Goal: Transaction & Acquisition: Book appointment/travel/reservation

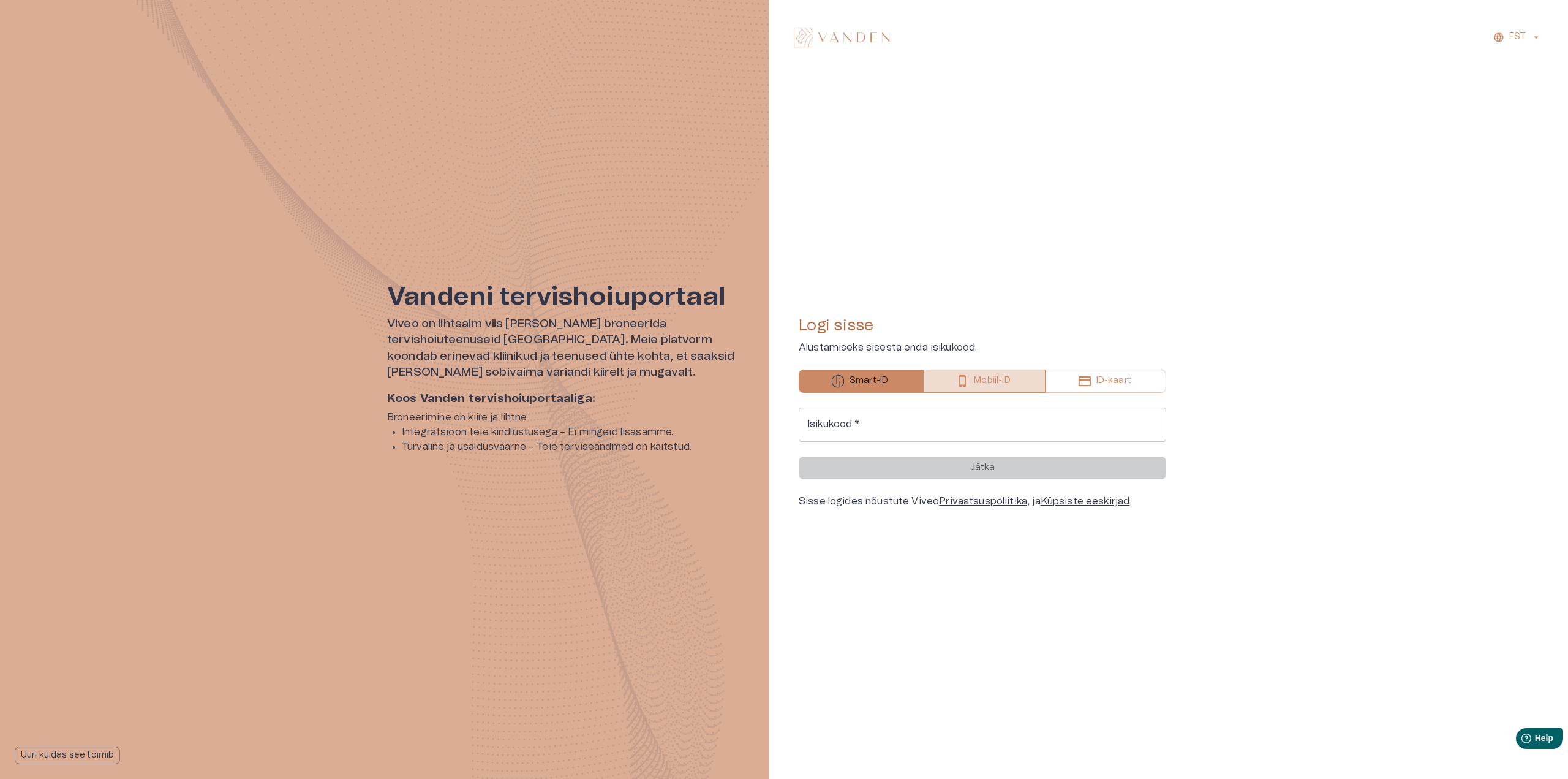
click at [994, 379] on p "Mobiil-ID" at bounding box center [992, 381] width 36 height 13
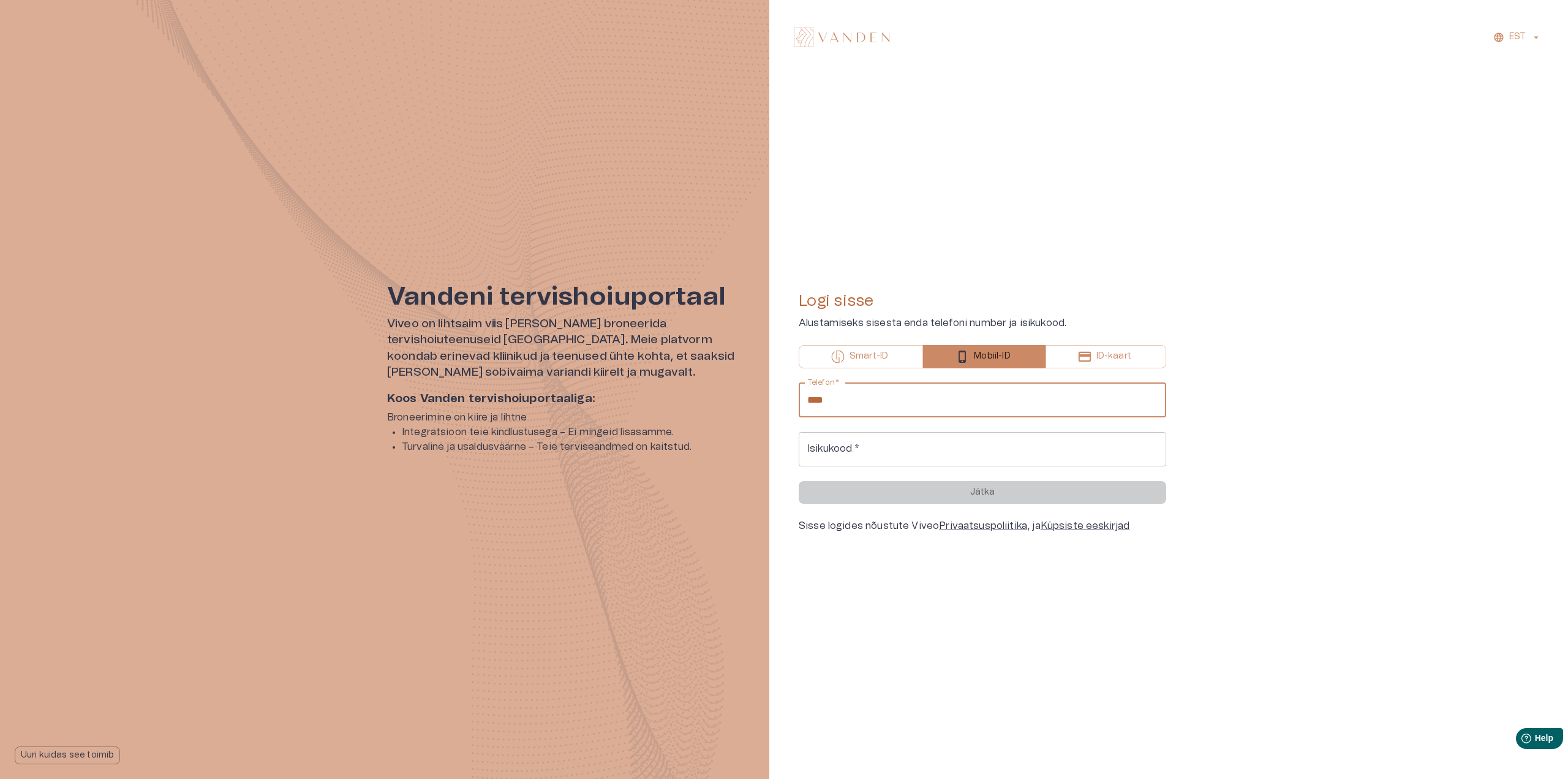
click at [949, 399] on input "****" at bounding box center [982, 400] width 367 height 34
type input "**********"
click at [870, 444] on input "Isikukood   *" at bounding box center [982, 448] width 367 height 34
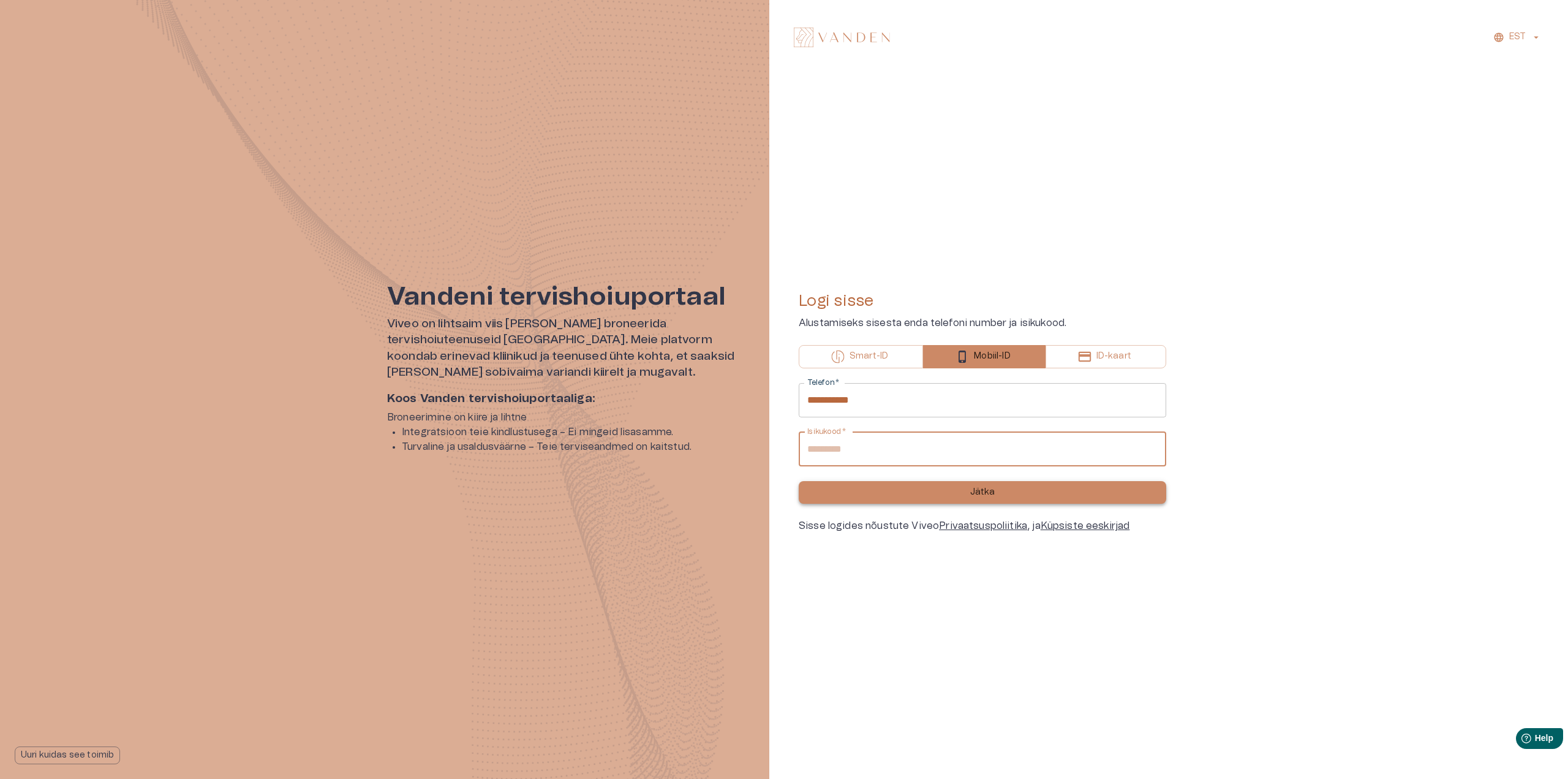
type input "**********"
click at [987, 492] on p "Jätka" at bounding box center [983, 492] width 25 height 13
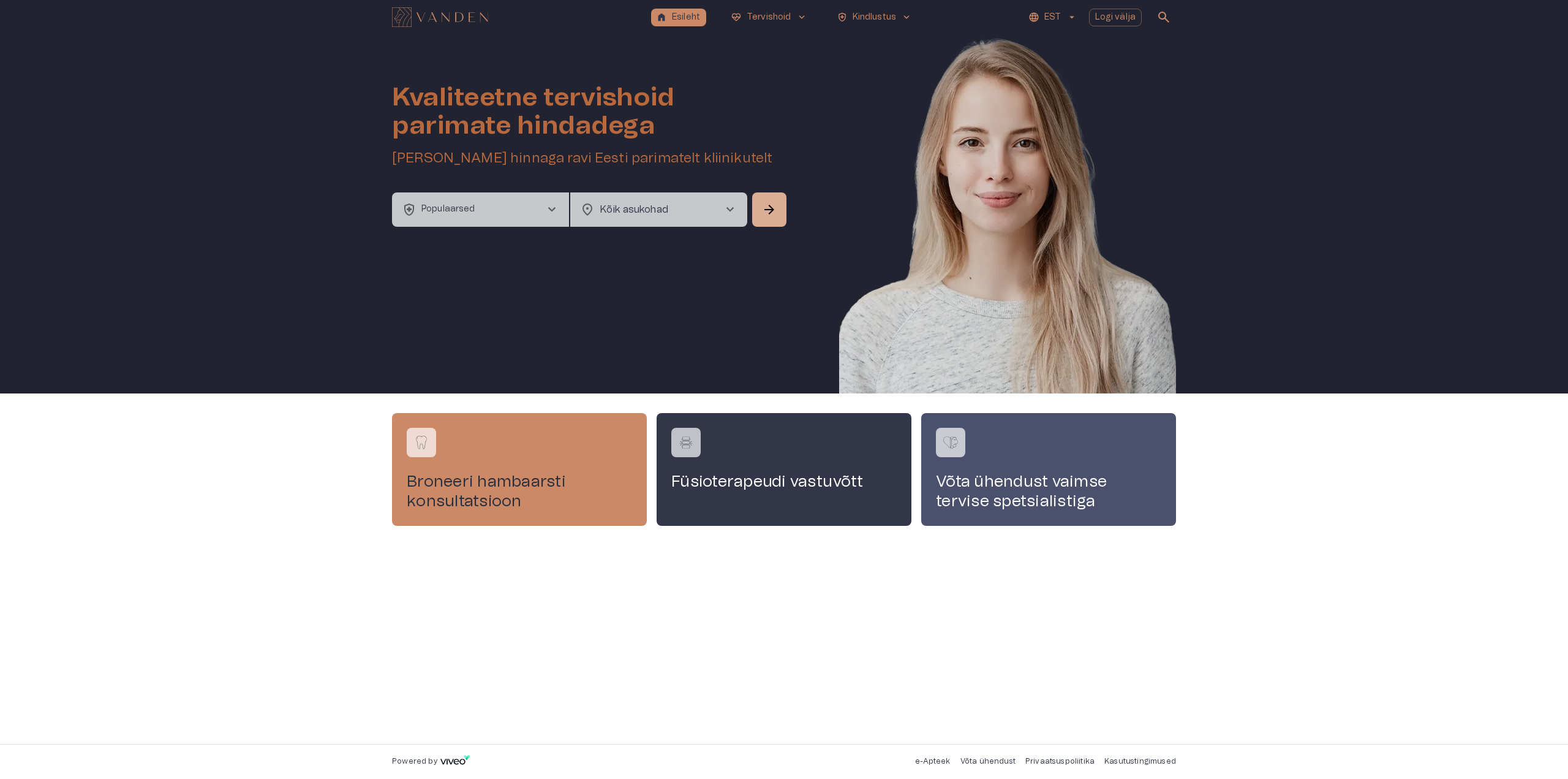
click at [441, 209] on p "Populaarsed" at bounding box center [448, 209] width 54 height 13
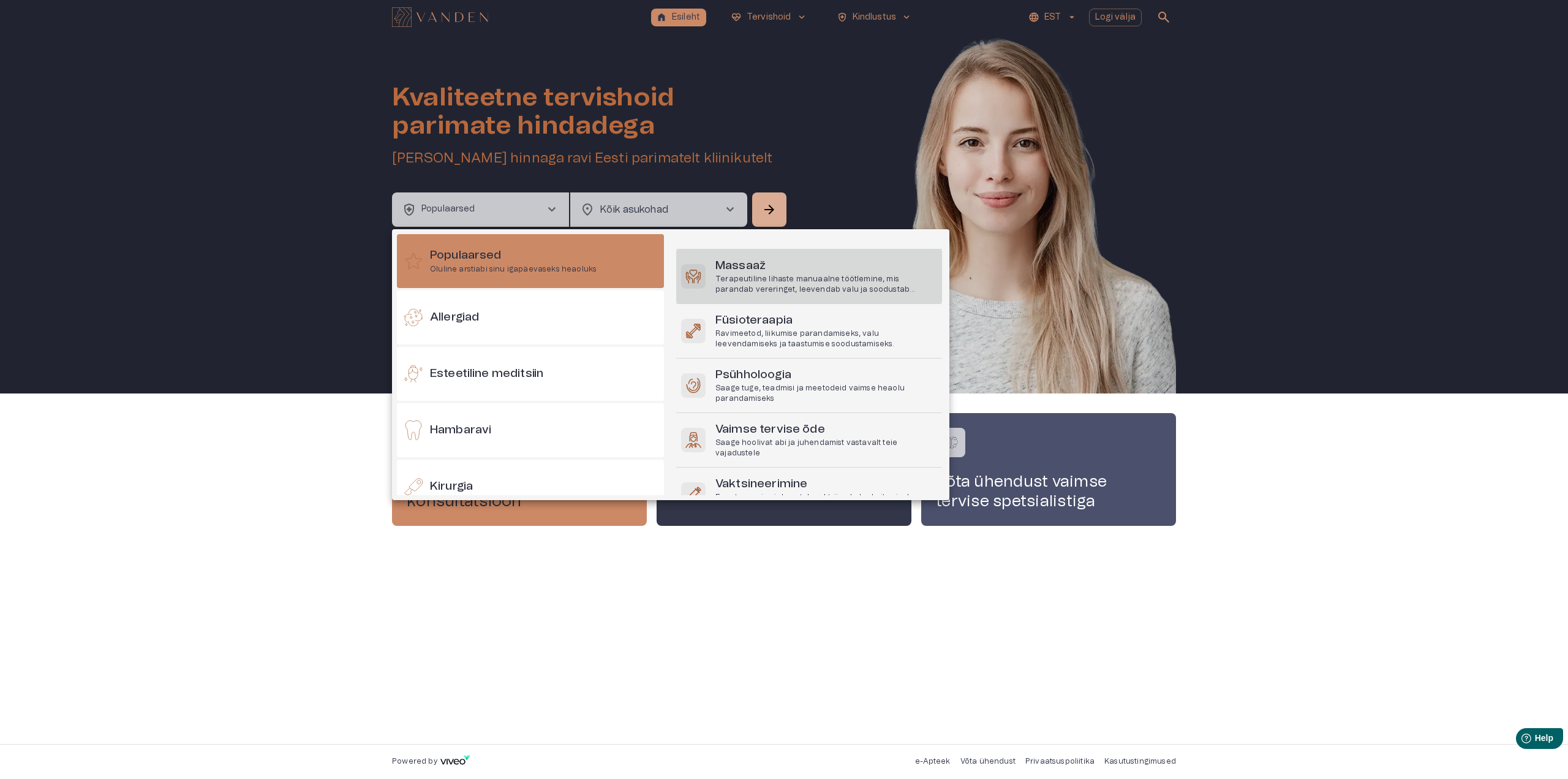
scroll to position [154, 0]
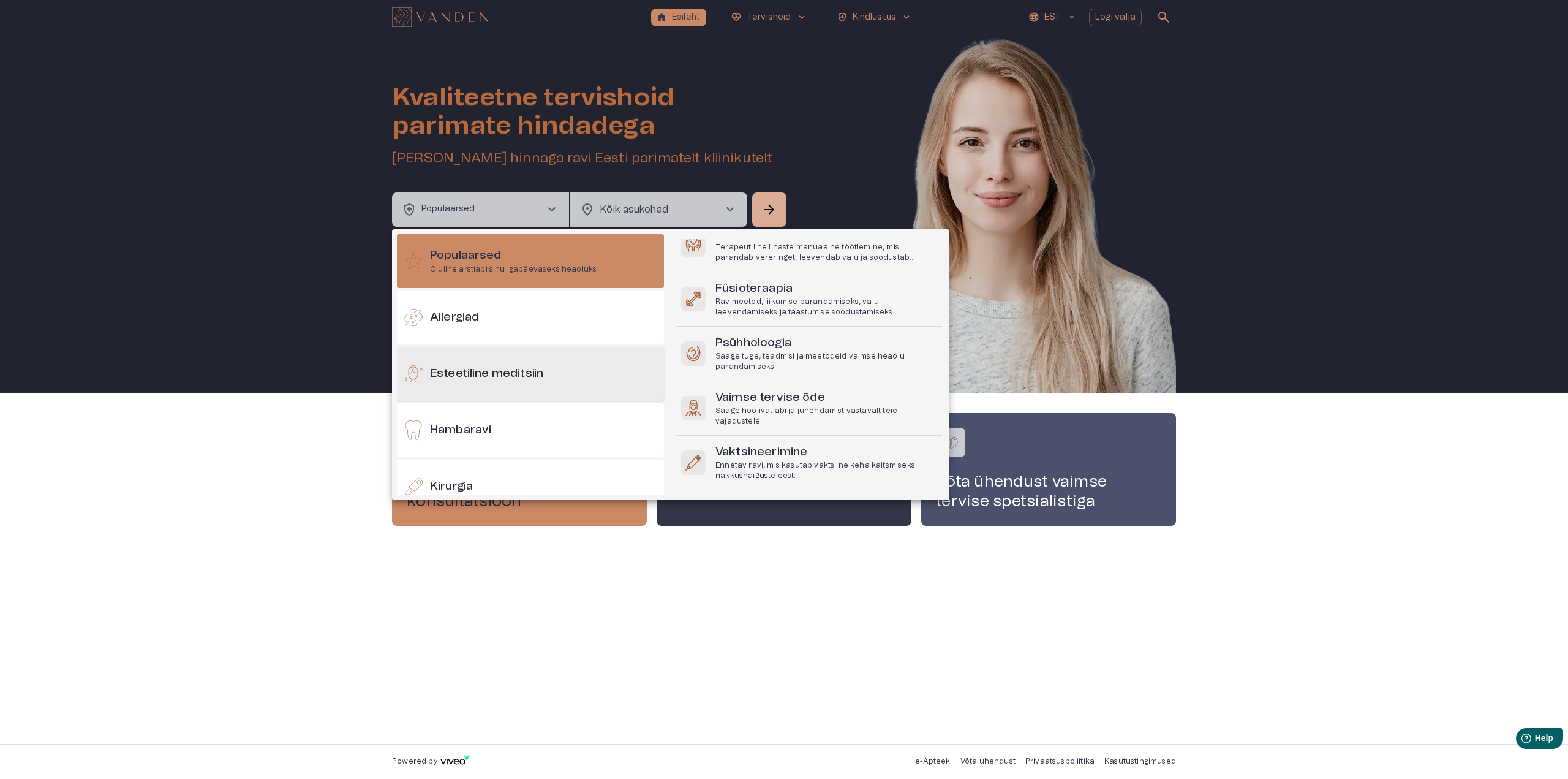
click at [441, 365] on div "Esteetiline meditsiin" at bounding box center [530, 373] width 267 height 54
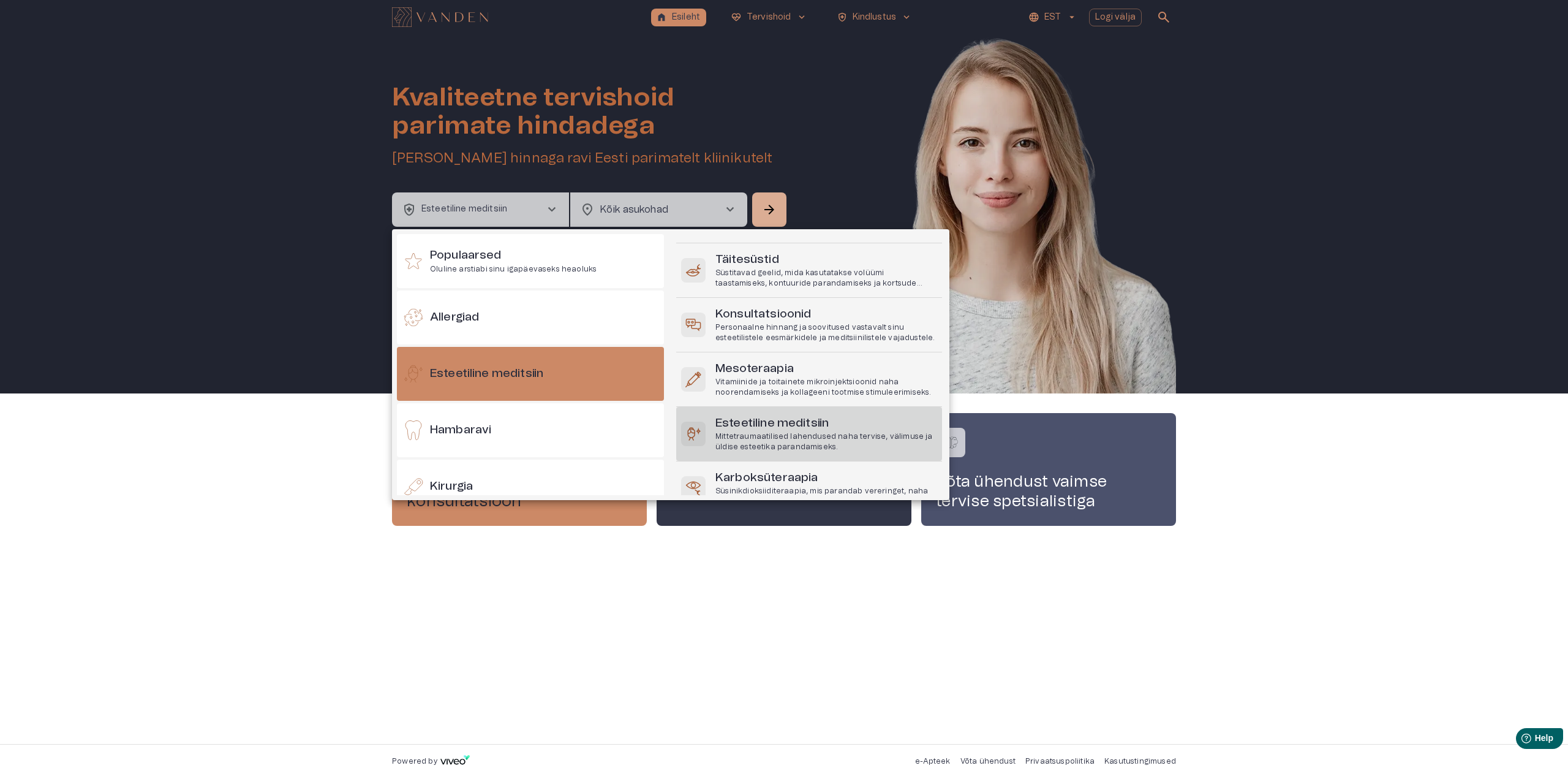
scroll to position [245, 0]
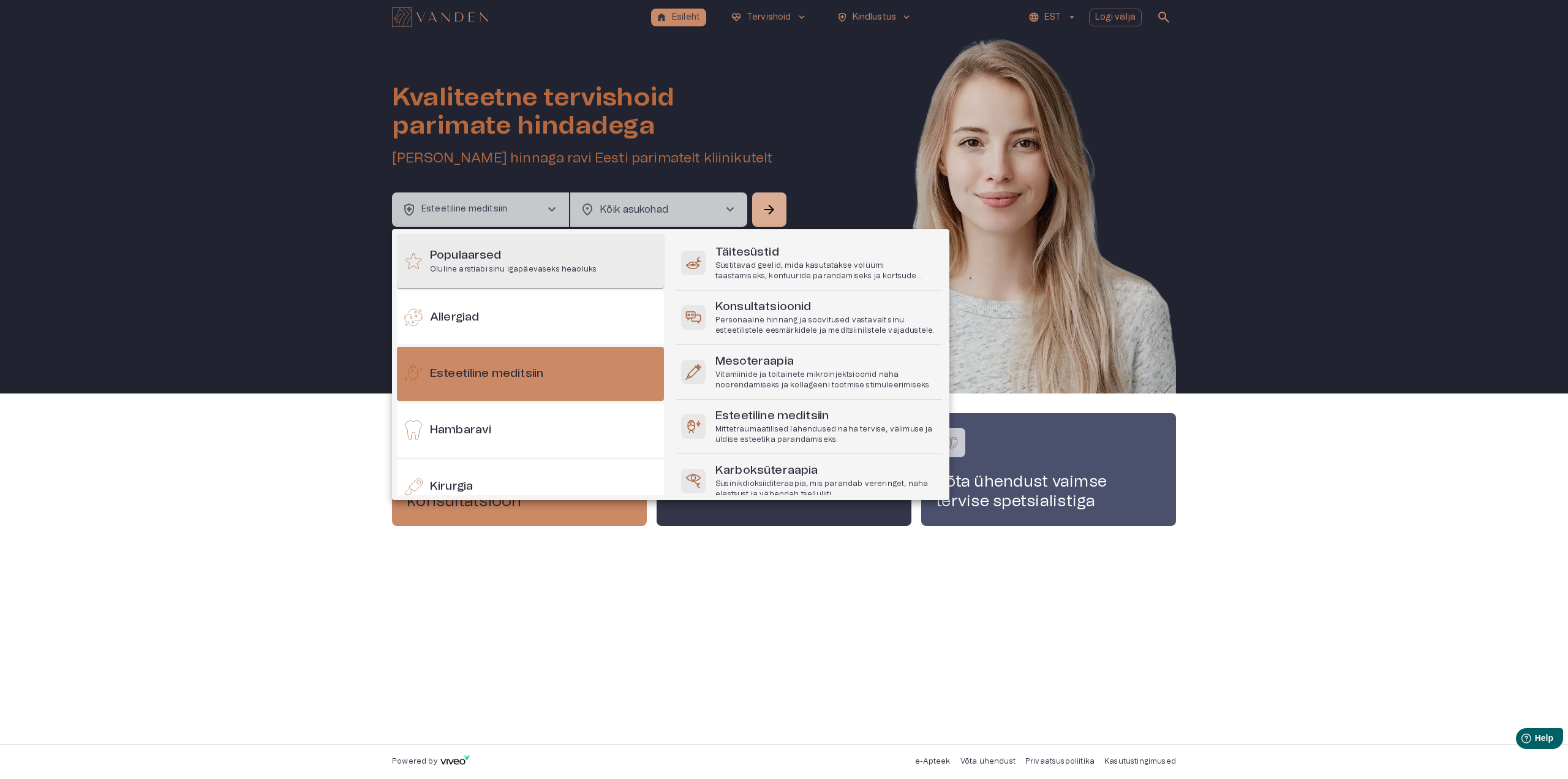
click at [522, 259] on h6 "Populaarsed" at bounding box center [513, 256] width 167 height 17
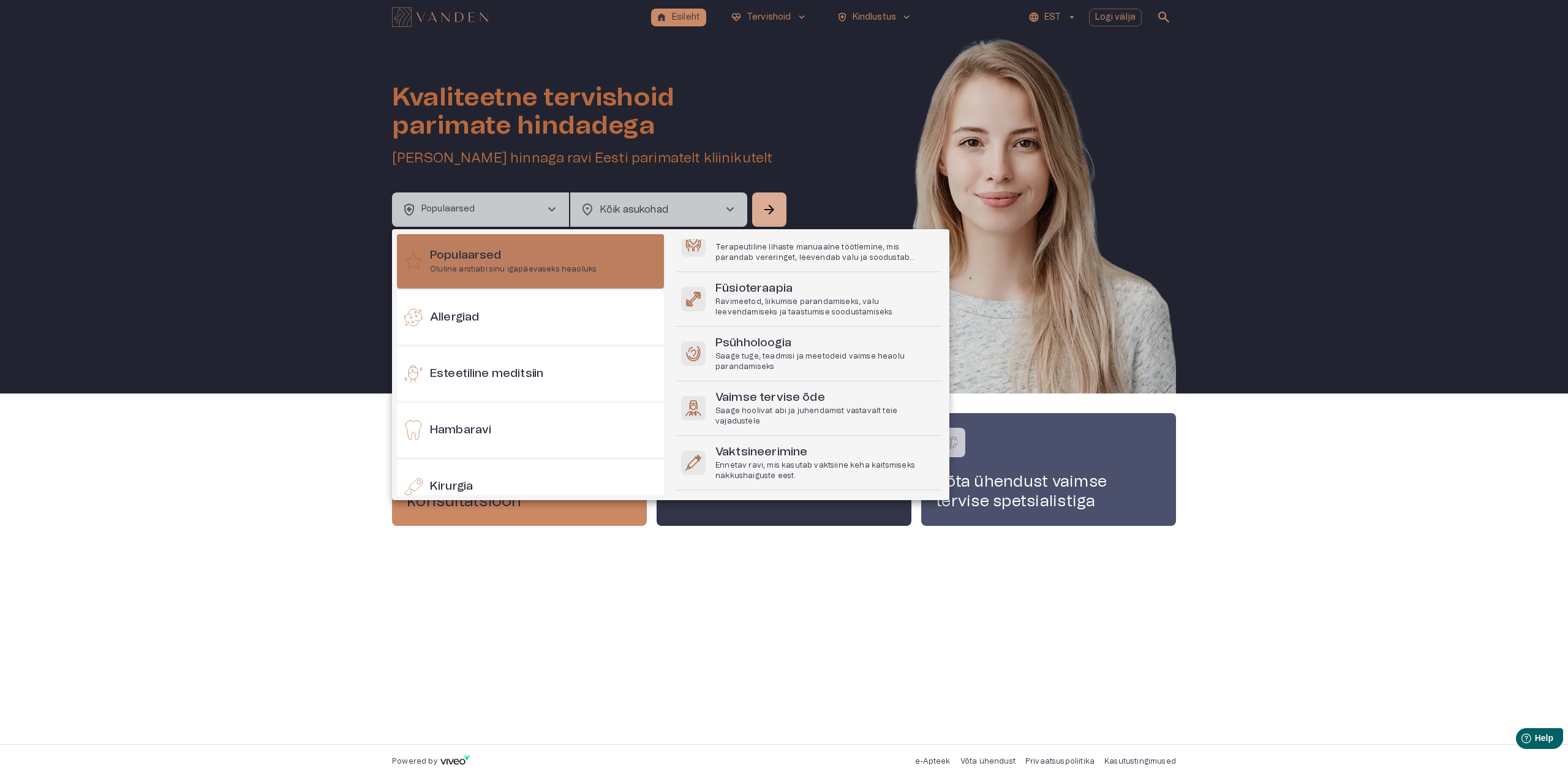
scroll to position [154, 0]
click at [500, 261] on h6 "Populaarsed" at bounding box center [513, 256] width 167 height 17
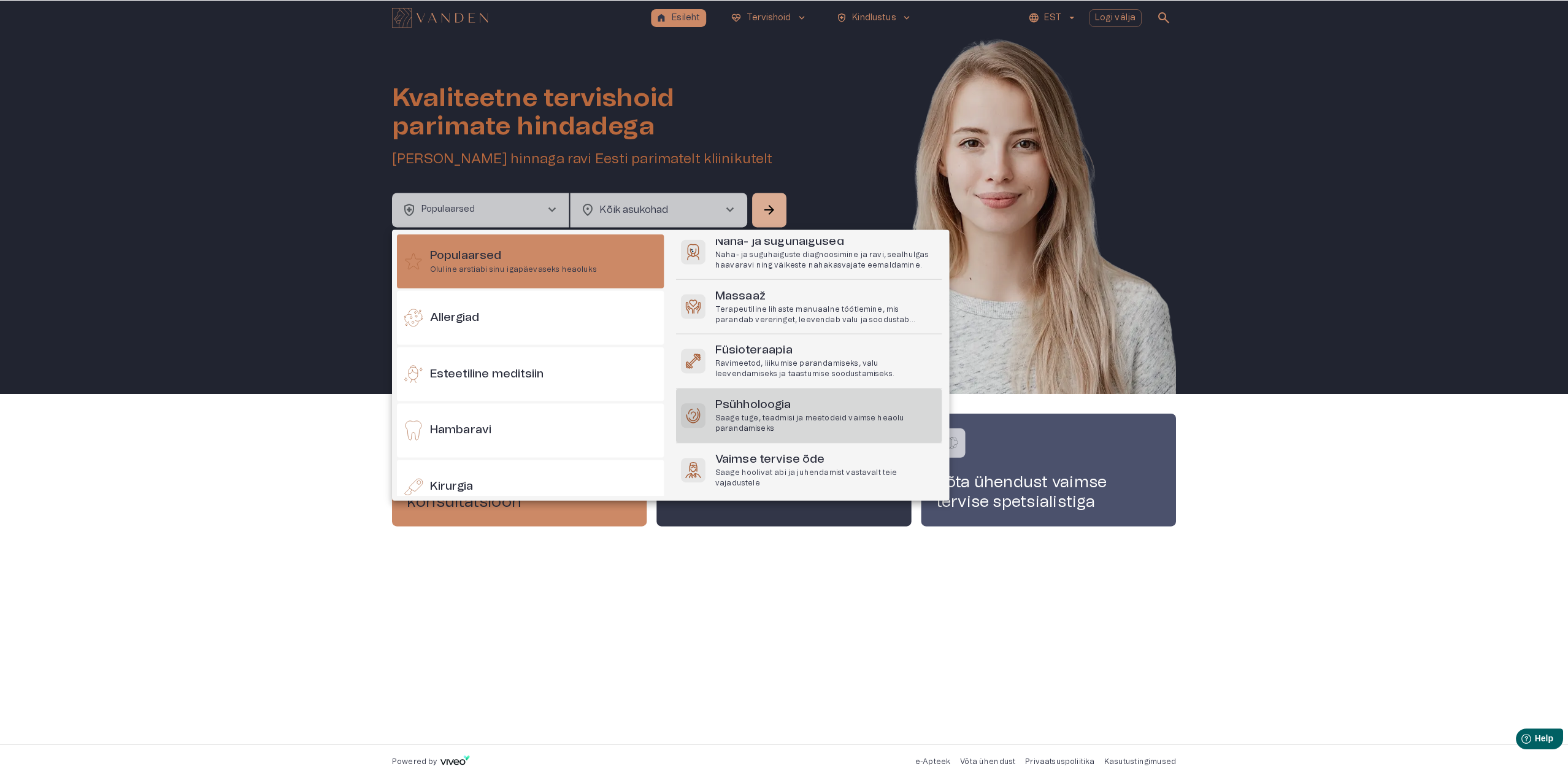
scroll to position [0, 0]
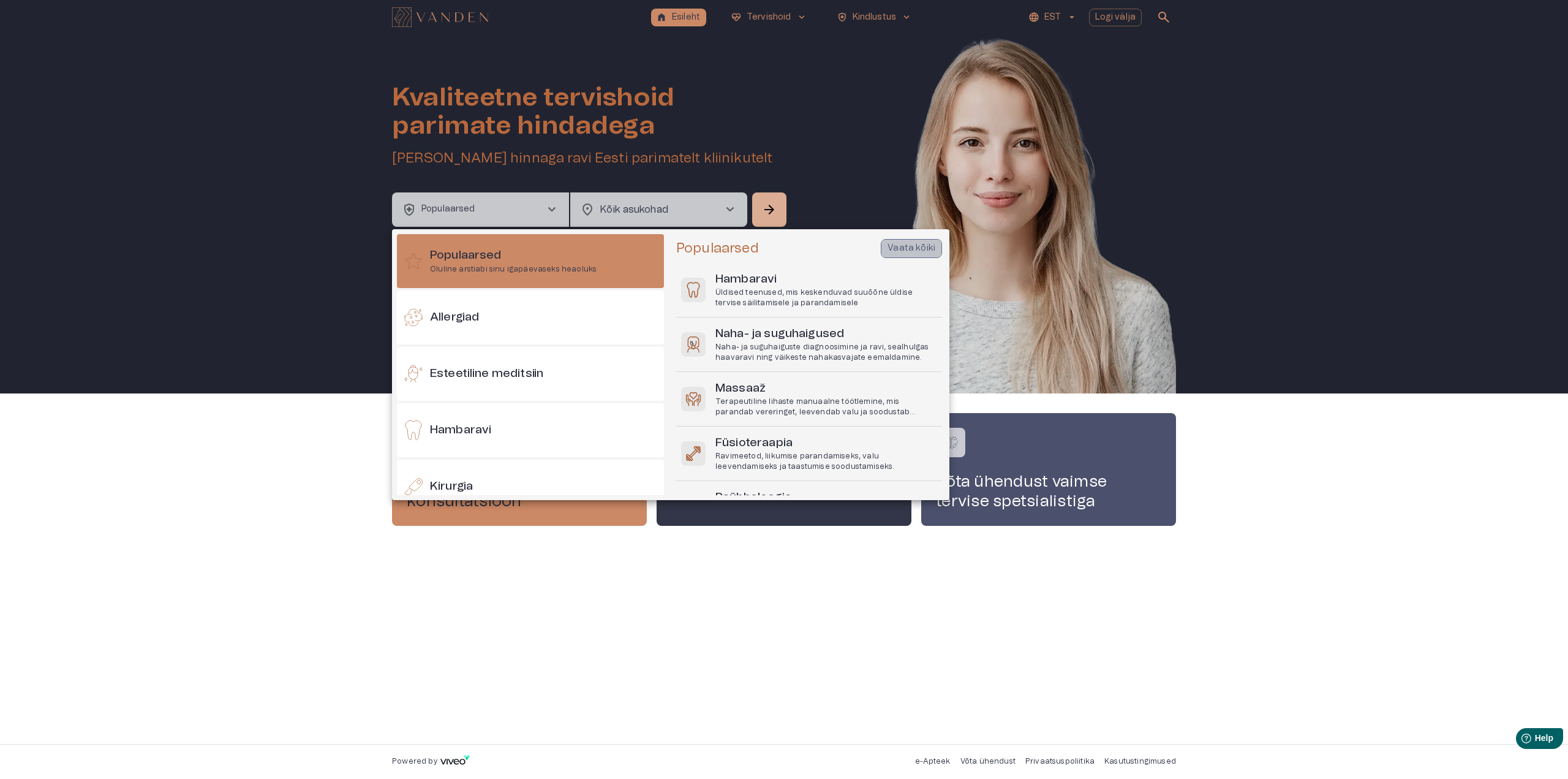
click at [924, 247] on p "Vaata kõiki" at bounding box center [911, 248] width 48 height 13
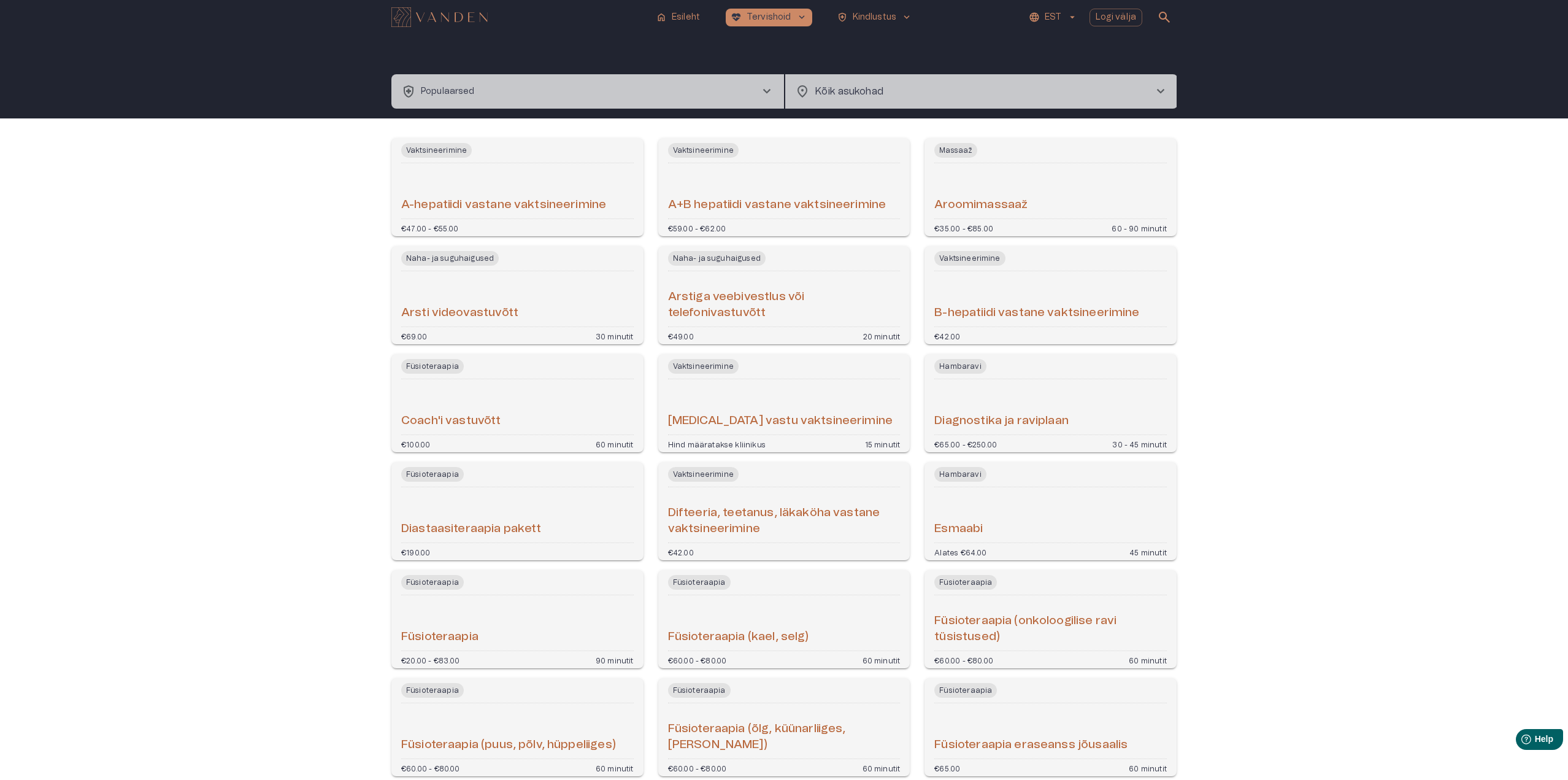
click at [1167, 15] on span "search" at bounding box center [1164, 17] width 15 height 15
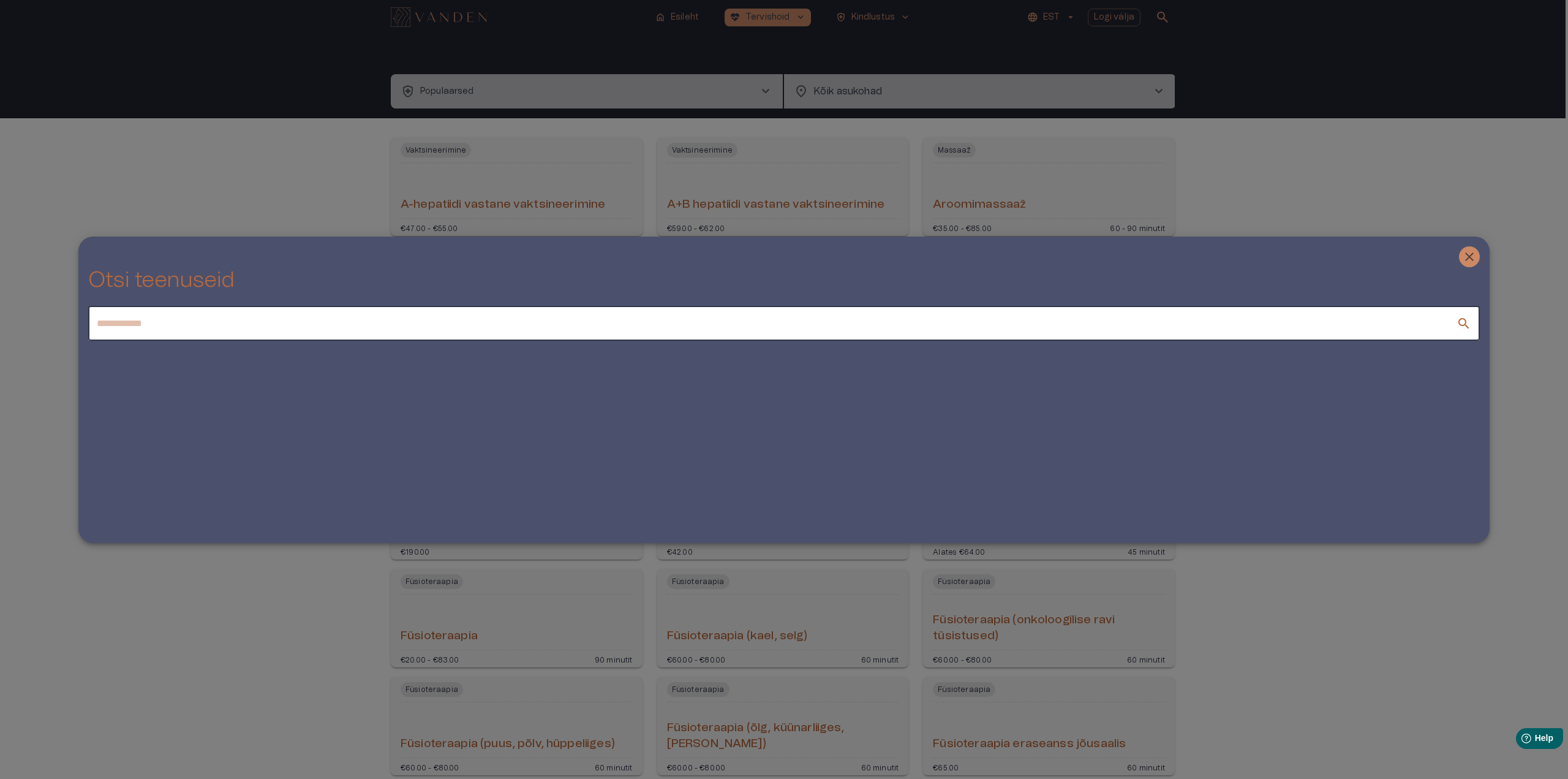
click at [496, 327] on input "text" at bounding box center [772, 323] width 1369 height 34
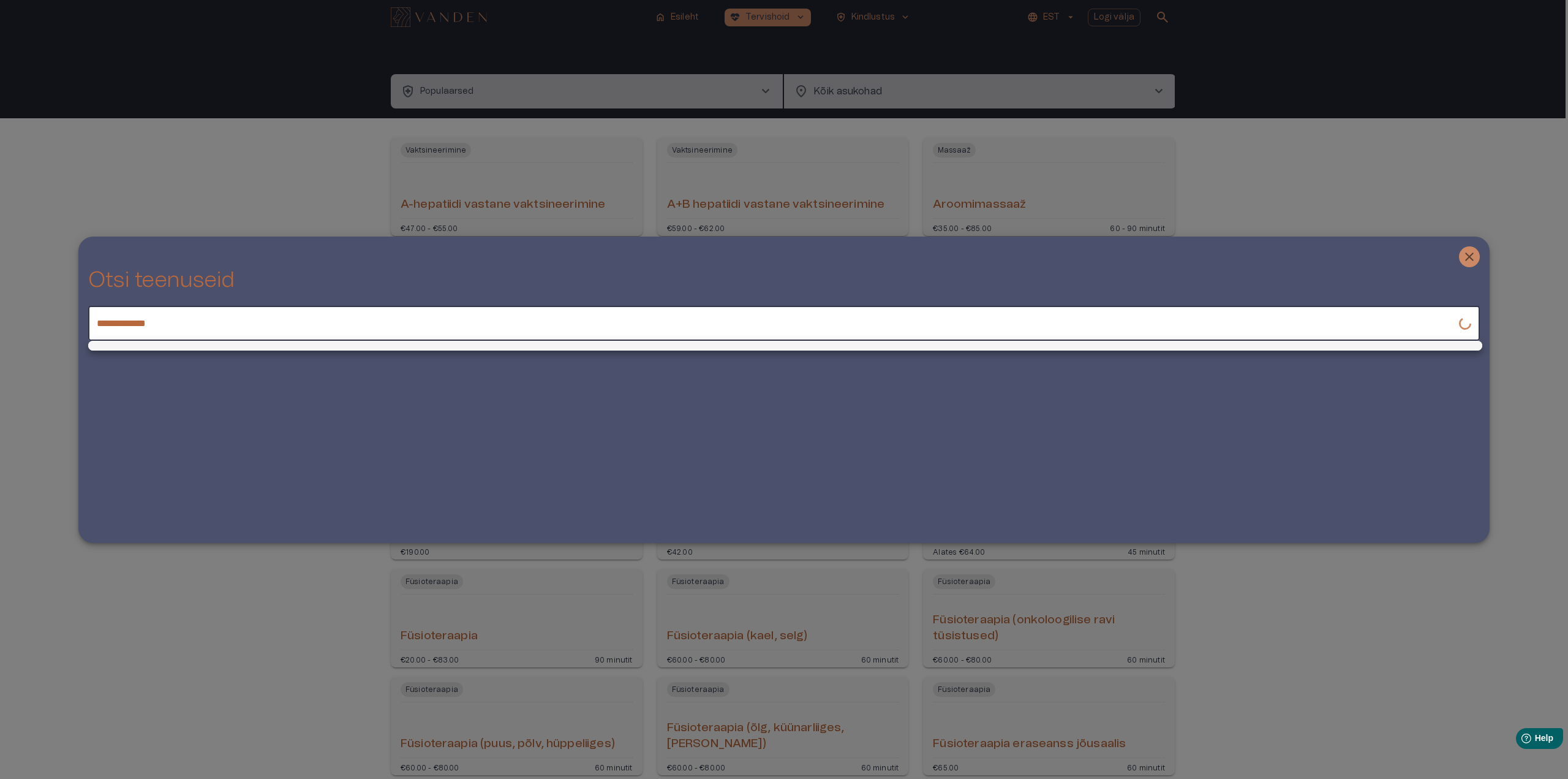
type input "**********"
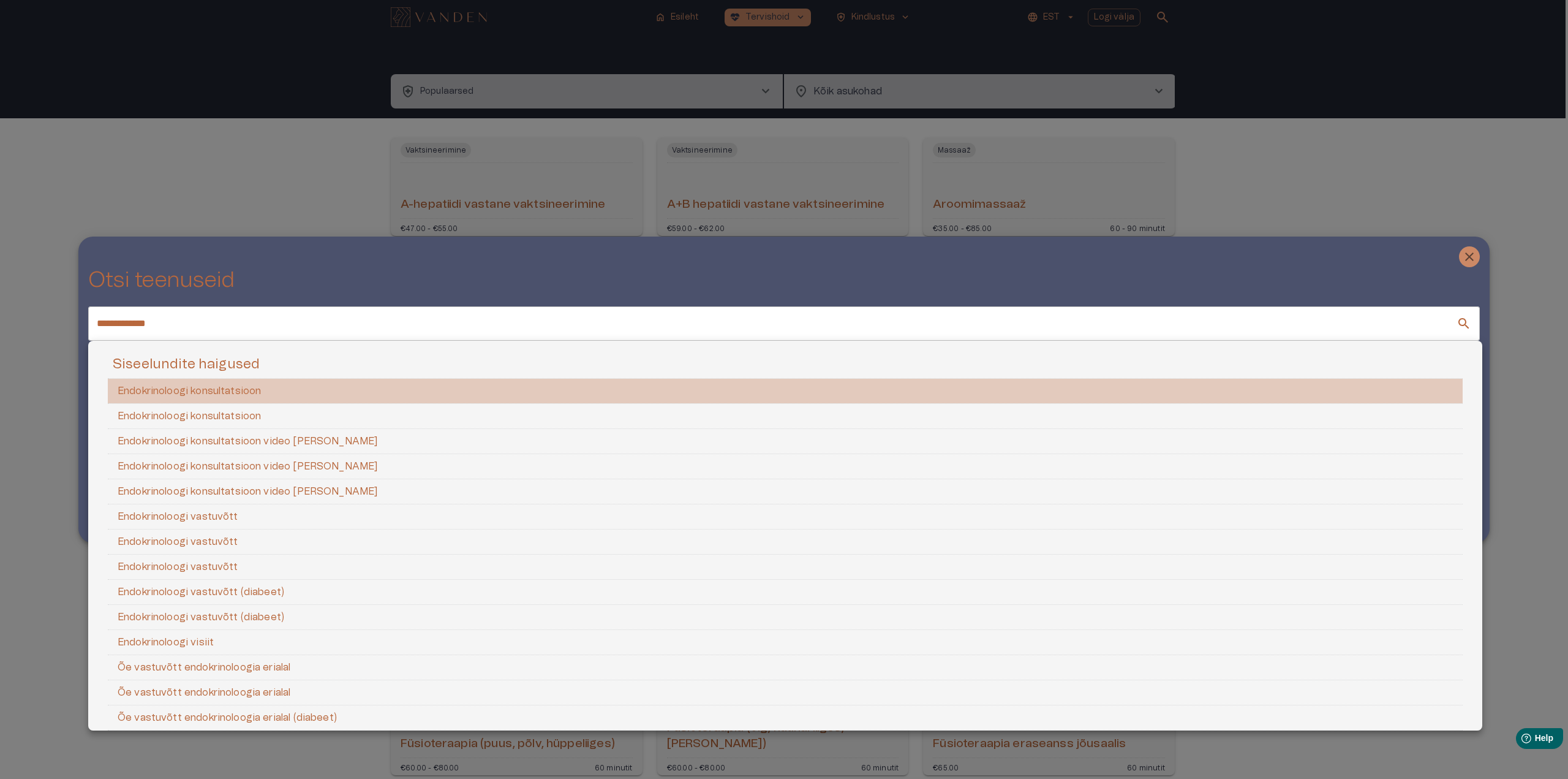
click at [229, 385] on li "Endokrinoloogi konsultatsioon" at bounding box center [785, 391] width 1355 height 25
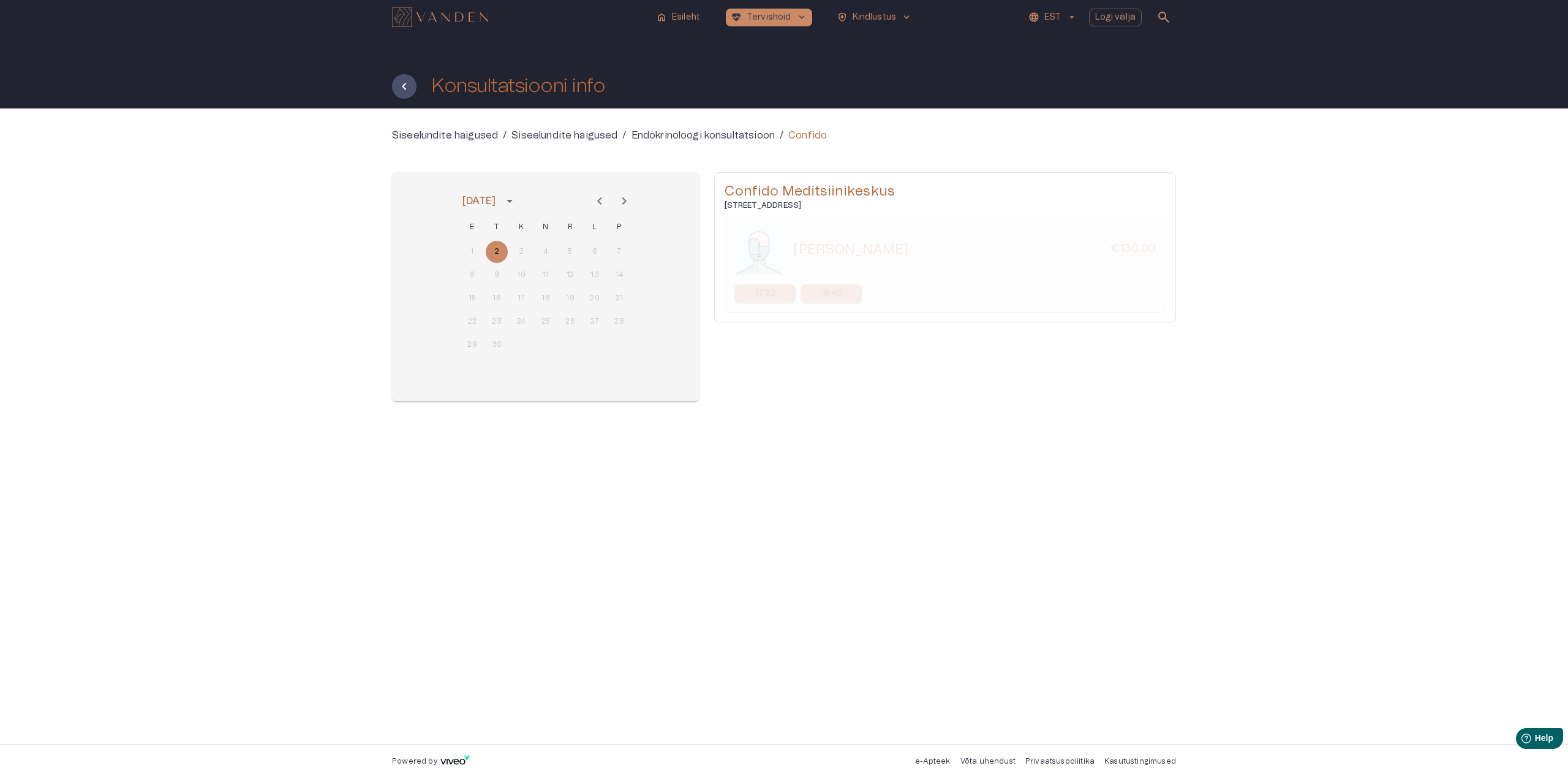
click at [597, 197] on icon "Previous month" at bounding box center [600, 201] width 15 height 15
click at [621, 199] on icon "Next month" at bounding box center [624, 201] width 15 height 15
click at [497, 251] on button "2" at bounding box center [497, 252] width 22 height 22
click at [492, 248] on button "2" at bounding box center [497, 252] width 22 height 22
click at [741, 134] on p "Endokrinoloogi konsultatsioon" at bounding box center [703, 135] width 144 height 15
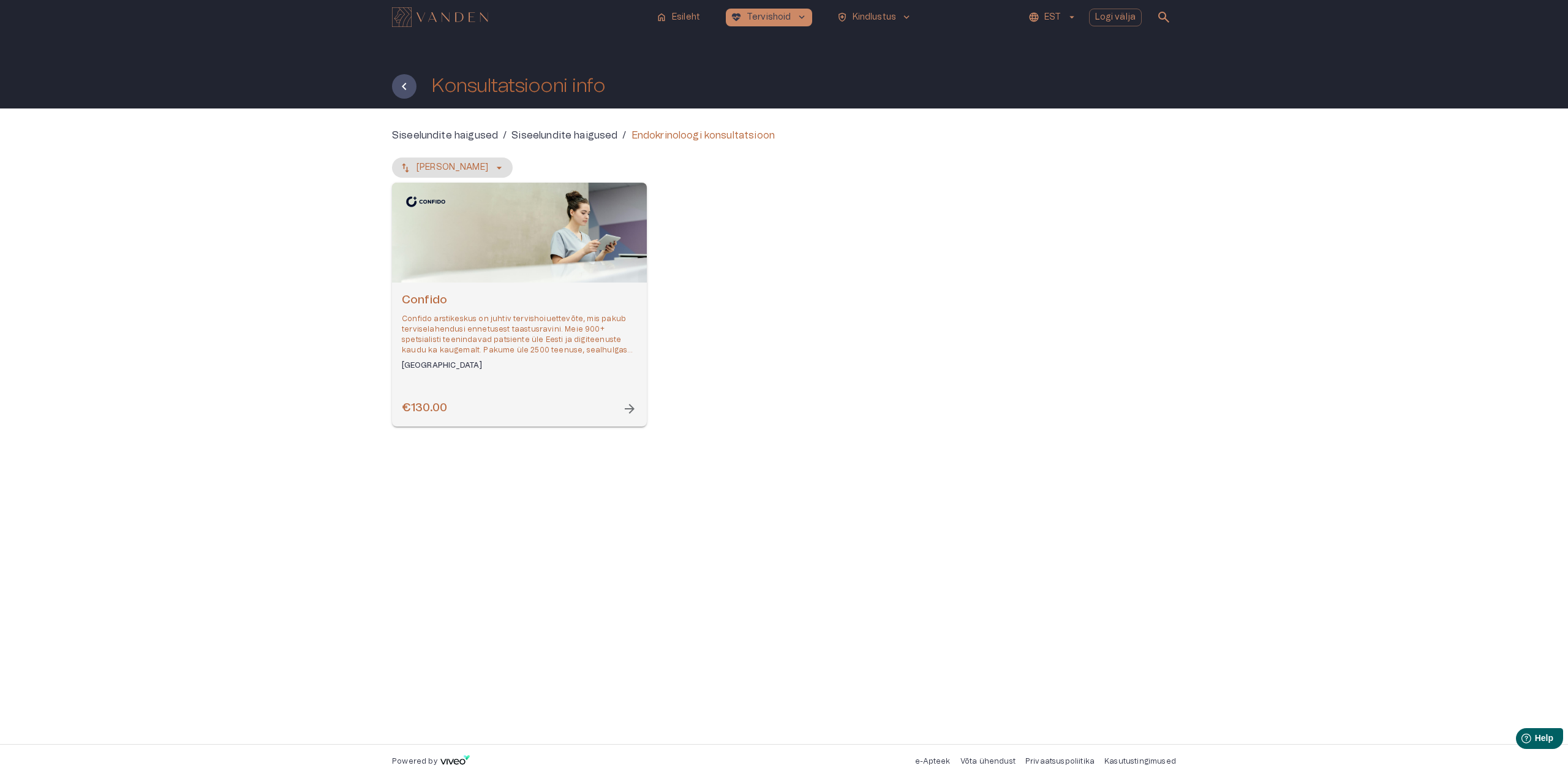
click at [437, 408] on h6 "€130.00" at bounding box center [424, 409] width 45 height 17
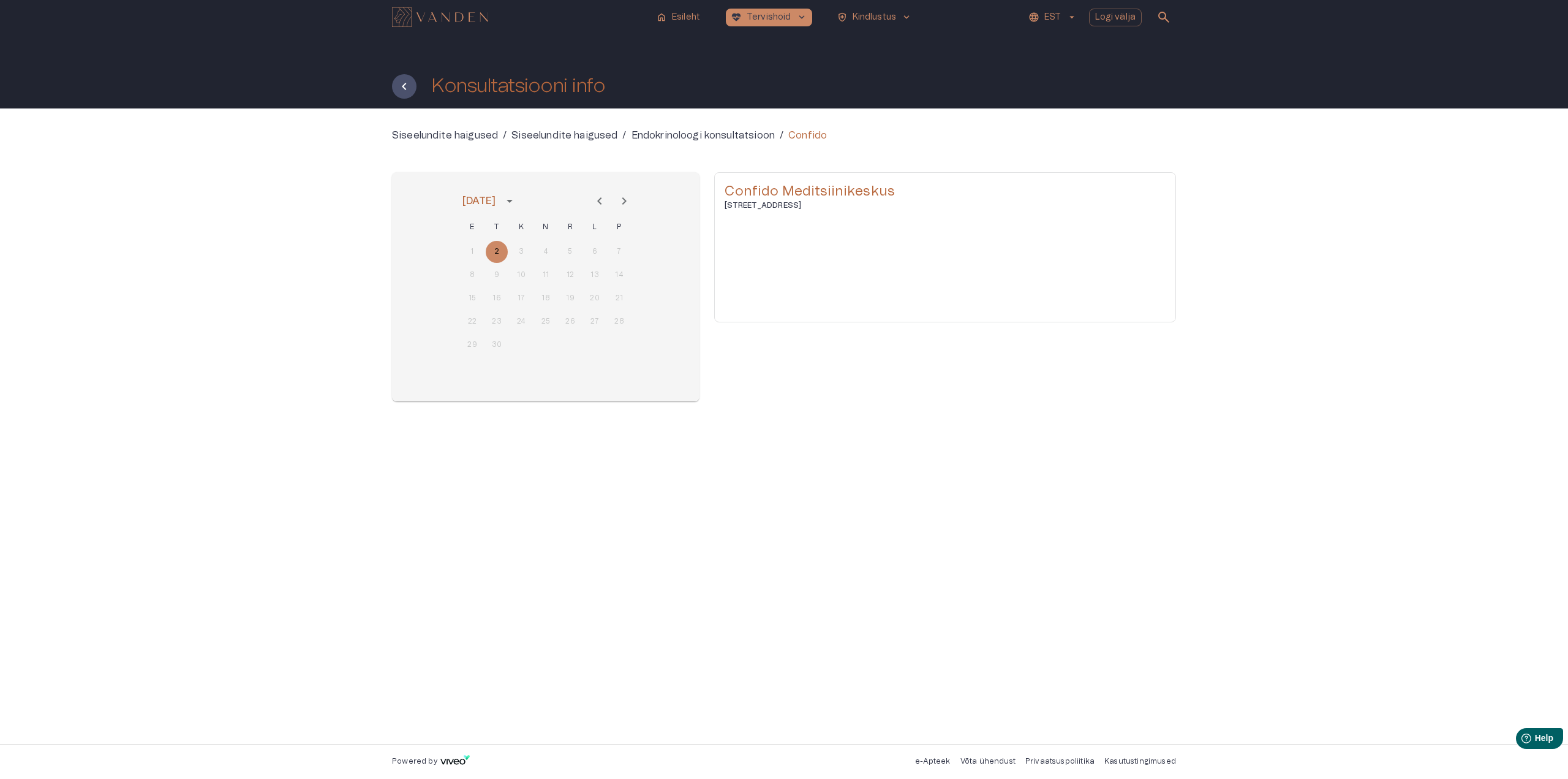
click at [839, 293] on p "18:40" at bounding box center [832, 294] width 22 height 13
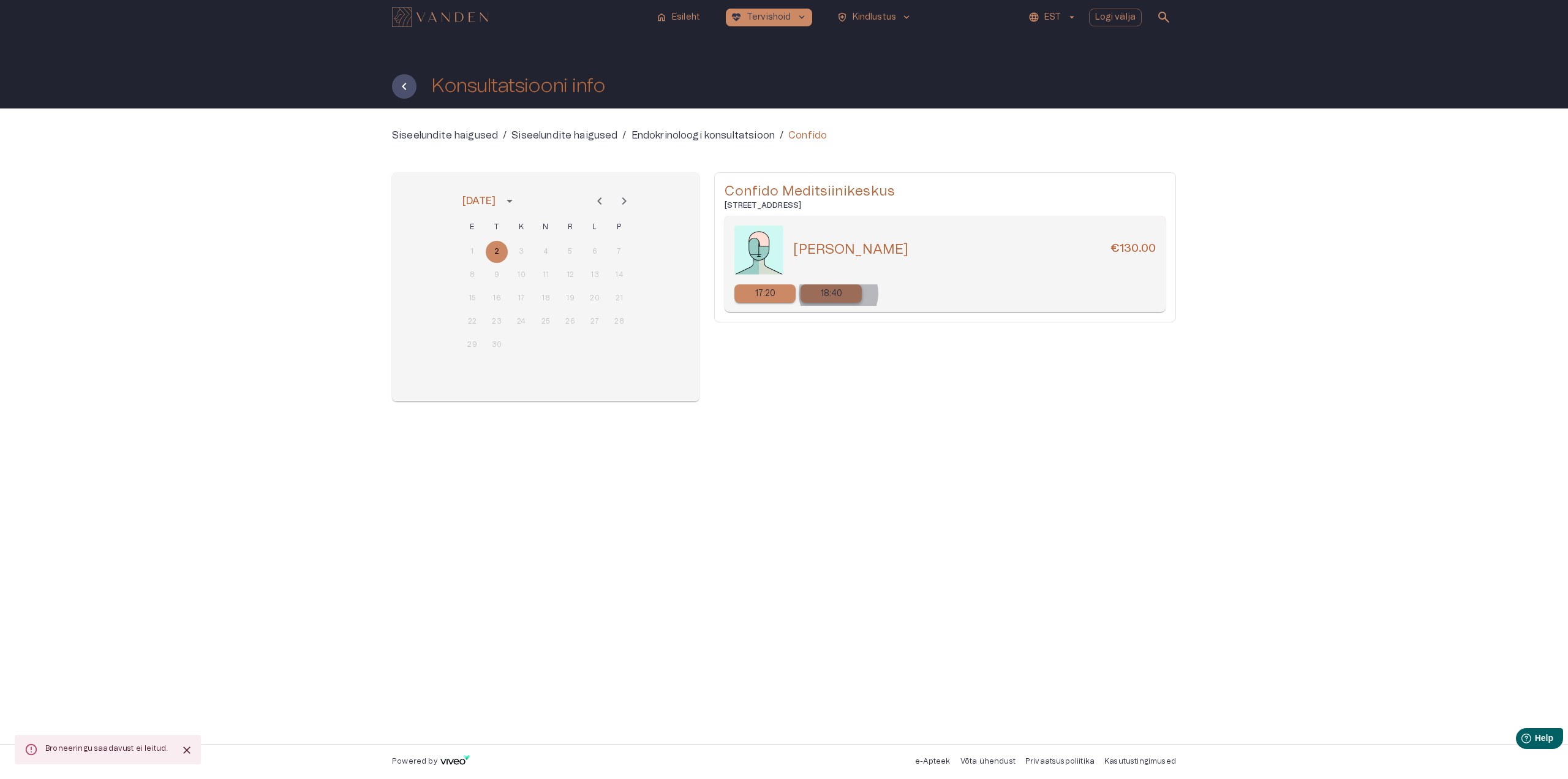
click at [839, 294] on p "18:40" at bounding box center [832, 294] width 22 height 13
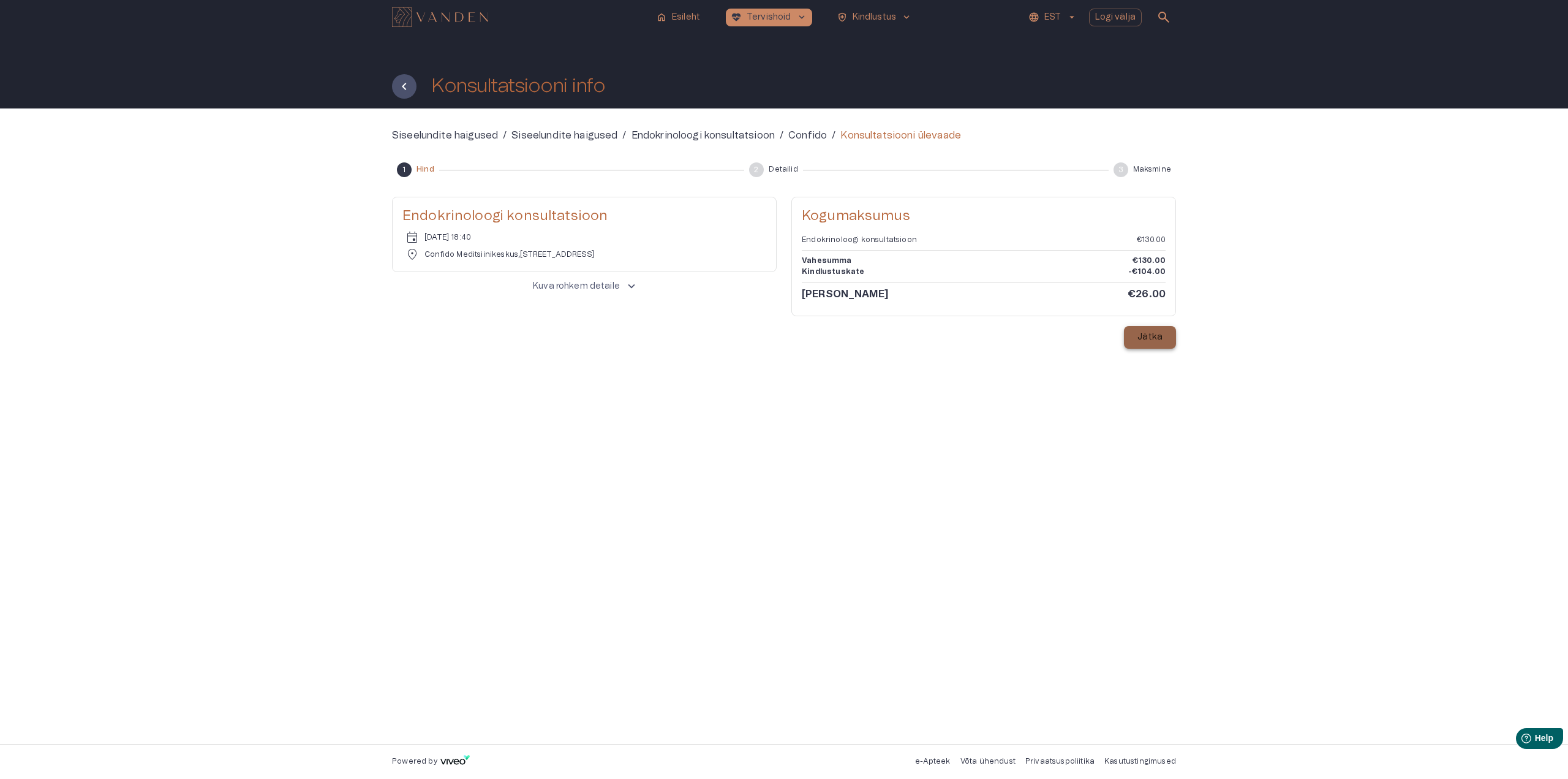
click at [1155, 338] on p "Jätka" at bounding box center [1150, 337] width 25 height 13
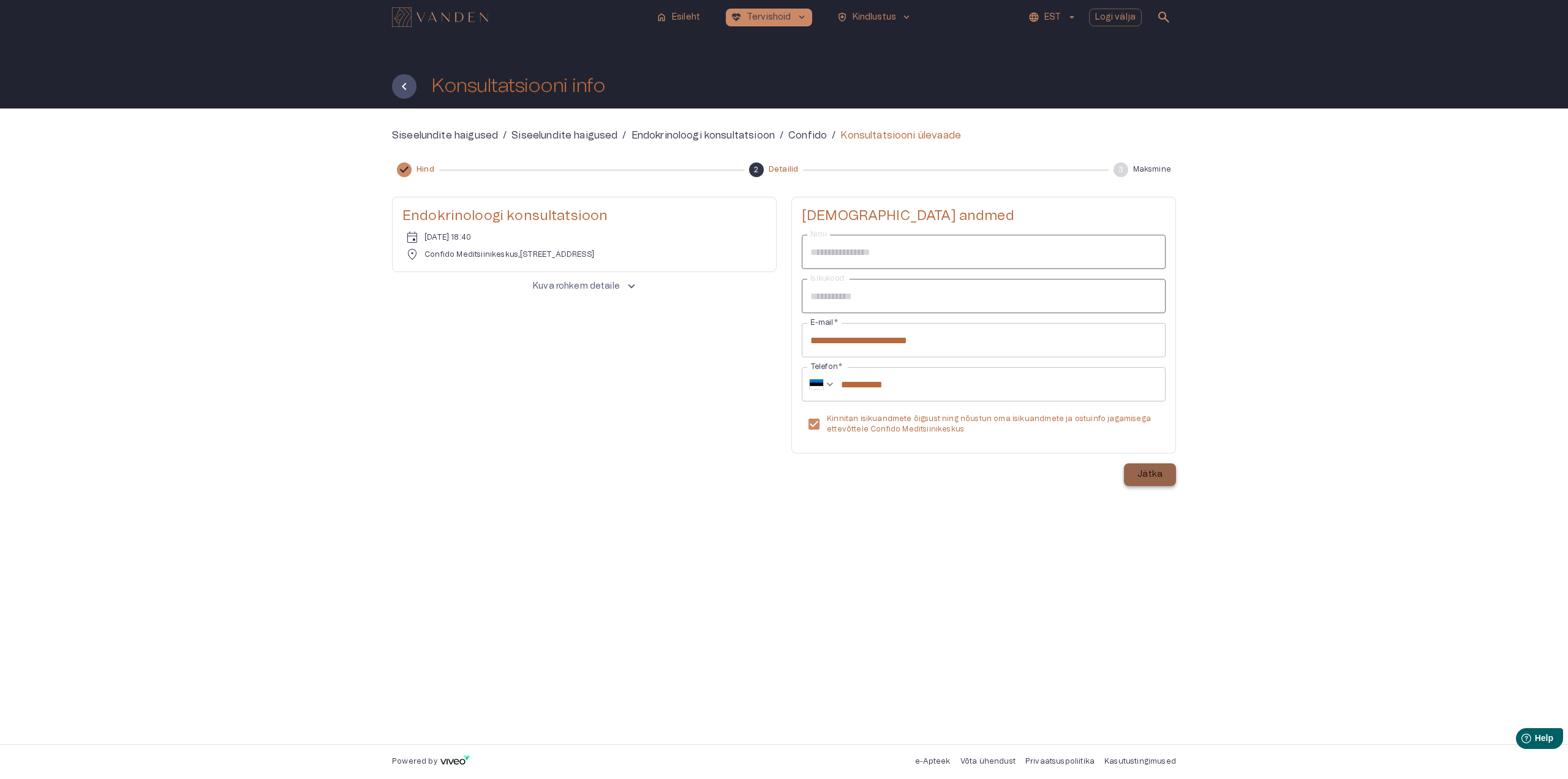
click at [1152, 477] on p "Jätka" at bounding box center [1150, 474] width 25 height 13
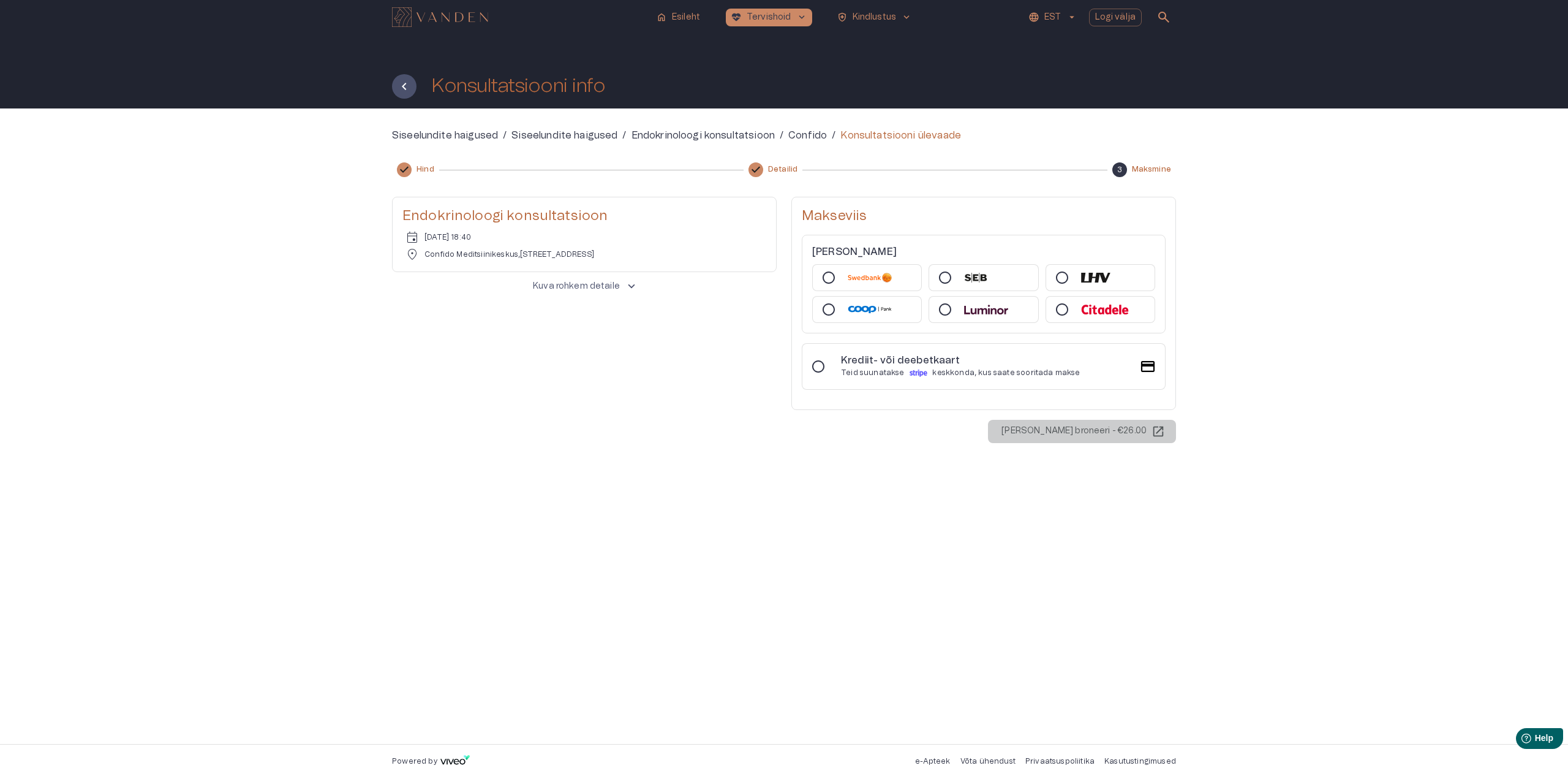
click at [863, 279] on img at bounding box center [869, 278] width 44 height 10
click at [1078, 432] on p "Maksa ja broneeri - €26.00" at bounding box center [1074, 431] width 145 height 13
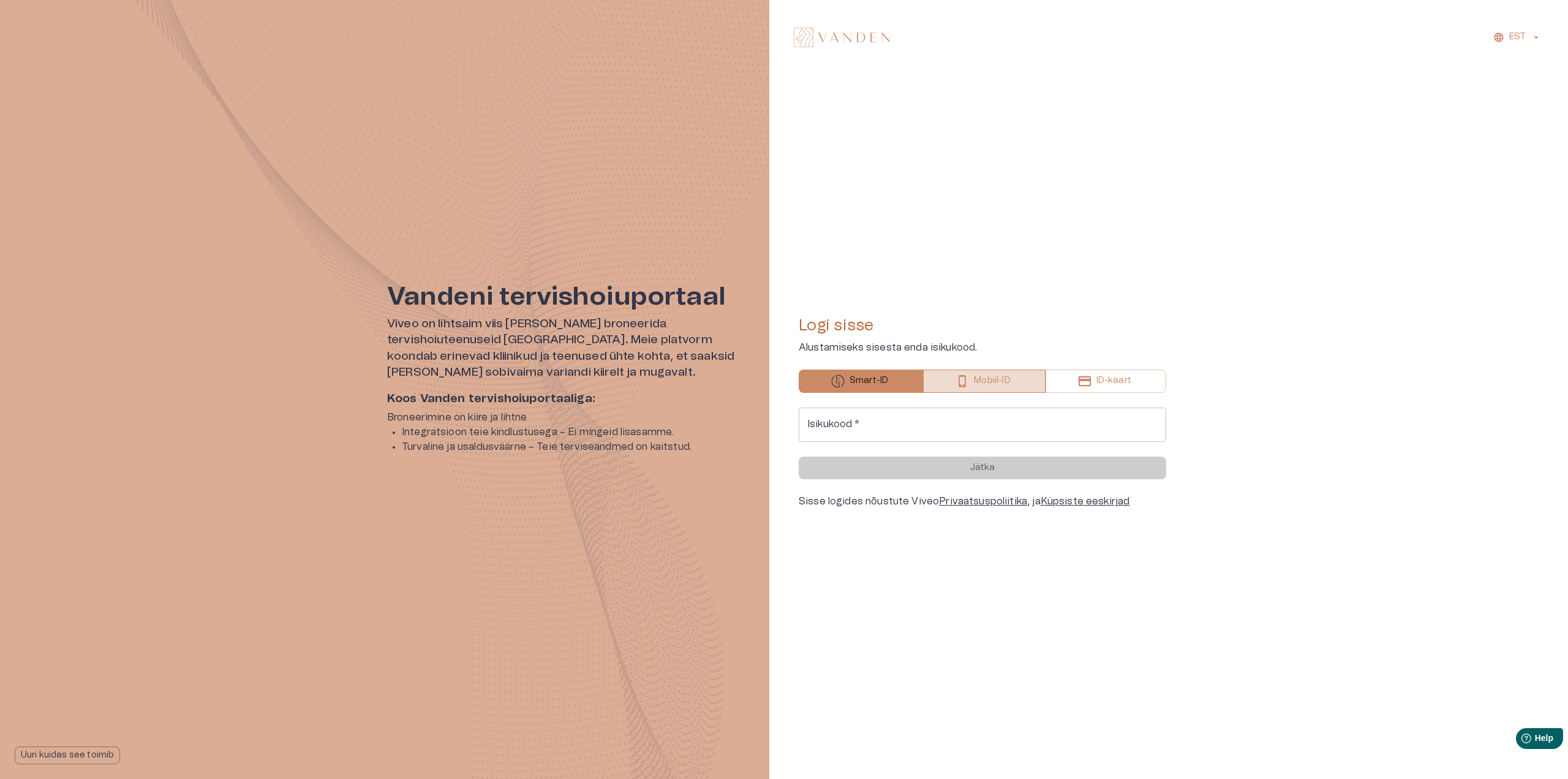
click at [996, 381] on p "Mobiil-ID" at bounding box center [992, 381] width 36 height 13
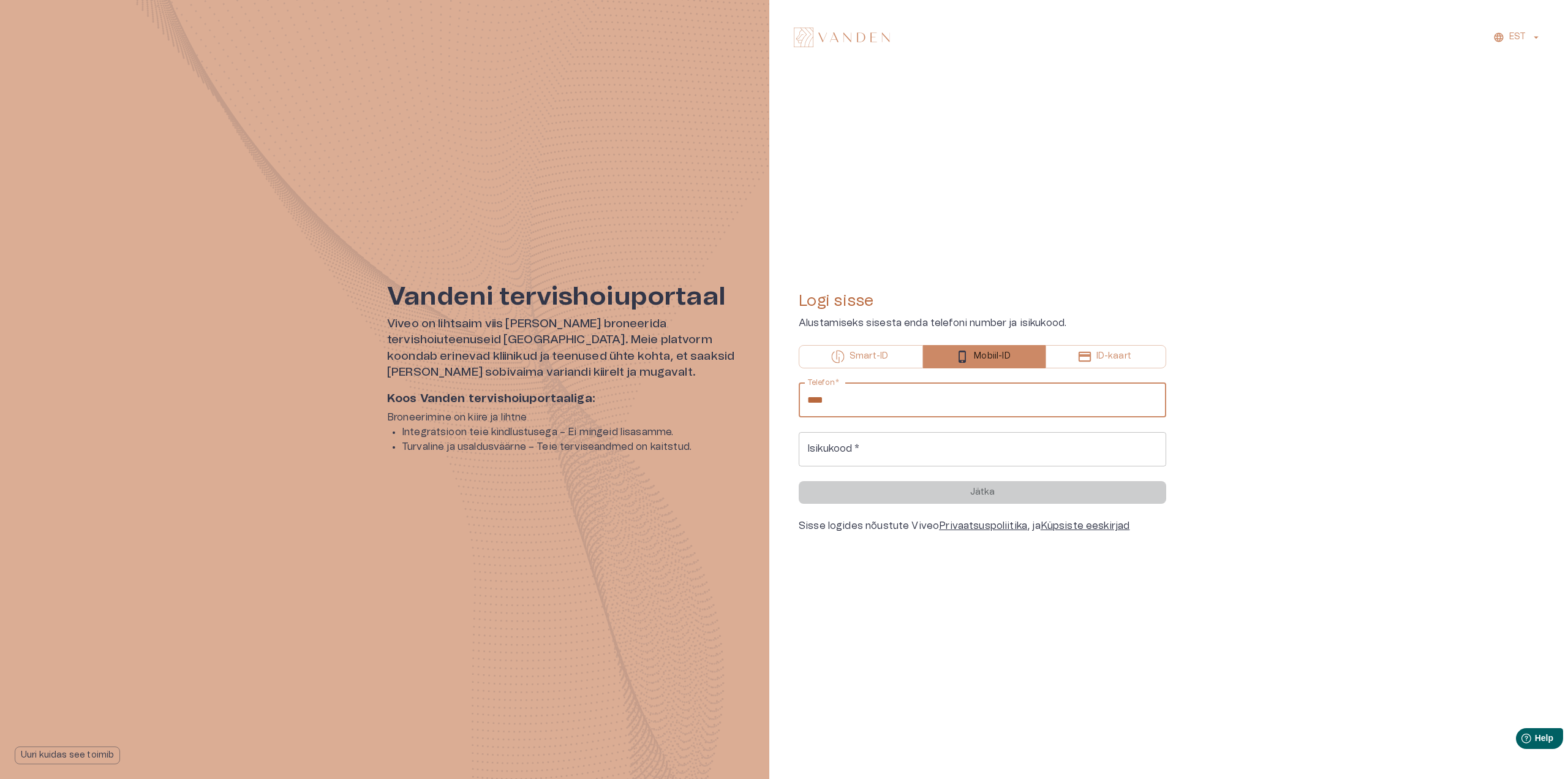
click at [920, 407] on input "****" at bounding box center [982, 400] width 367 height 34
type input "**********"
click at [883, 443] on input "Isikukood   *" at bounding box center [982, 448] width 367 height 34
click at [984, 490] on form "**********" at bounding box center [982, 443] width 367 height 121
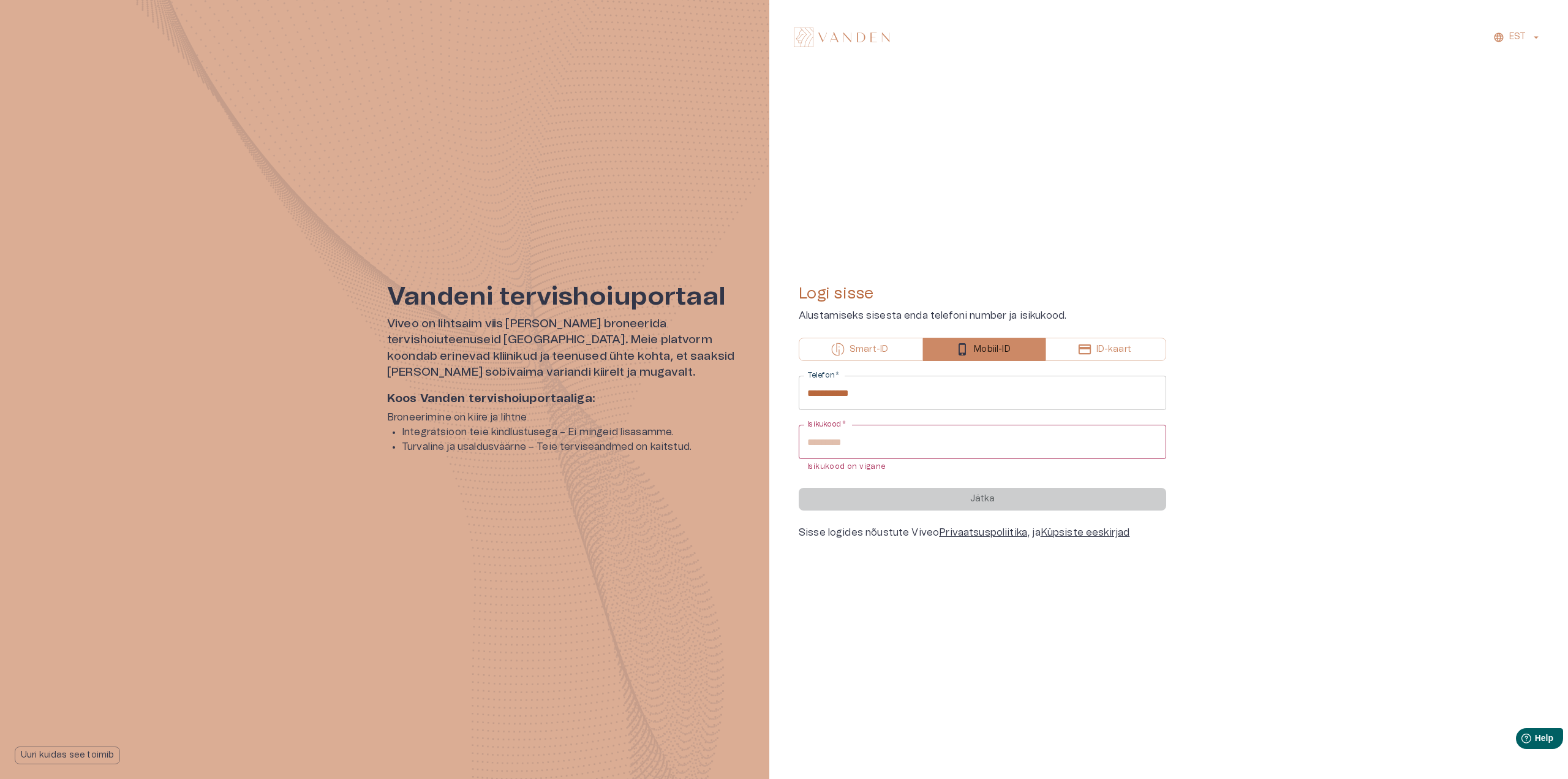
click at [938, 444] on input "*******" at bounding box center [982, 441] width 367 height 34
drag, startPoint x: 903, startPoint y: 455, endPoint x: 747, endPoint y: 452, distance: 156.0
click at [747, 452] on div "**********" at bounding box center [784, 389] width 1568 height 779
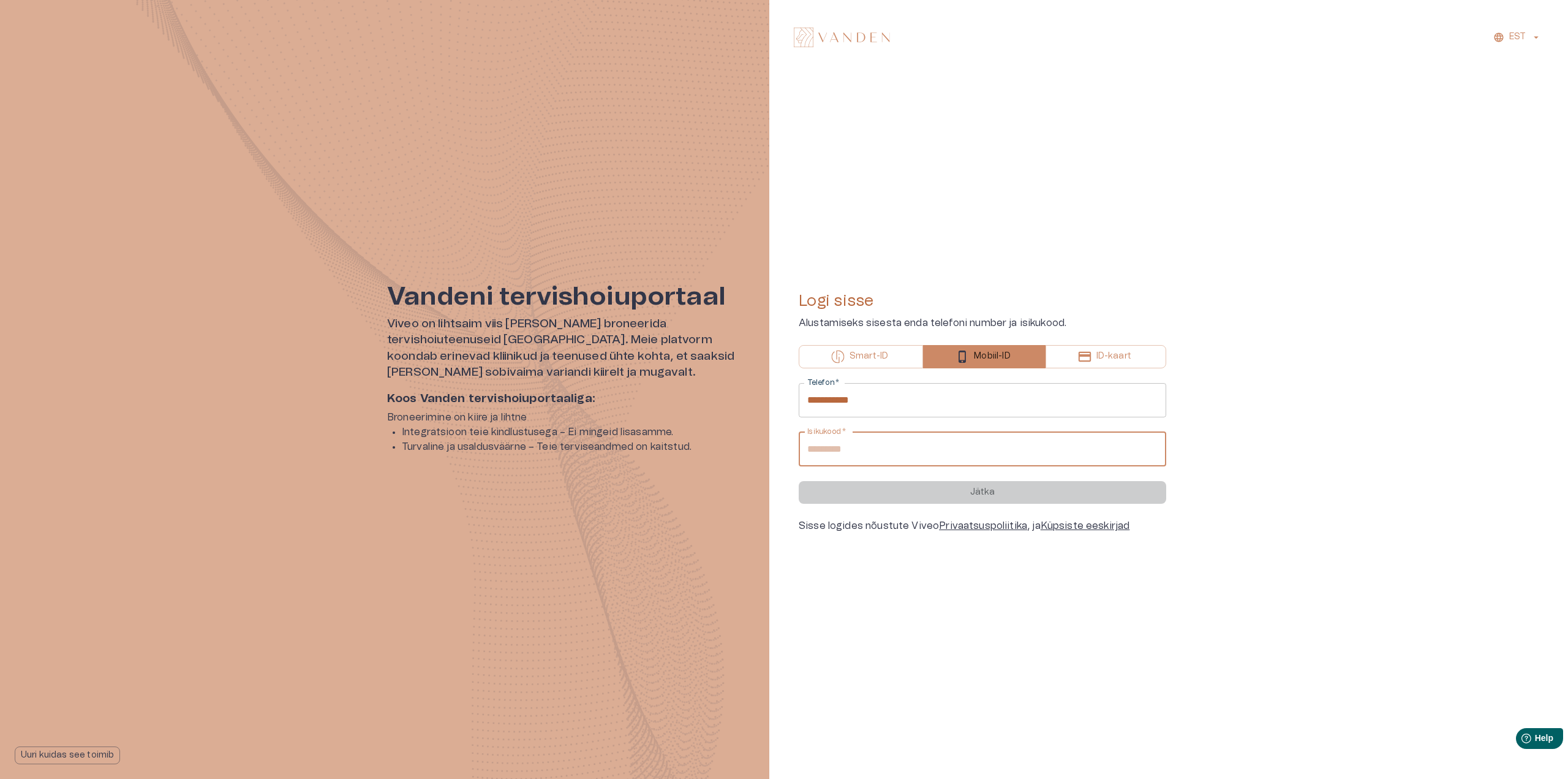
type input "*"
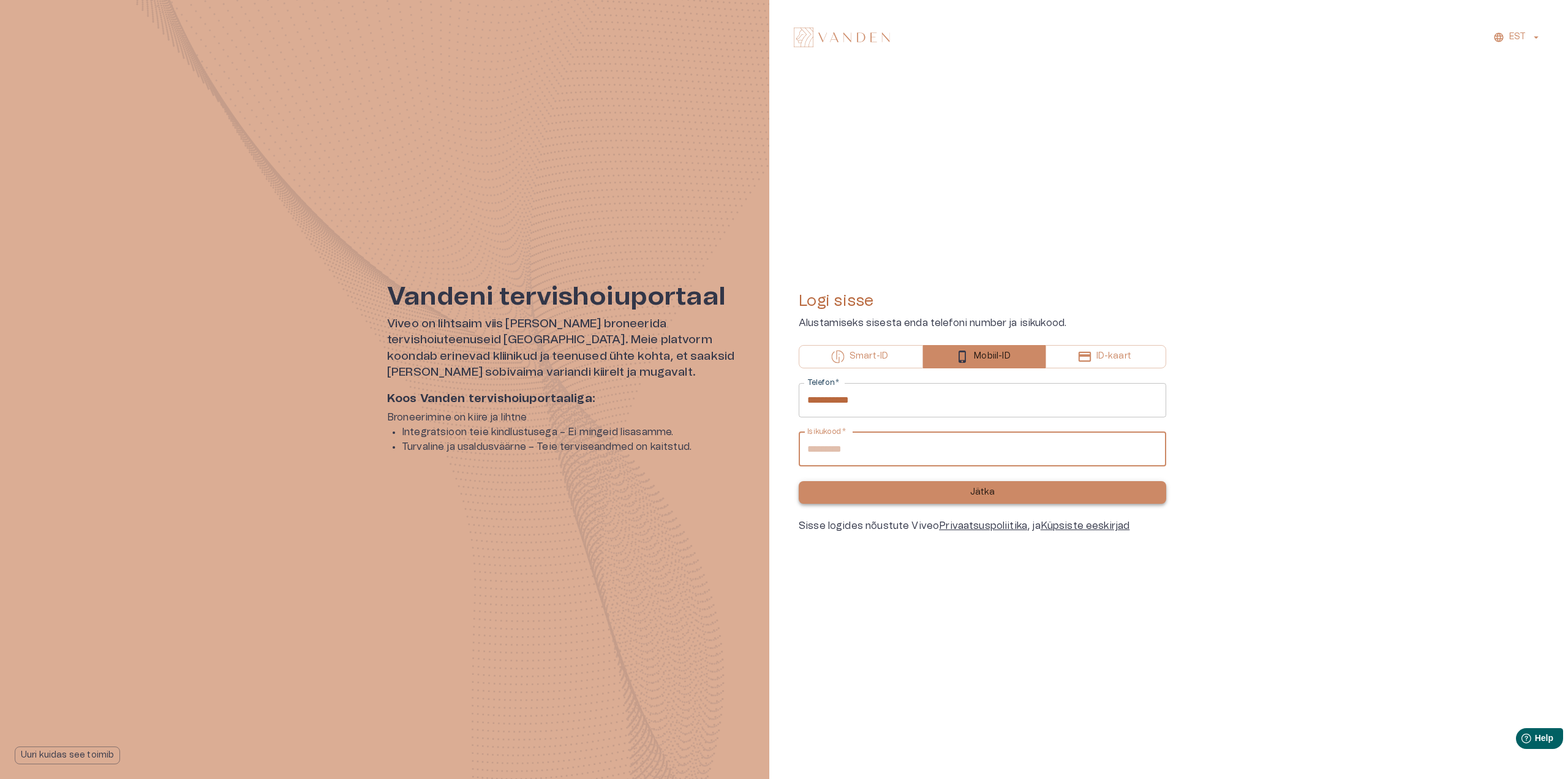
type input "**********"
click at [1006, 487] on button "Jätka" at bounding box center [982, 492] width 367 height 23
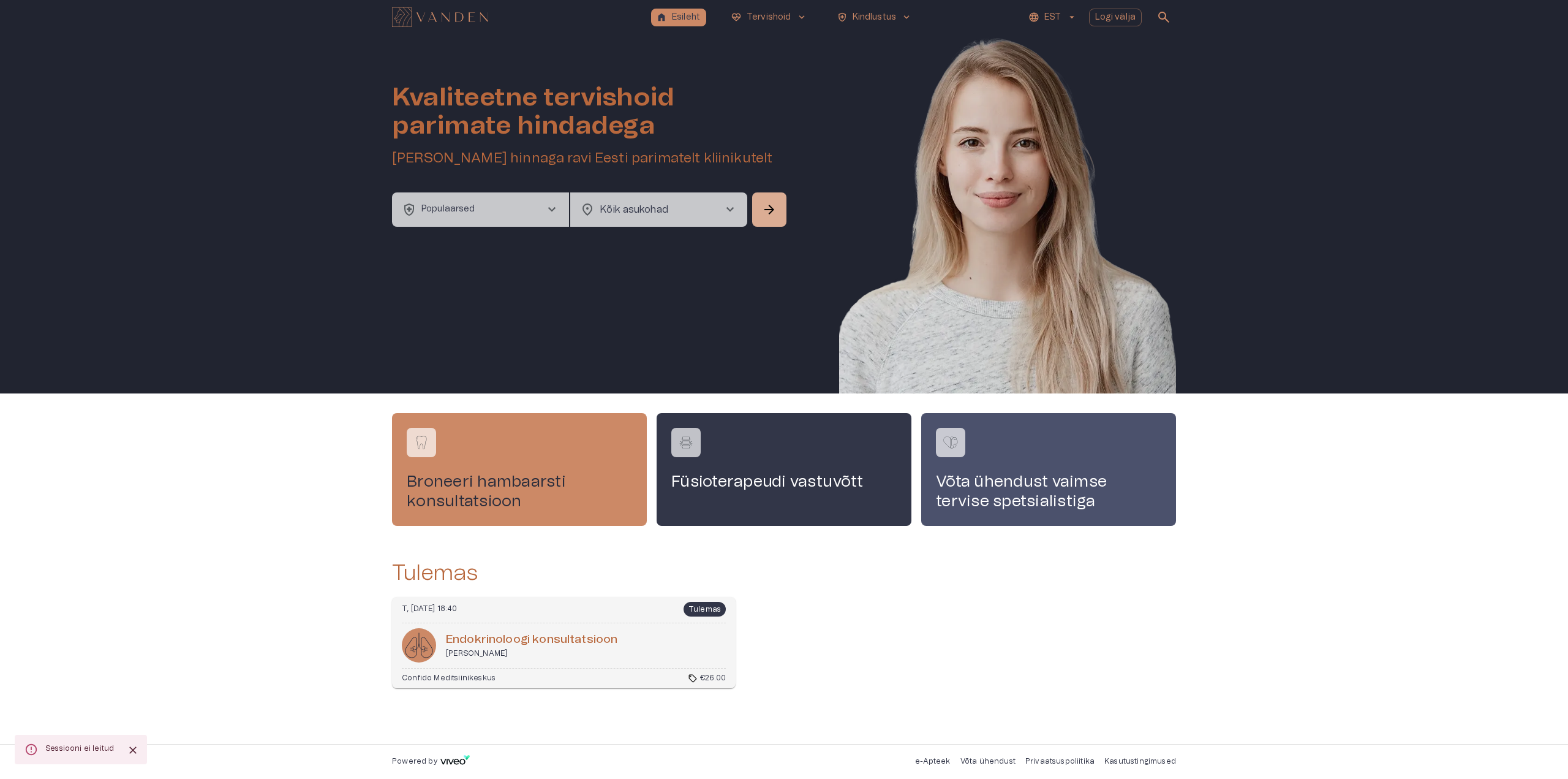
click at [474, 206] on button "health_and_safety Populaarsed chevron_right" at bounding box center [480, 209] width 177 height 34
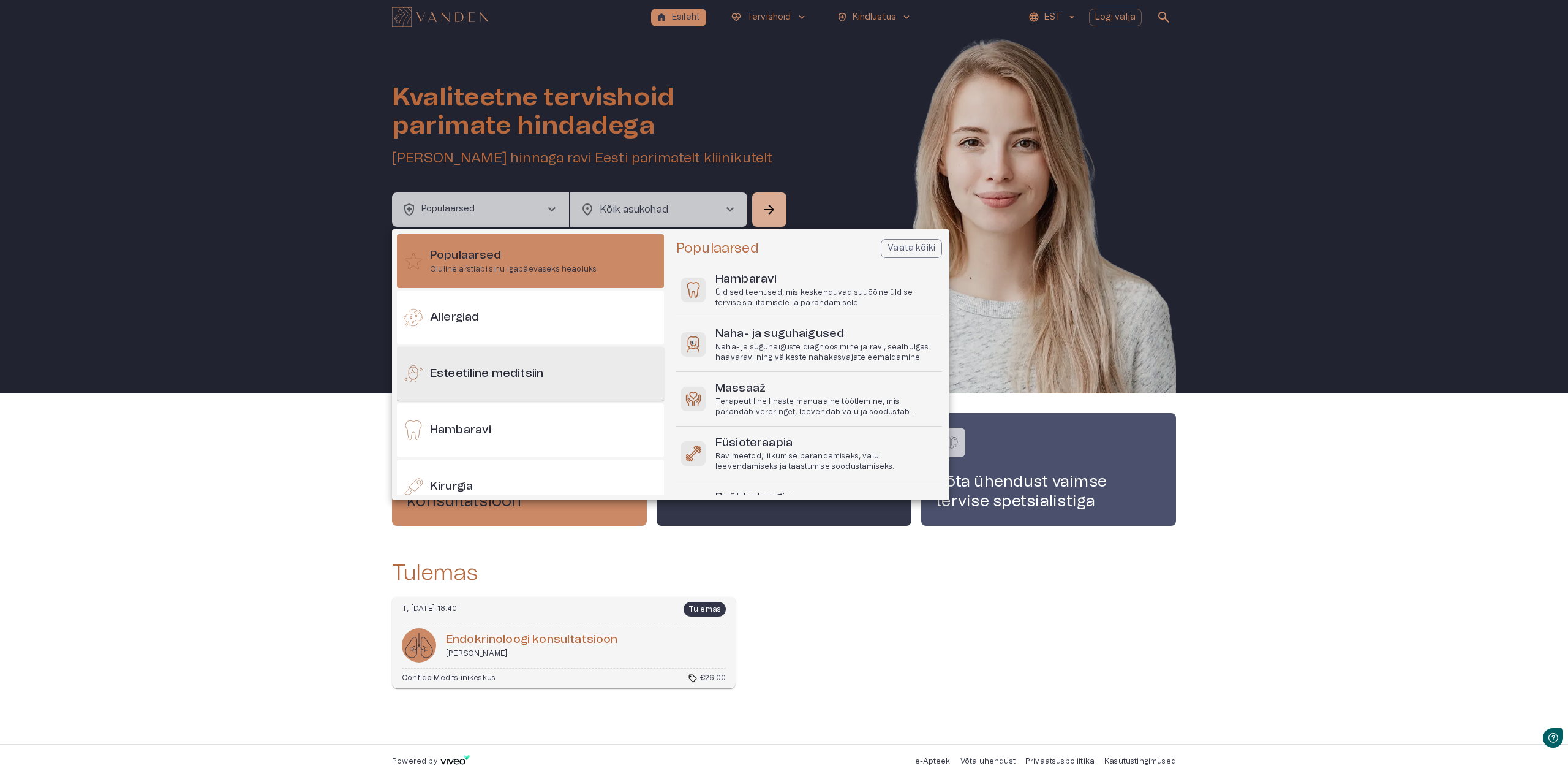
click at [505, 375] on h6 "Esteetiline meditsiin" at bounding box center [487, 375] width 114 height 17
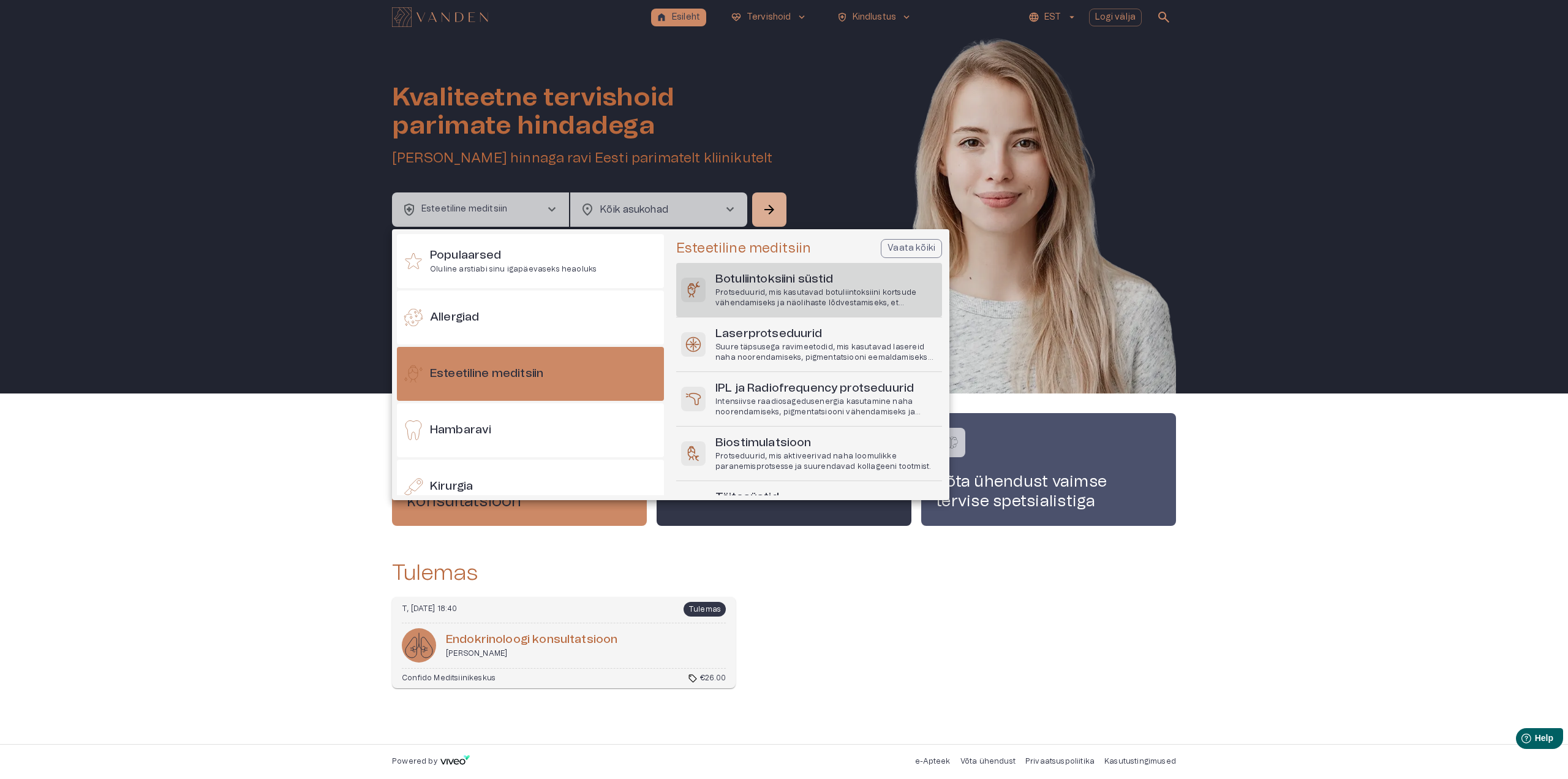
click at [788, 275] on h6 "Botuliintoksiini süstid" at bounding box center [826, 280] width 222 height 17
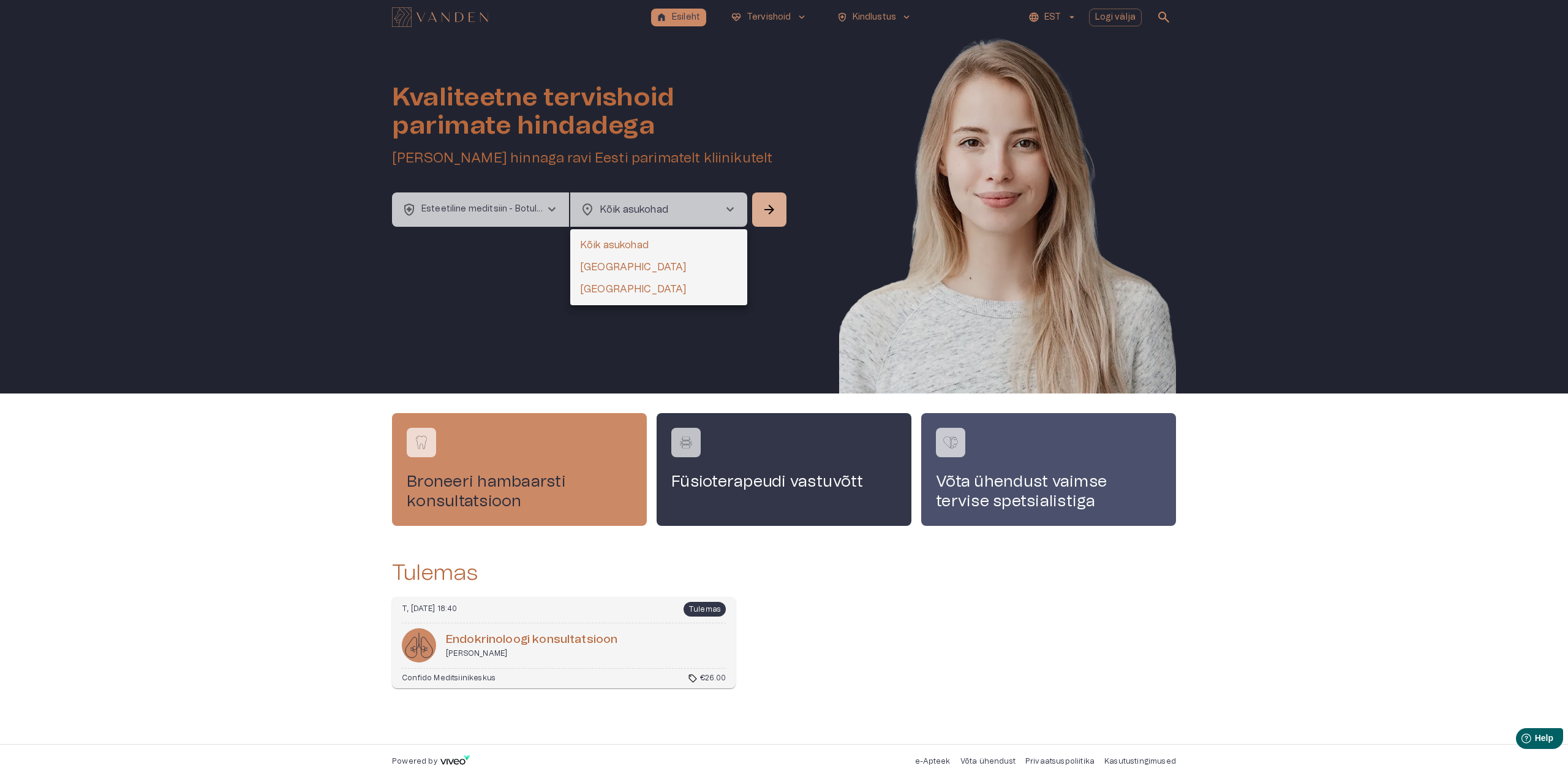
click at [653, 206] on body "home Esileht [MEDICAL_DATA]_heart Tervishoid keyboard_arrow_down health_and_saf…" at bounding box center [784, 389] width 1568 height 779
click at [604, 267] on li "[GEOGRAPHIC_DATA]" at bounding box center [659, 267] width 177 height 22
type input "**********"
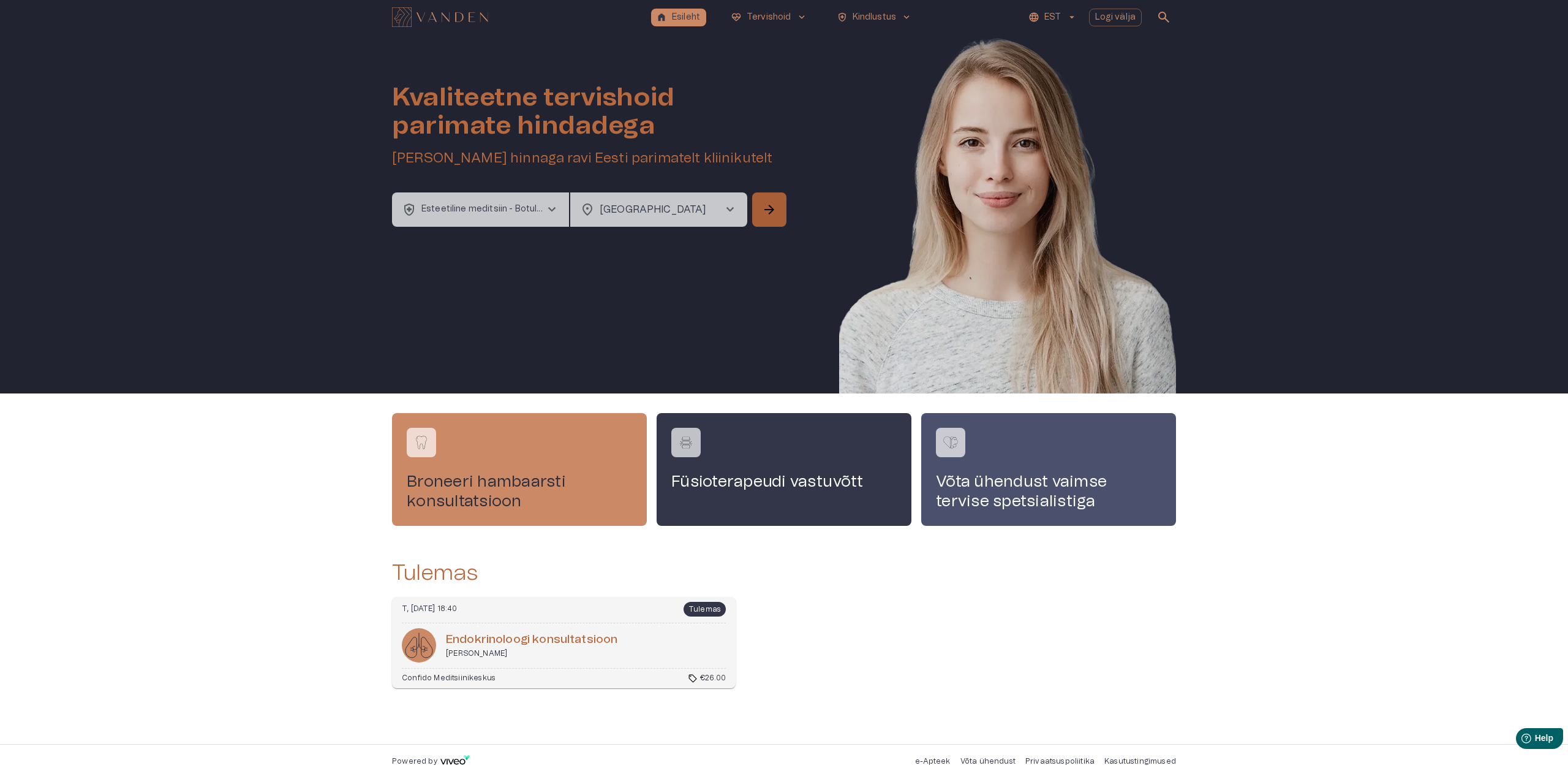
click at [779, 209] on button "arrow_forward" at bounding box center [769, 209] width 34 height 34
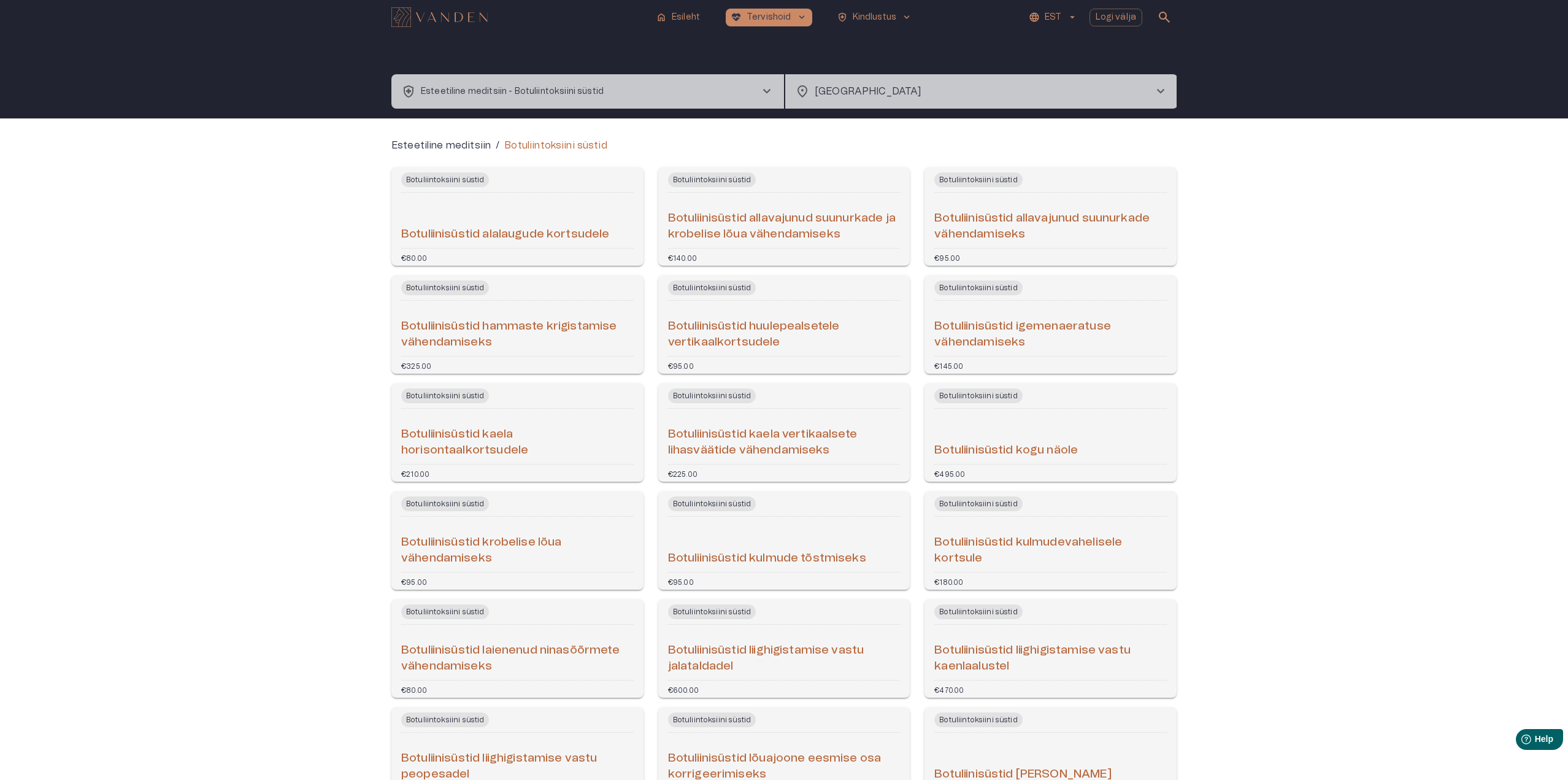
click at [595, 91] on p "Esteetiline meditsiin - Botuliintoksiini süstid" at bounding box center [512, 91] width 183 height 13
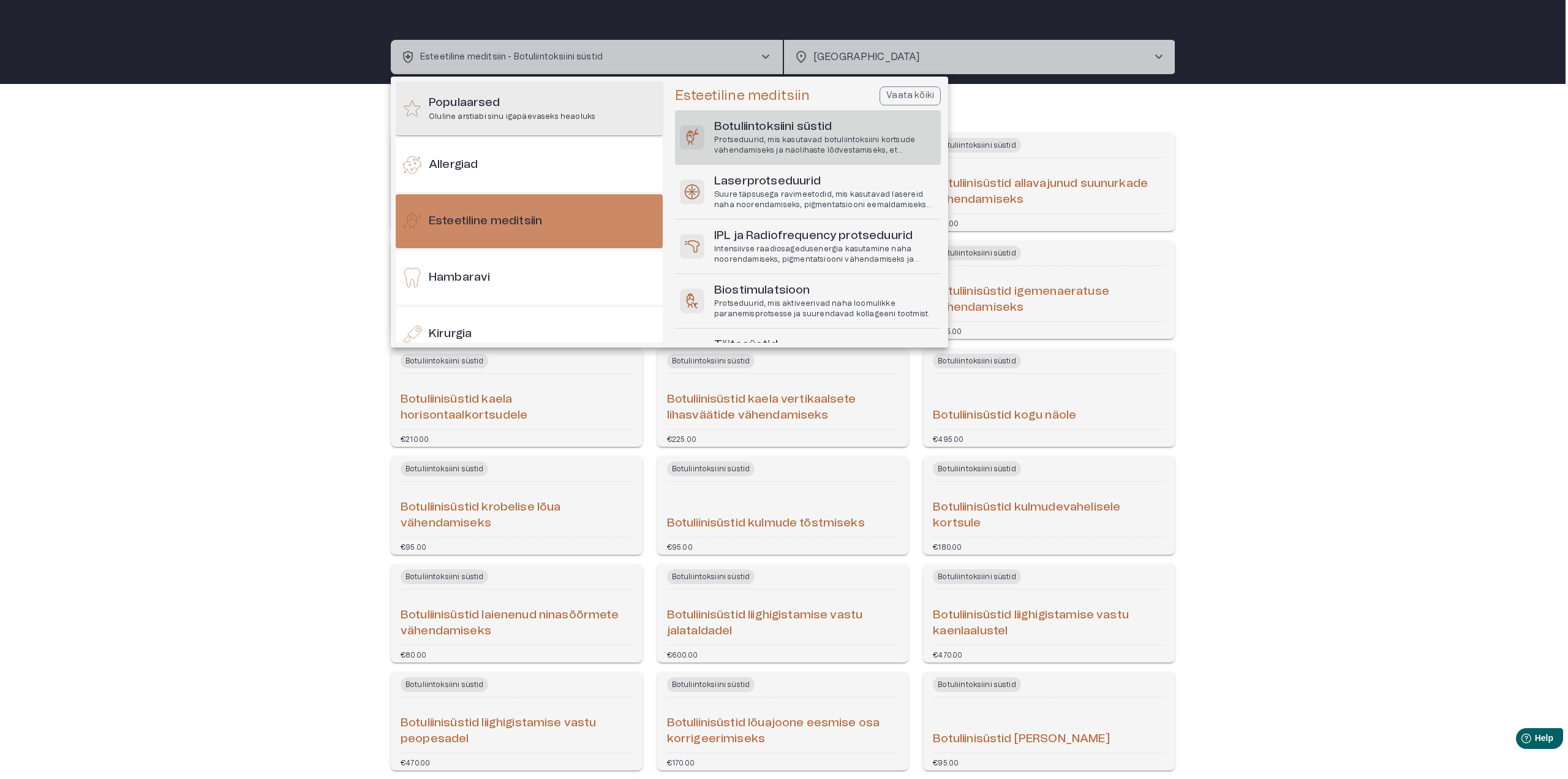
scroll to position [9, 0]
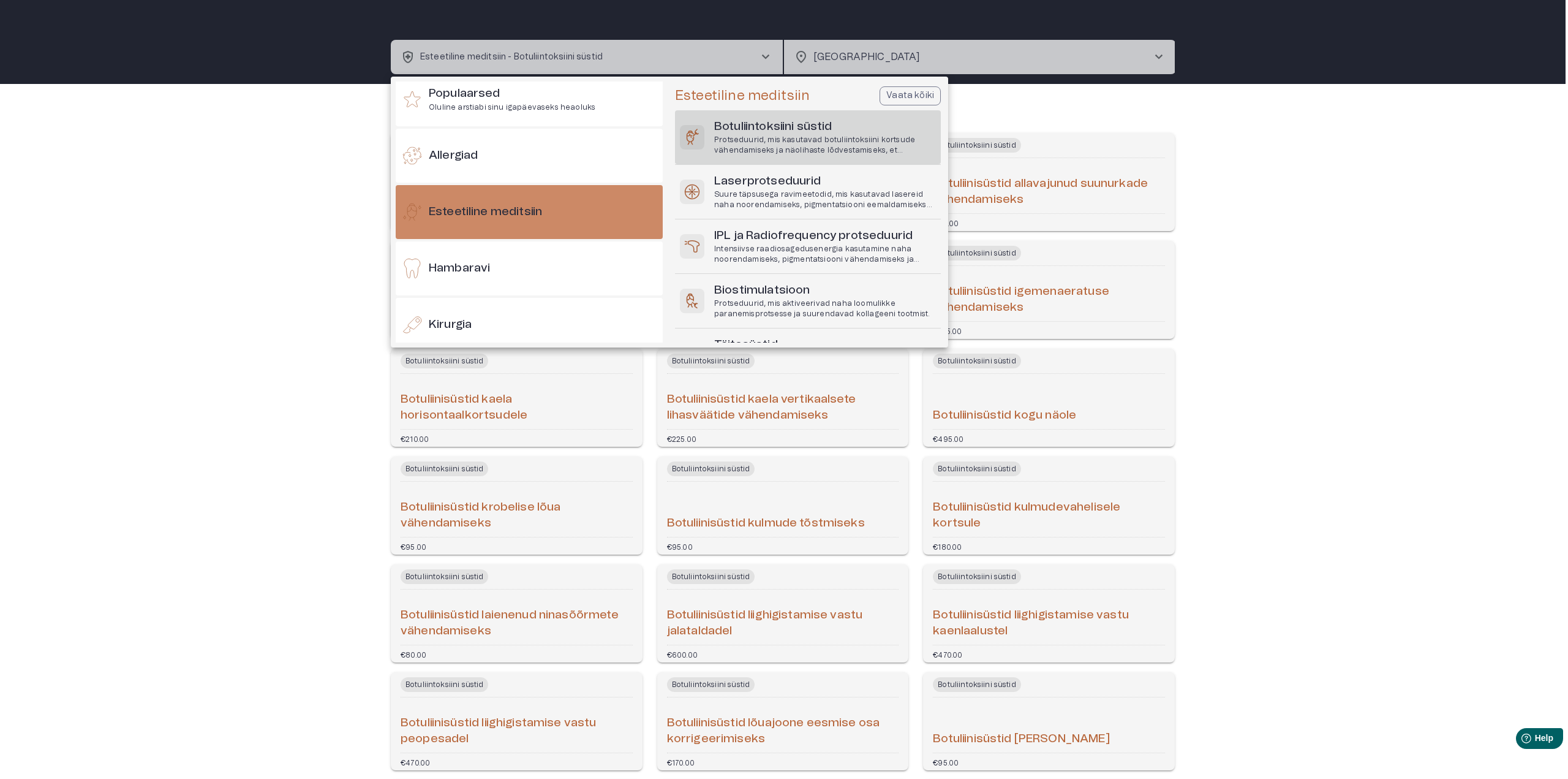
click at [558, 52] on div at bounding box center [784, 389] width 1568 height 779
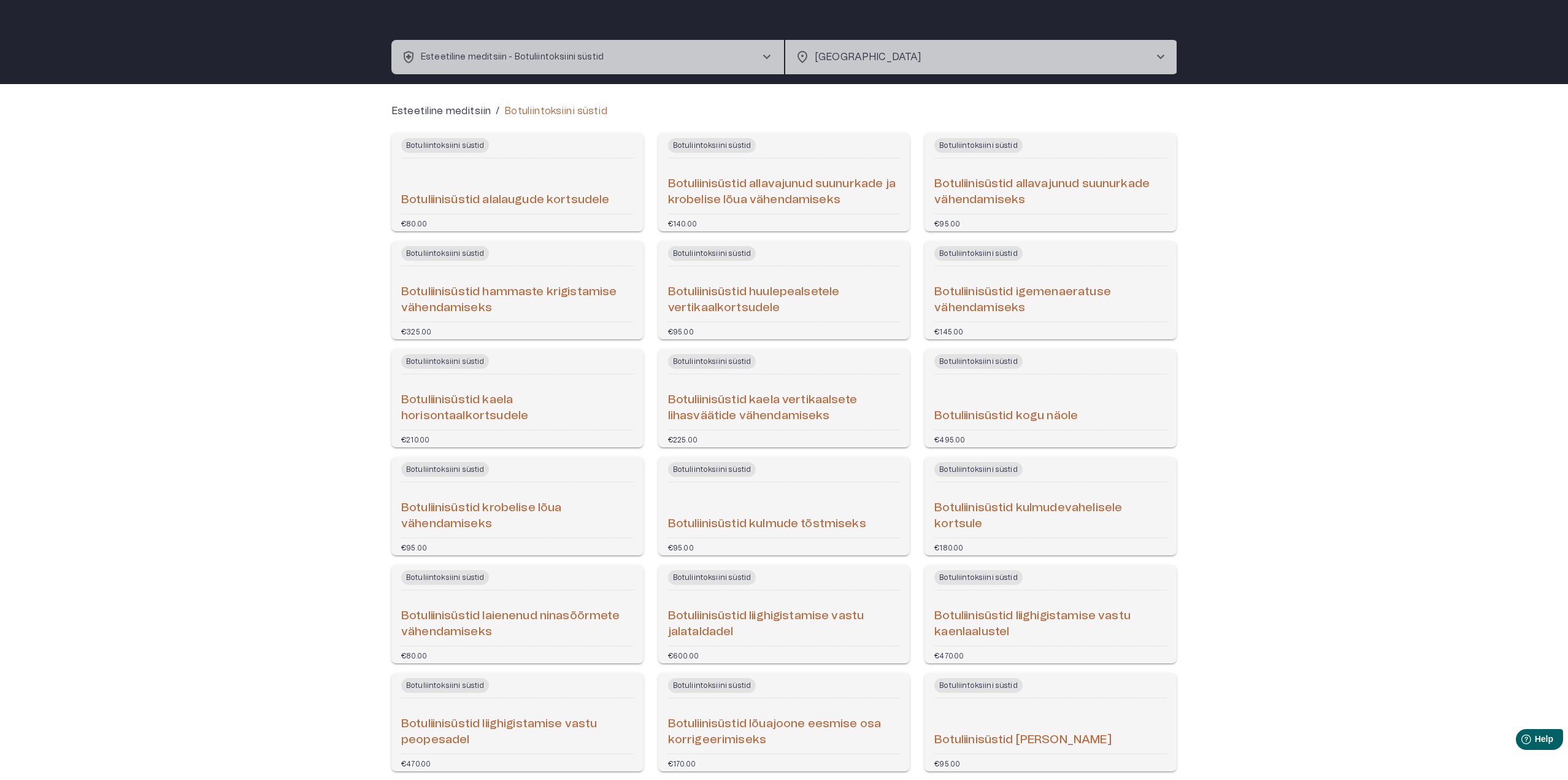
click at [642, 50] on button "health_and_safety Esteetiline meditsiin - Botuliintoksiini süstid chevron_right" at bounding box center [588, 57] width 392 height 34
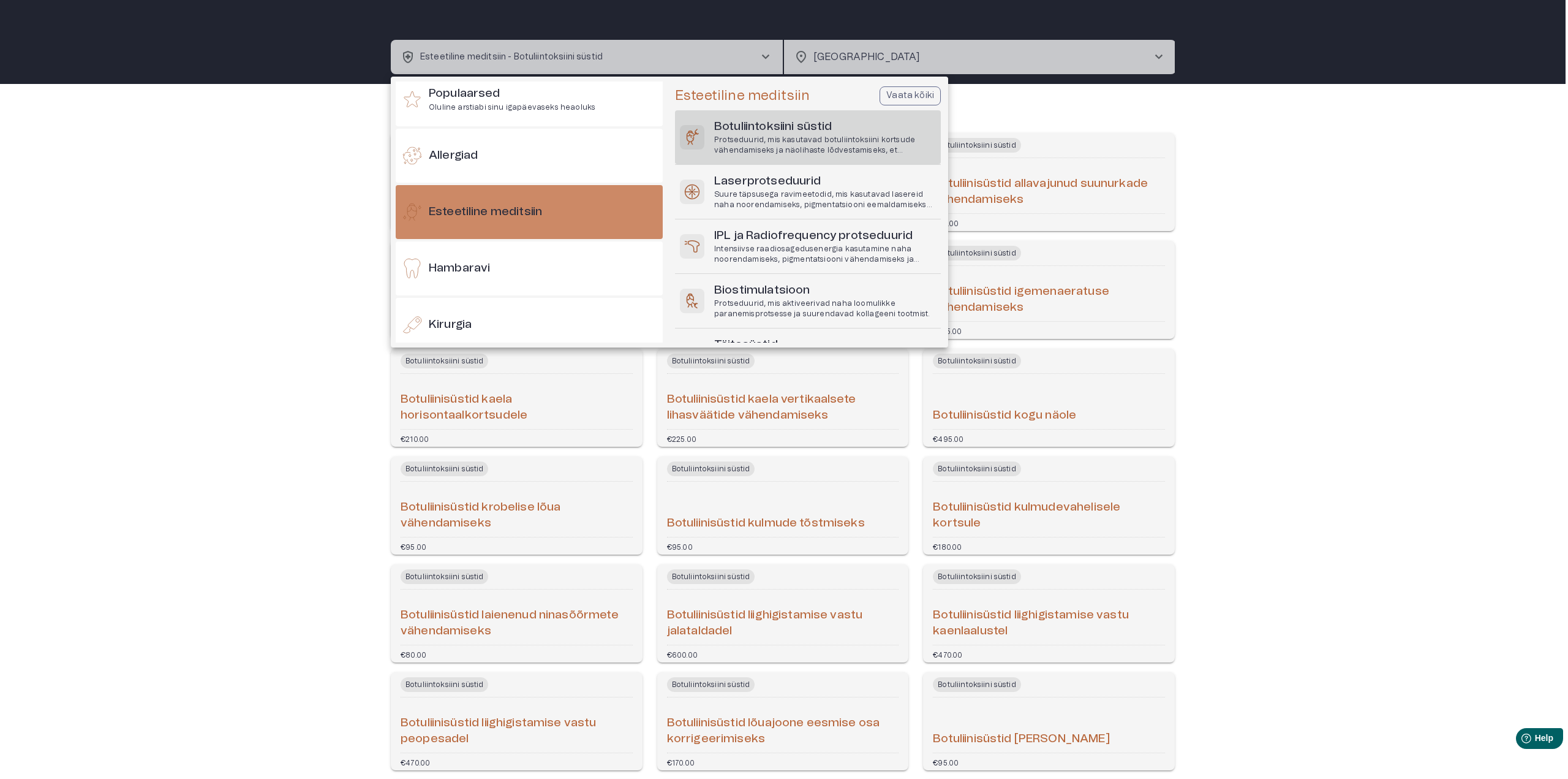
click at [915, 93] on p "Vaata kõiki" at bounding box center [910, 96] width 48 height 13
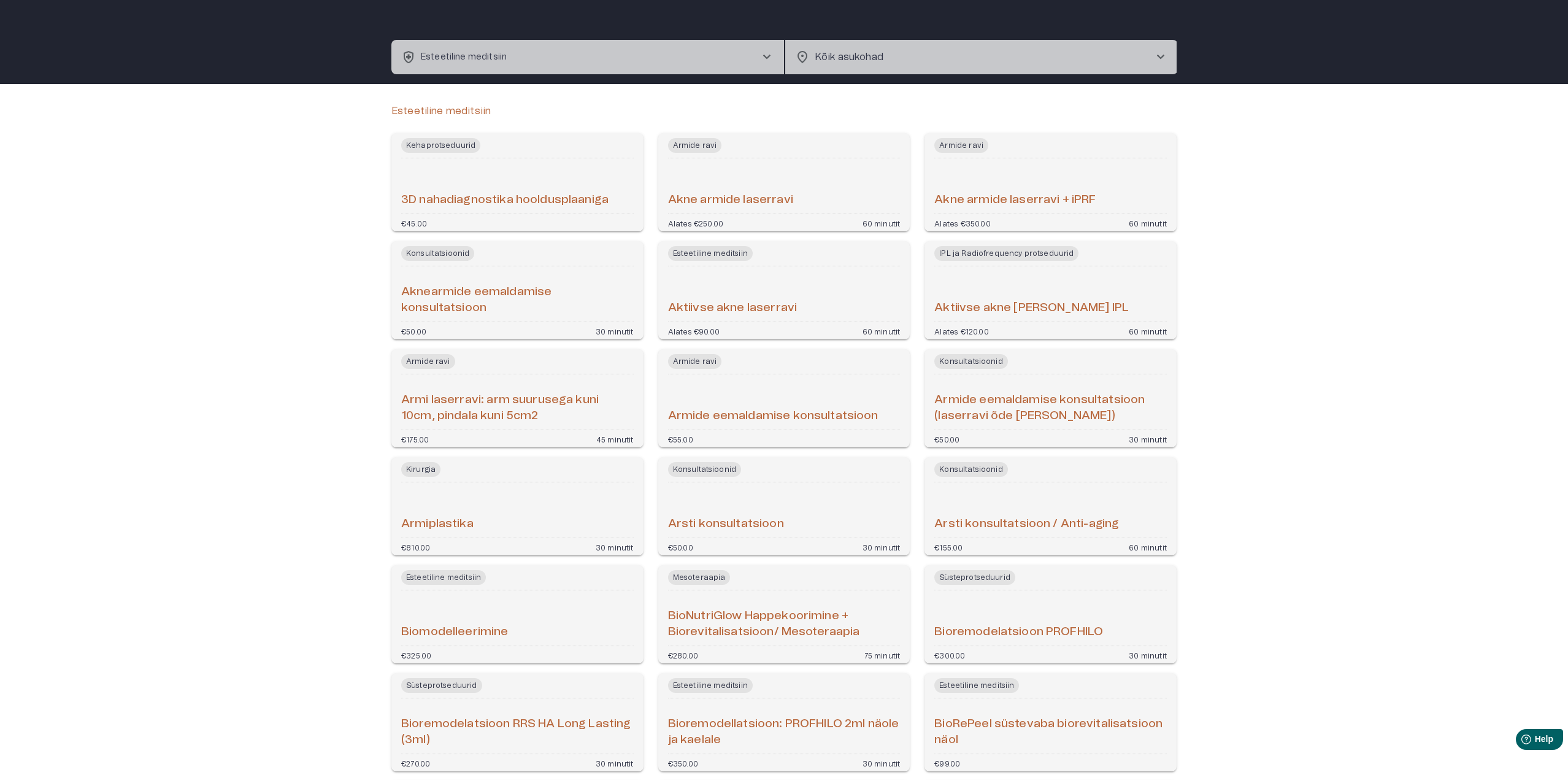
click at [524, 50] on button "health_and_safety Esteetiline meditsiin chevron_right" at bounding box center [588, 57] width 392 height 34
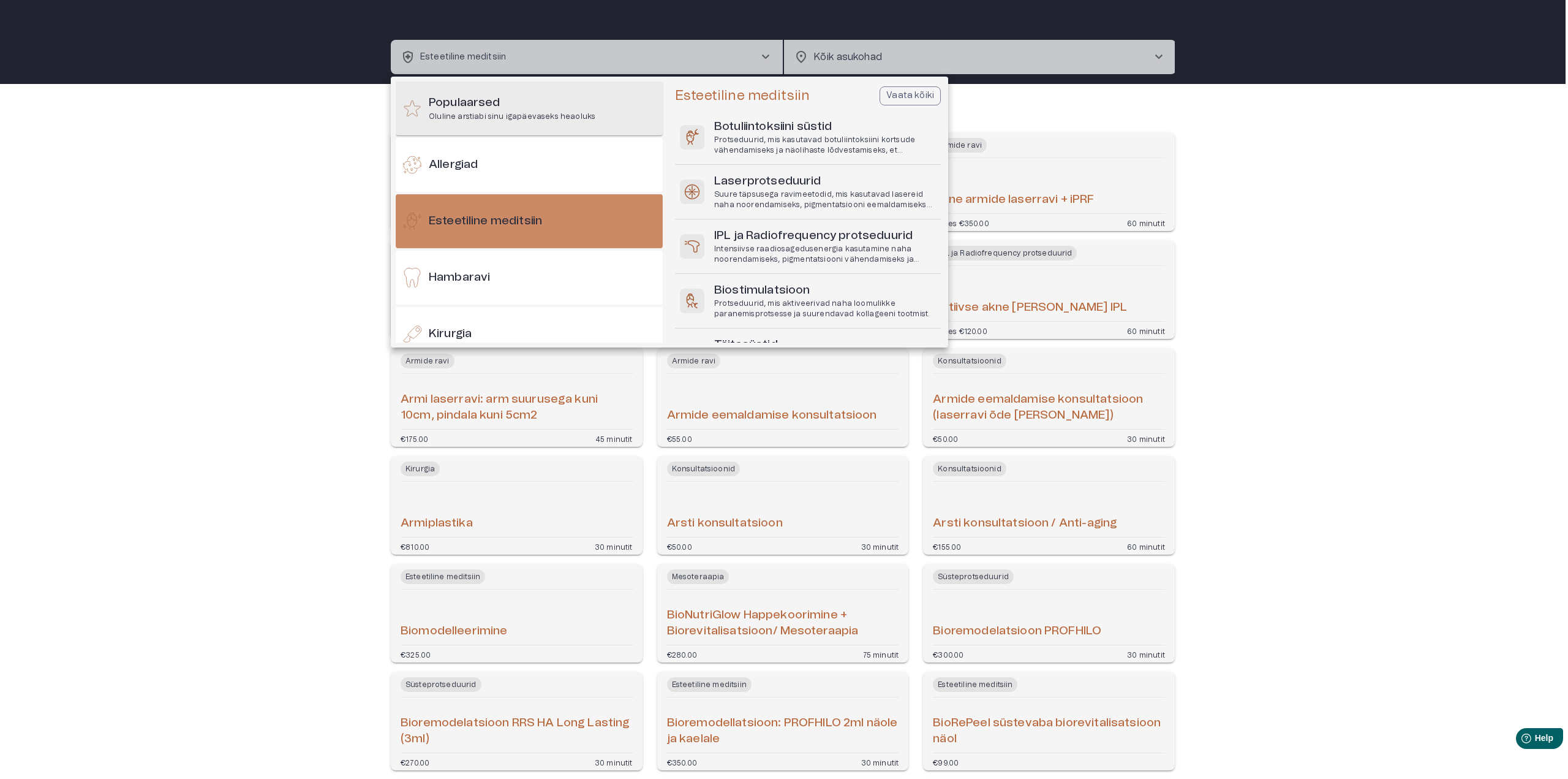
click at [466, 114] on p "Oluline arstiabi sinu igapäevaseks heaoluks" at bounding box center [512, 116] width 167 height 10
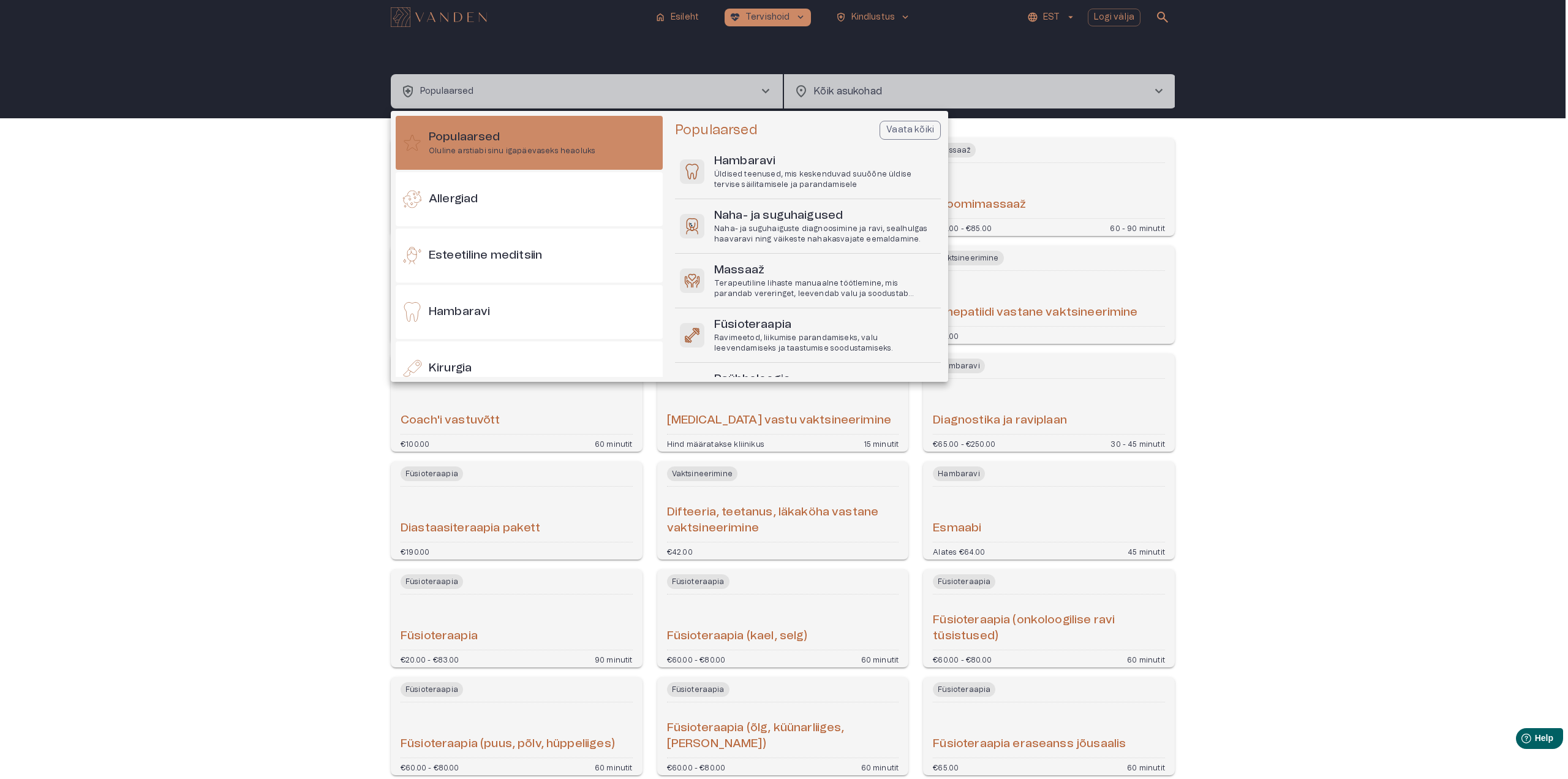
click at [154, 467] on div at bounding box center [784, 389] width 1568 height 779
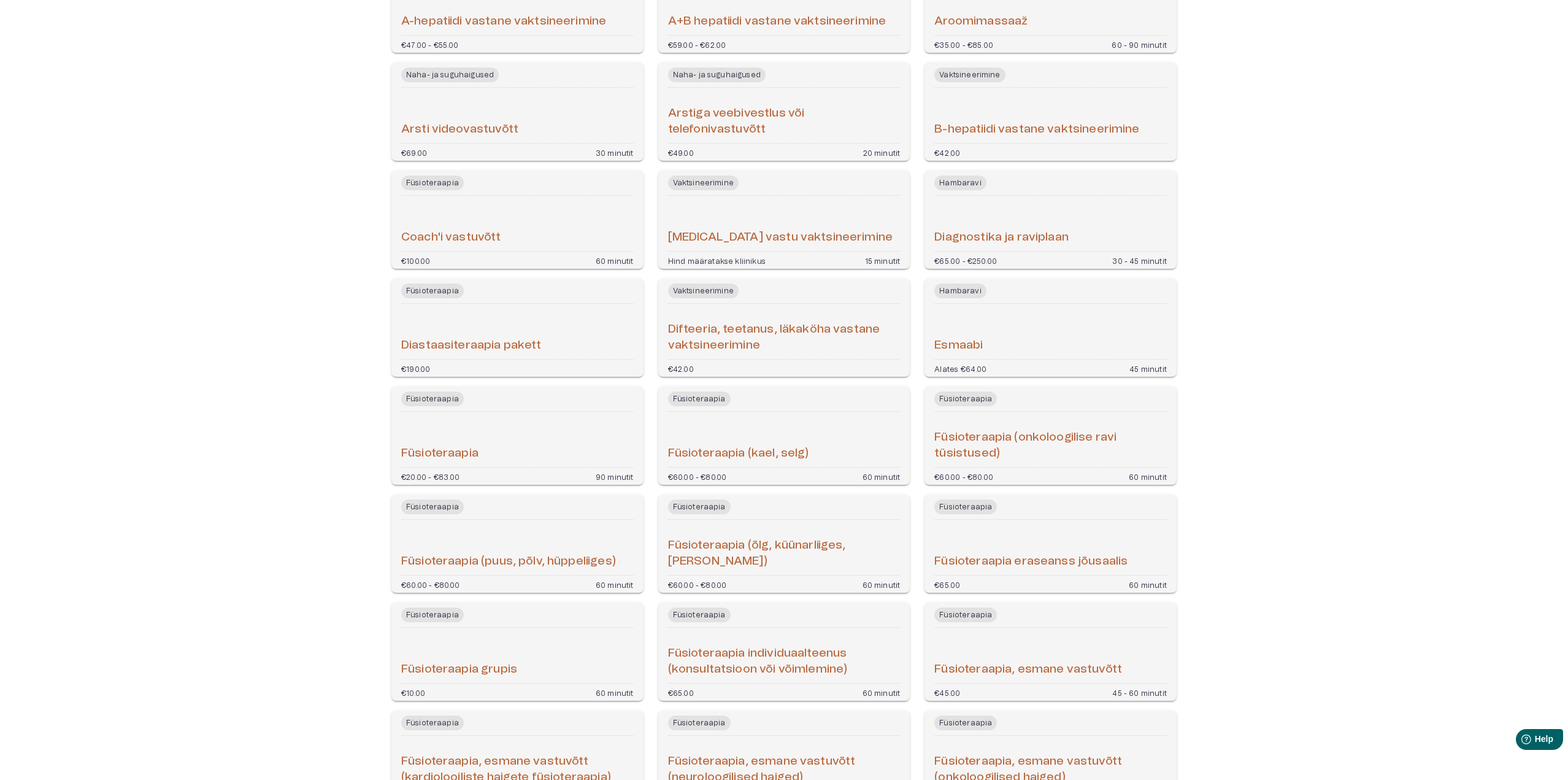
scroll to position [184, 0]
click at [775, 457] on h6 "Füsioteraapia (kael, selg)" at bounding box center [739, 453] width 141 height 17
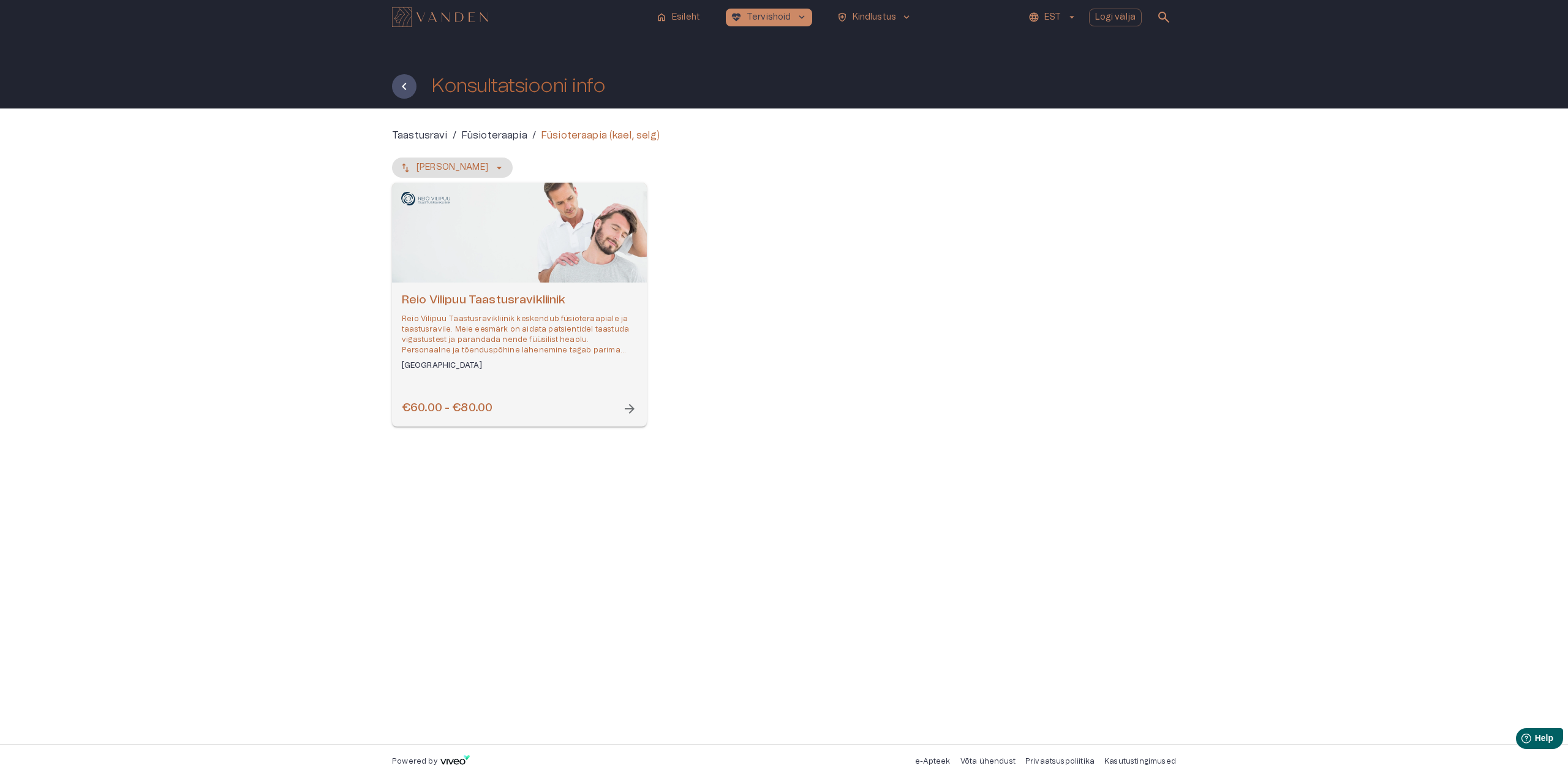
click at [631, 410] on span "arrow_forward" at bounding box center [630, 408] width 15 height 15
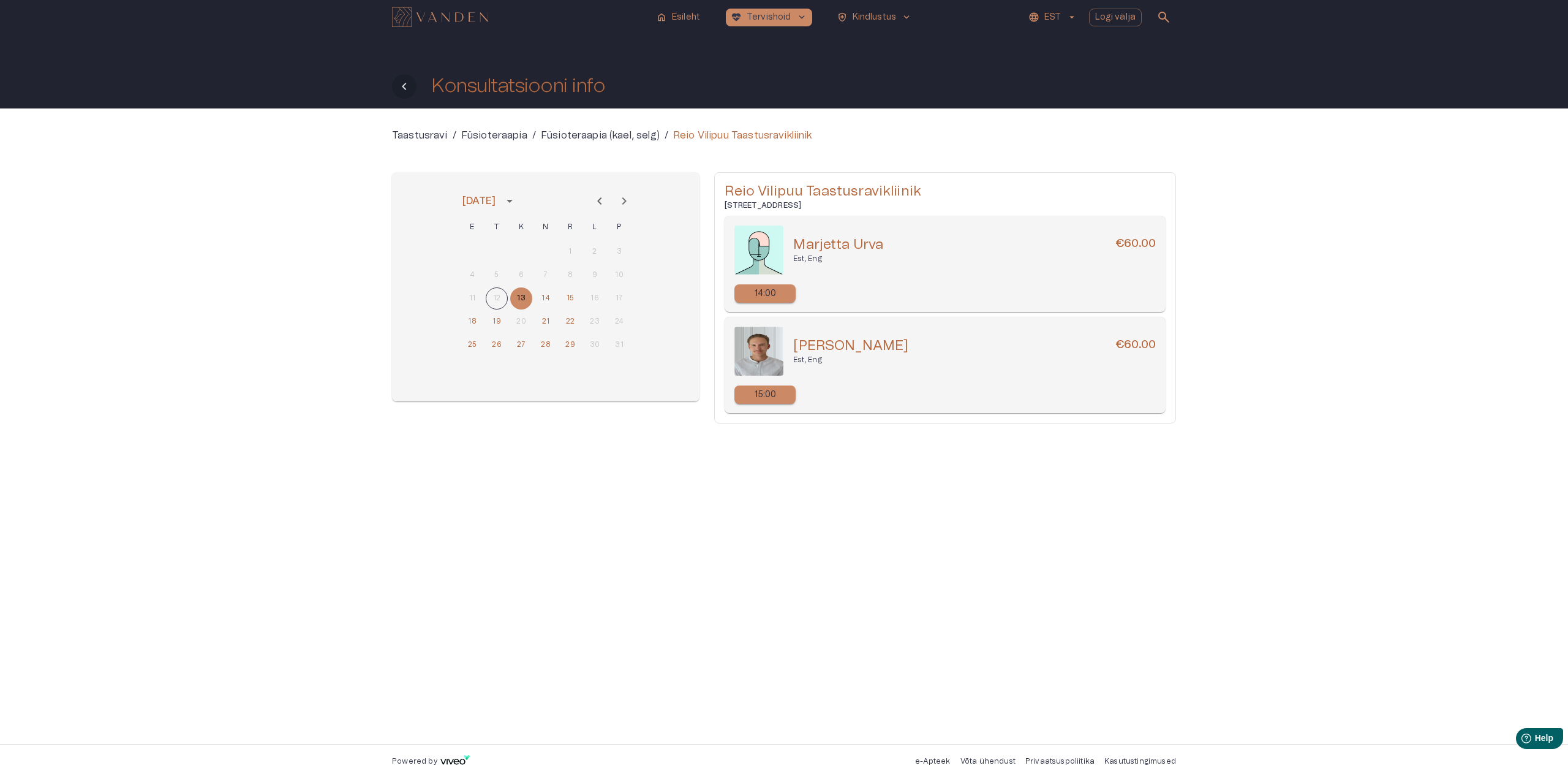
click at [405, 88] on icon "Tagasi" at bounding box center [404, 86] width 15 height 15
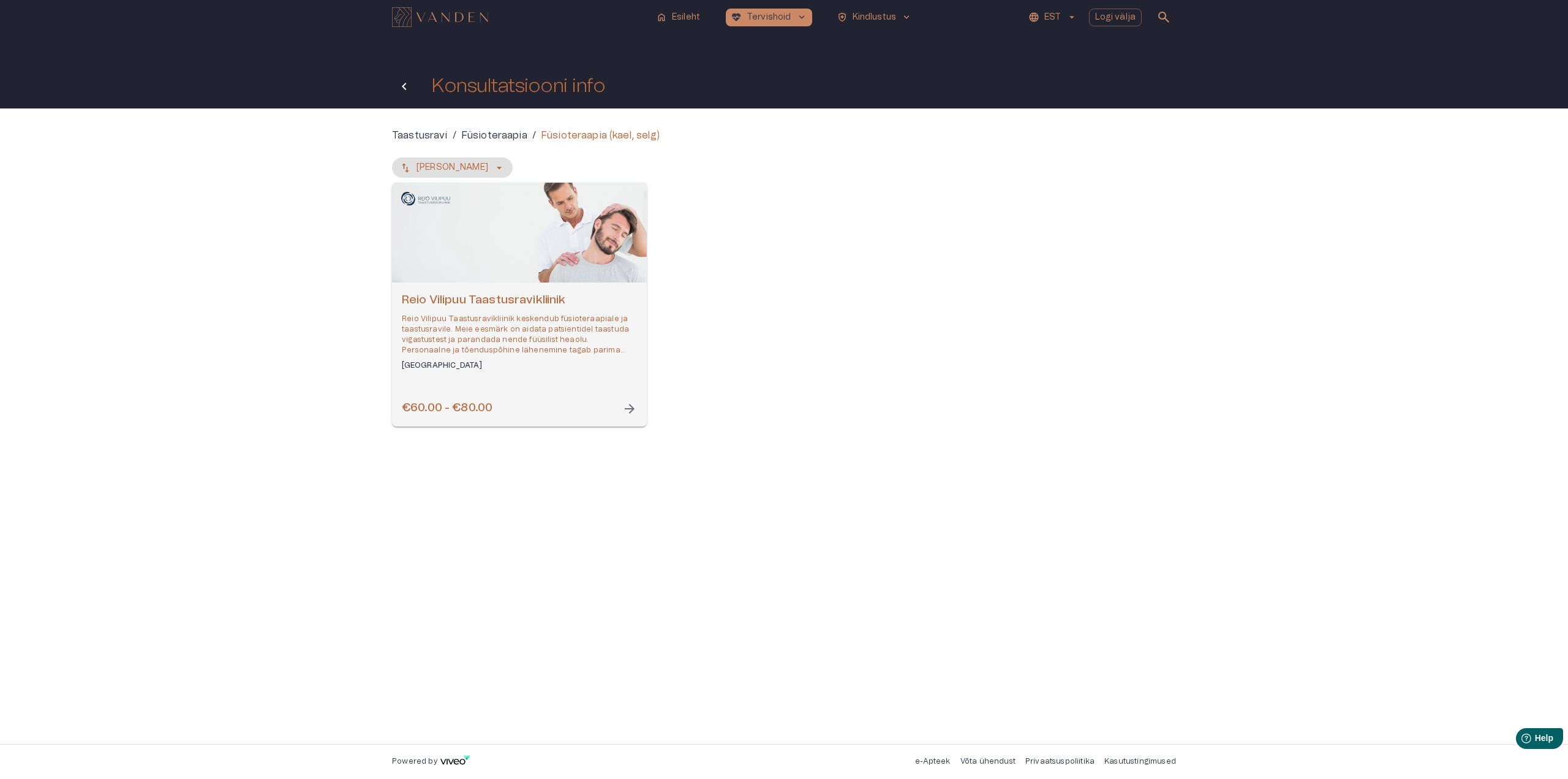
click at [406, 91] on icon "Tagasi" at bounding box center [404, 86] width 15 height 15
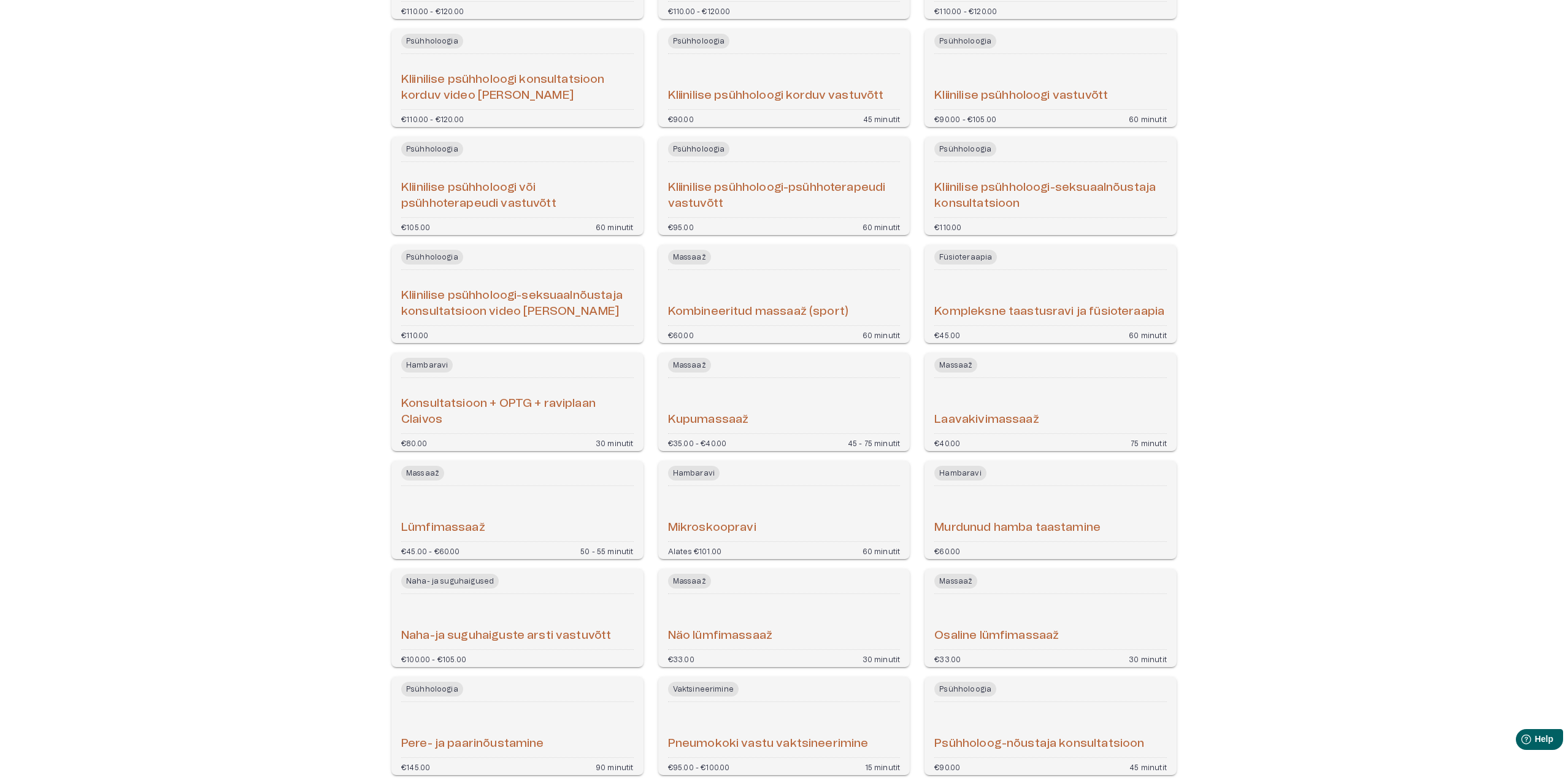
scroll to position [2144, 0]
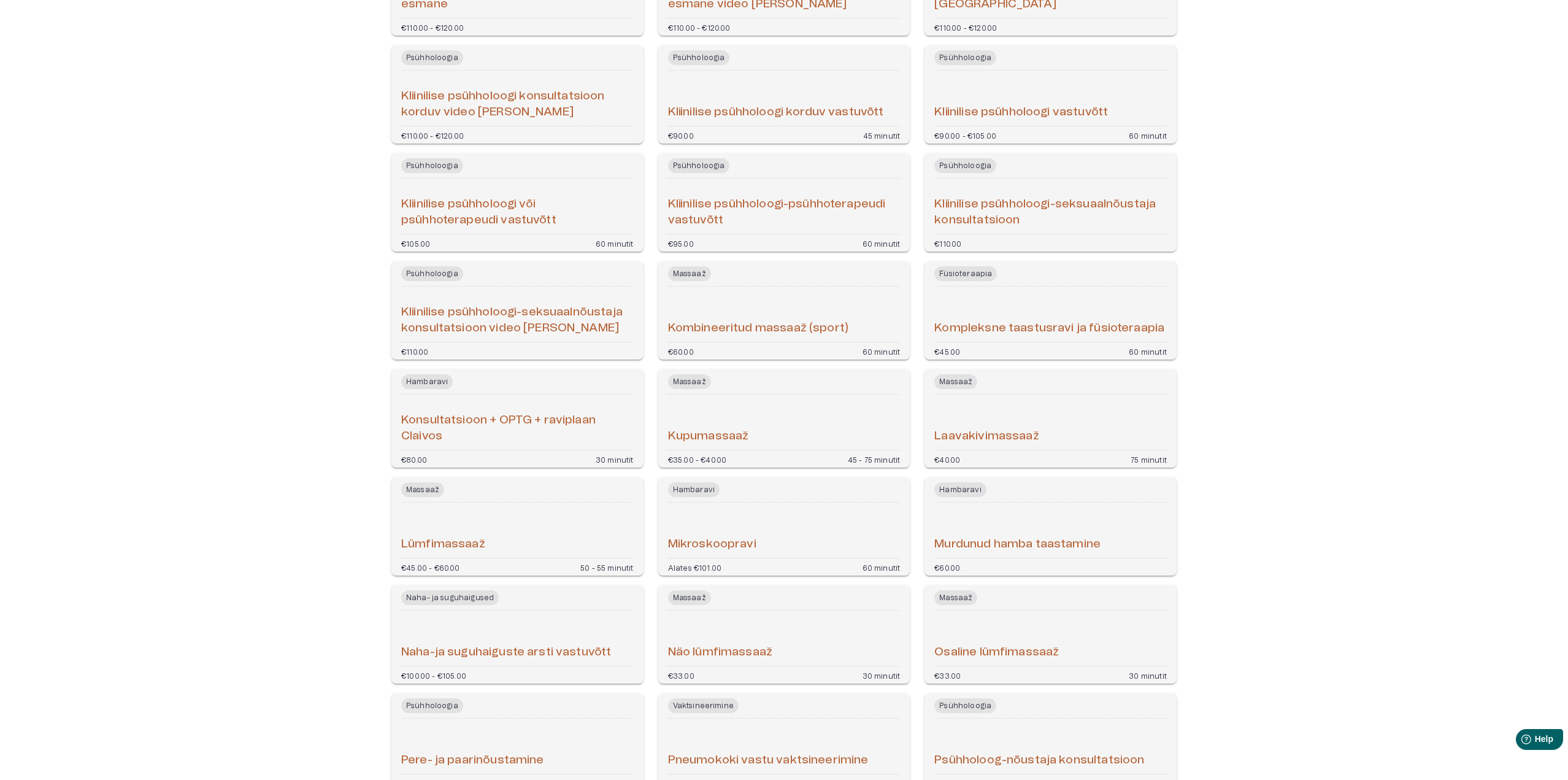
click at [952, 328] on h6 "Kompleksne taastusravi ja füsioteraapia" at bounding box center [1049, 329] width 230 height 17
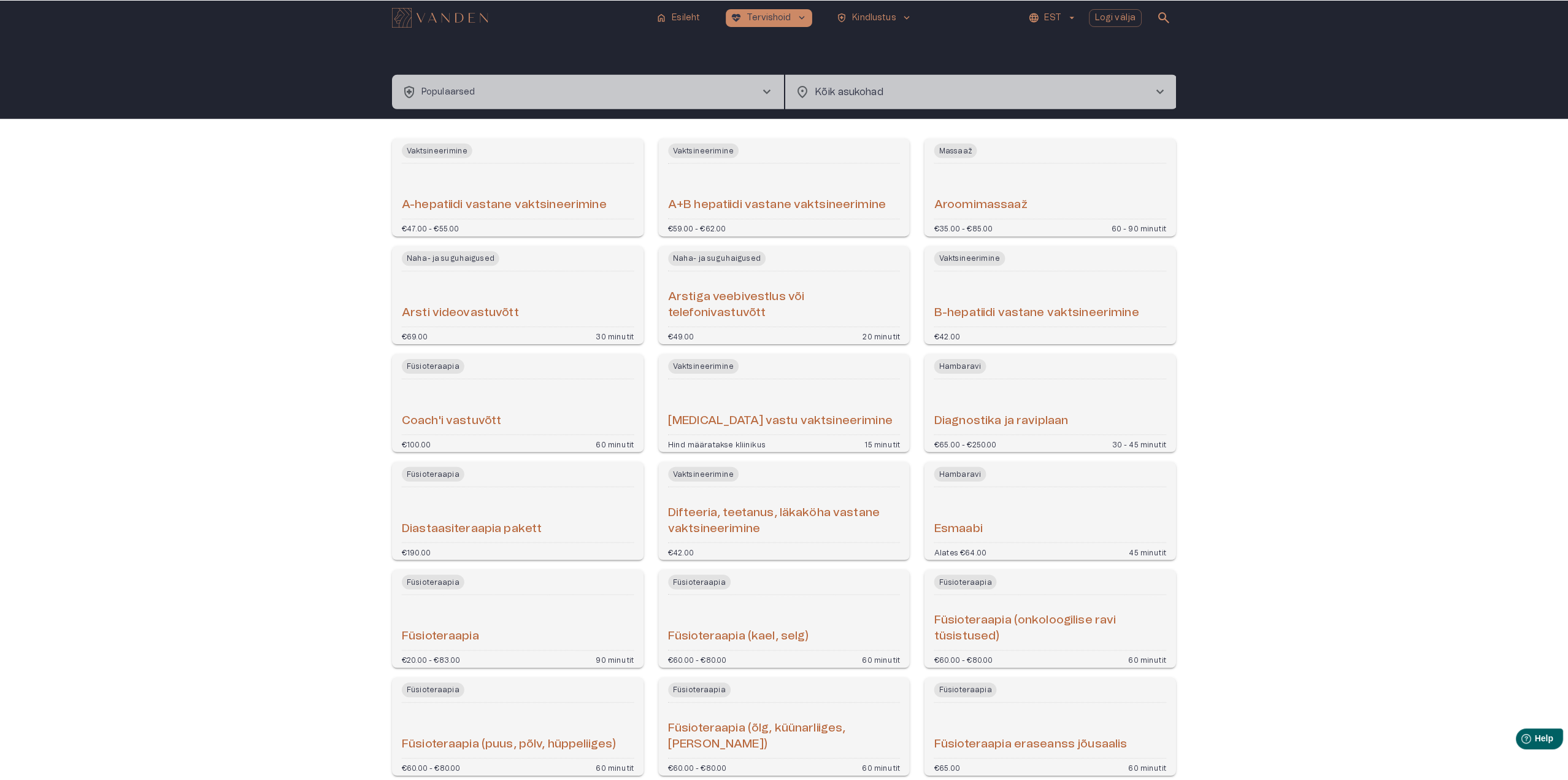
scroll to position [2228, 0]
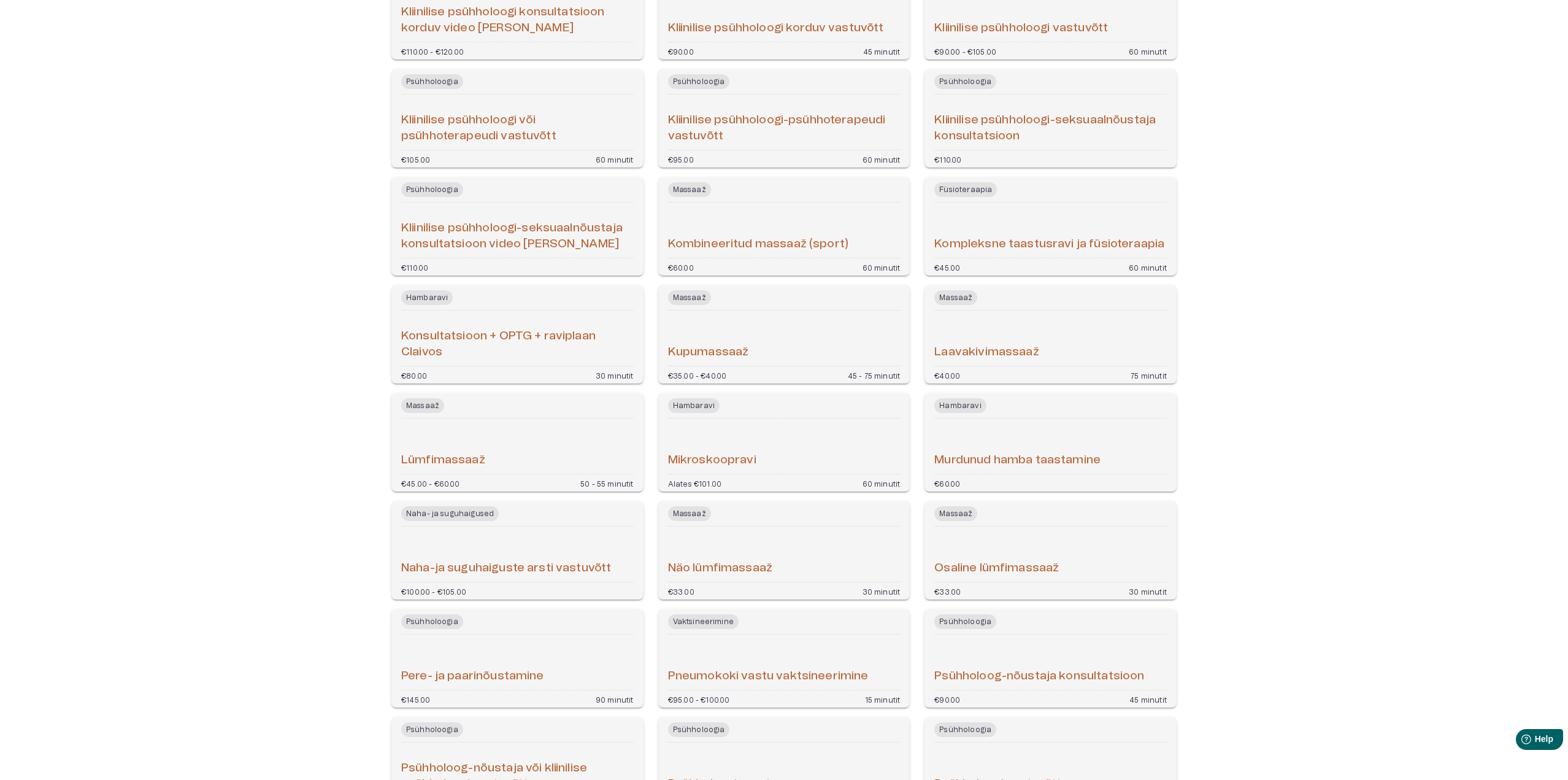
click at [463, 456] on h6 "Lümfimassaaž" at bounding box center [443, 461] width 84 height 17
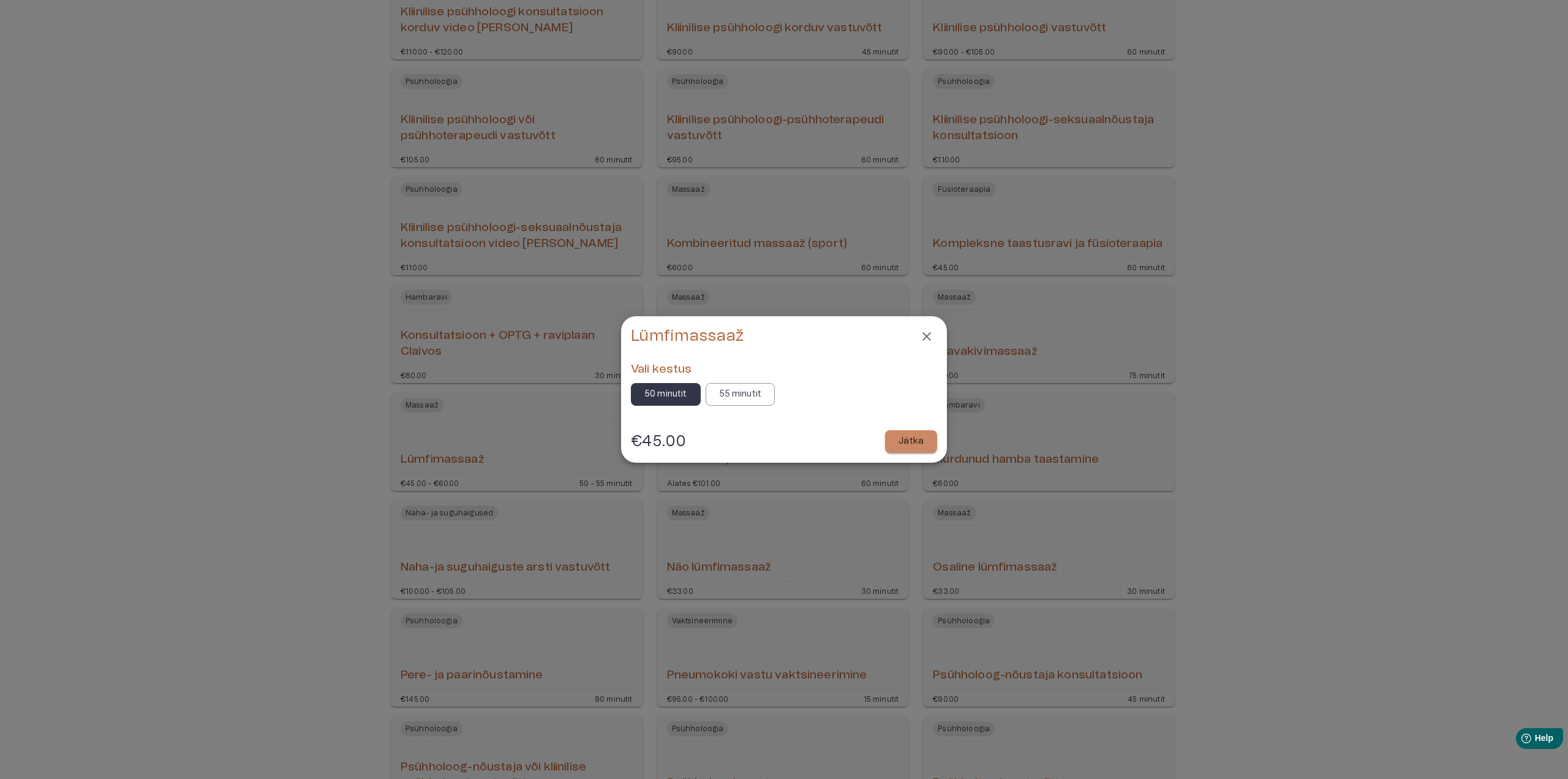
click at [930, 333] on icon "Close" at bounding box center [927, 336] width 8 height 8
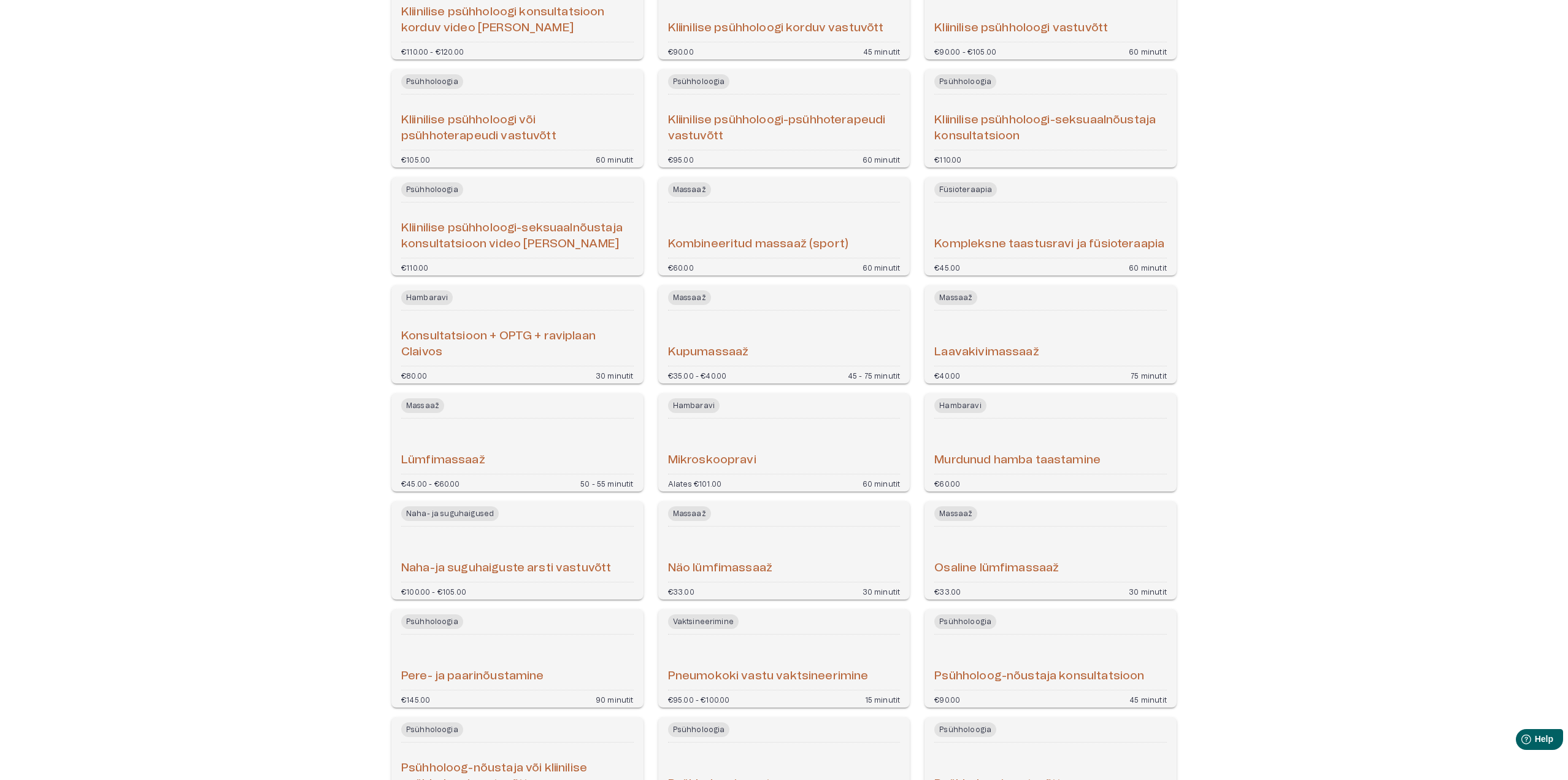
click at [730, 351] on h6 "Kupumassaaž" at bounding box center [709, 353] width 81 height 17
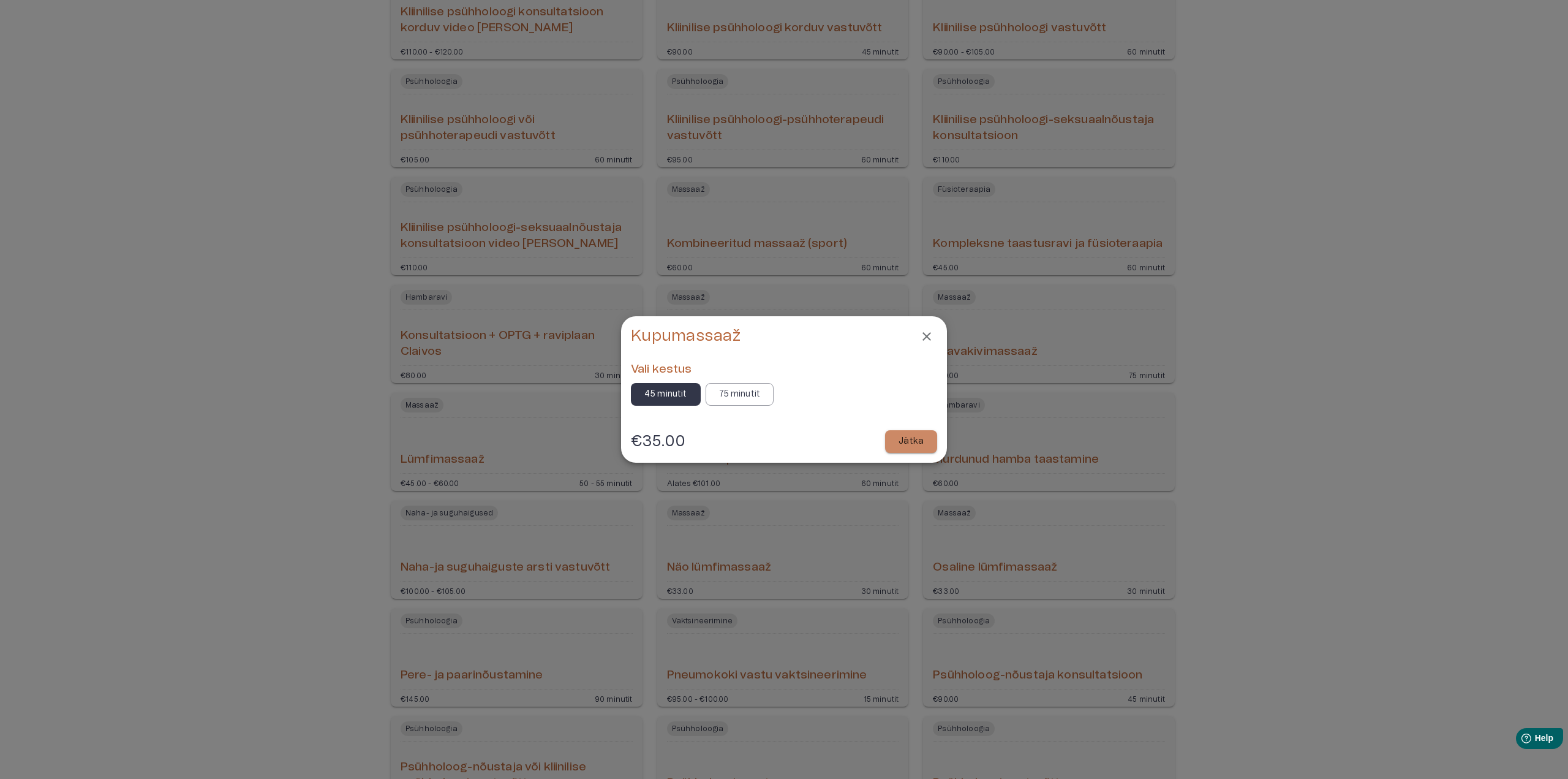
click at [933, 336] on icon "Close" at bounding box center [927, 336] width 15 height 15
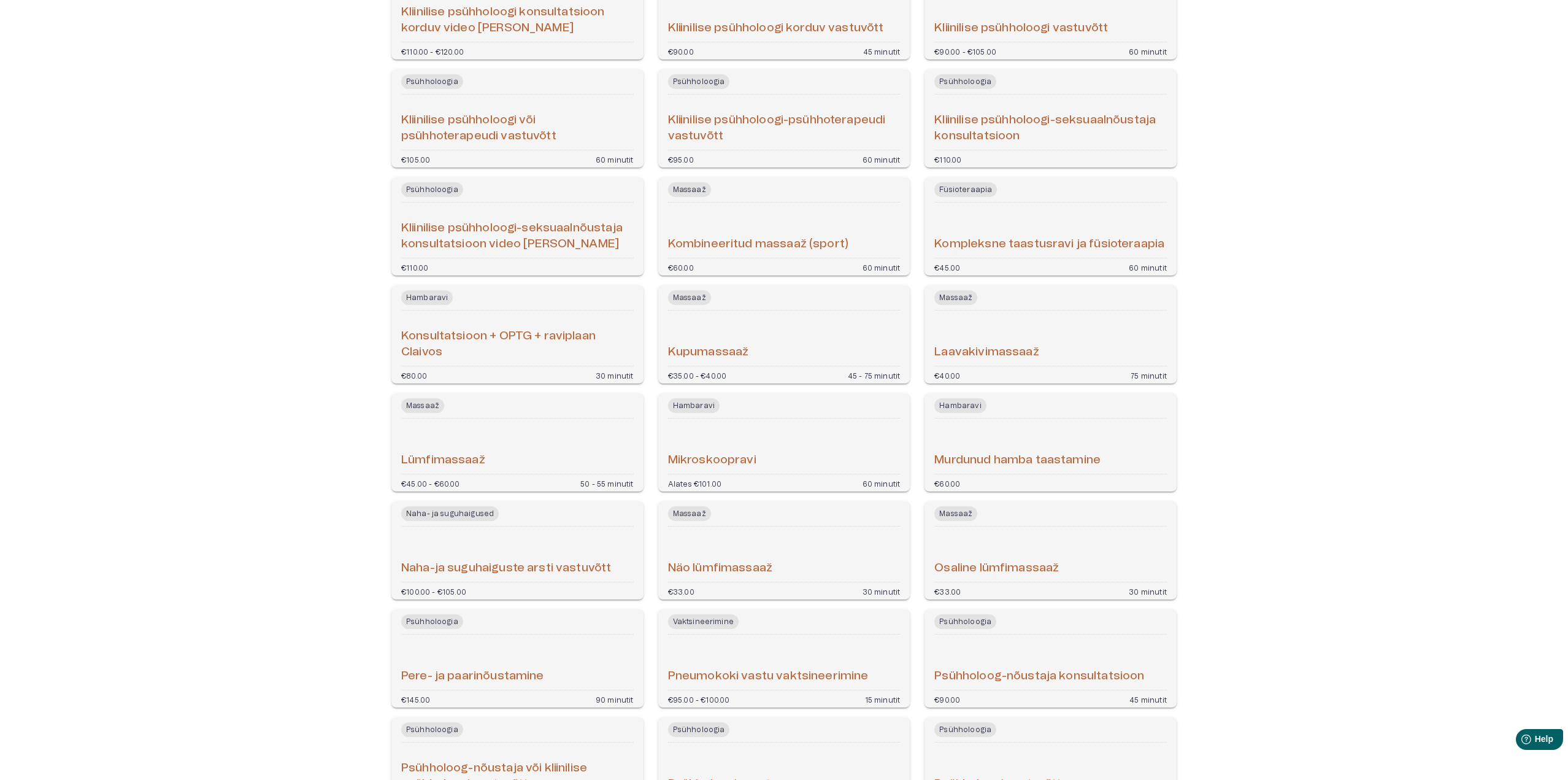
click at [766, 245] on h6 "Kombineeritud massaaž (sport)" at bounding box center [758, 244] width 180 height 17
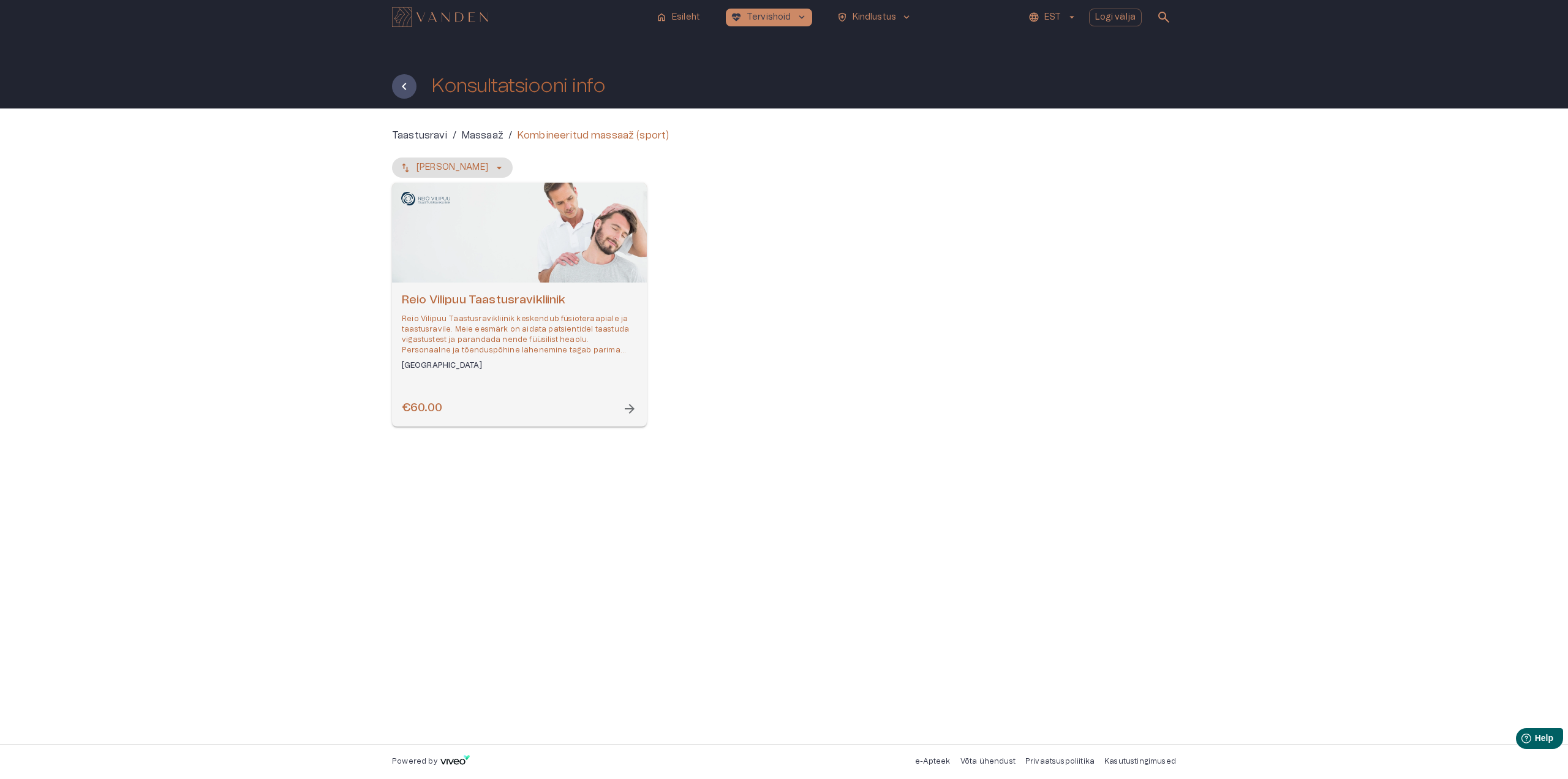
click at [627, 407] on span "arrow_forward" at bounding box center [630, 408] width 15 height 15
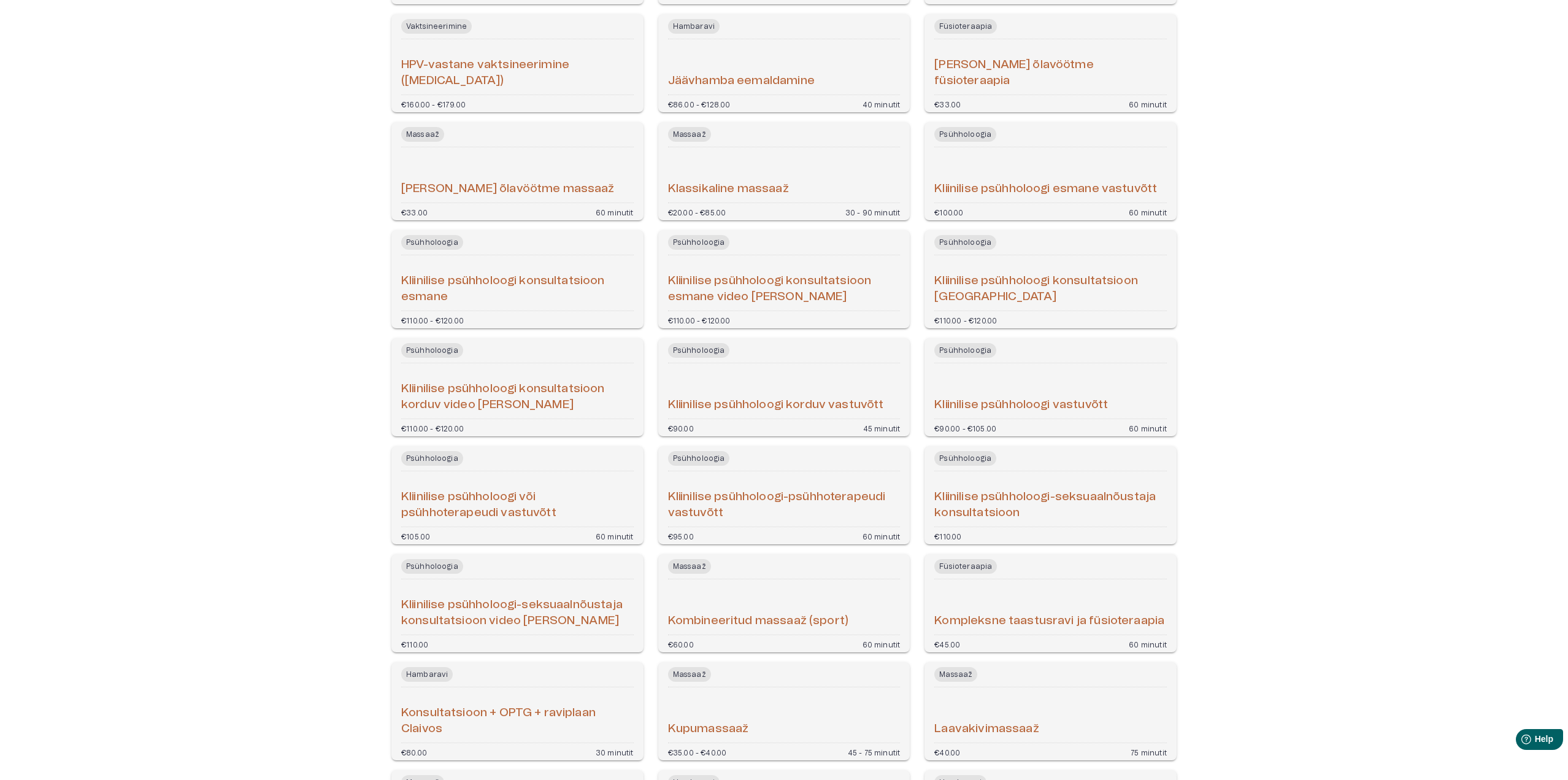
scroll to position [1760, 0]
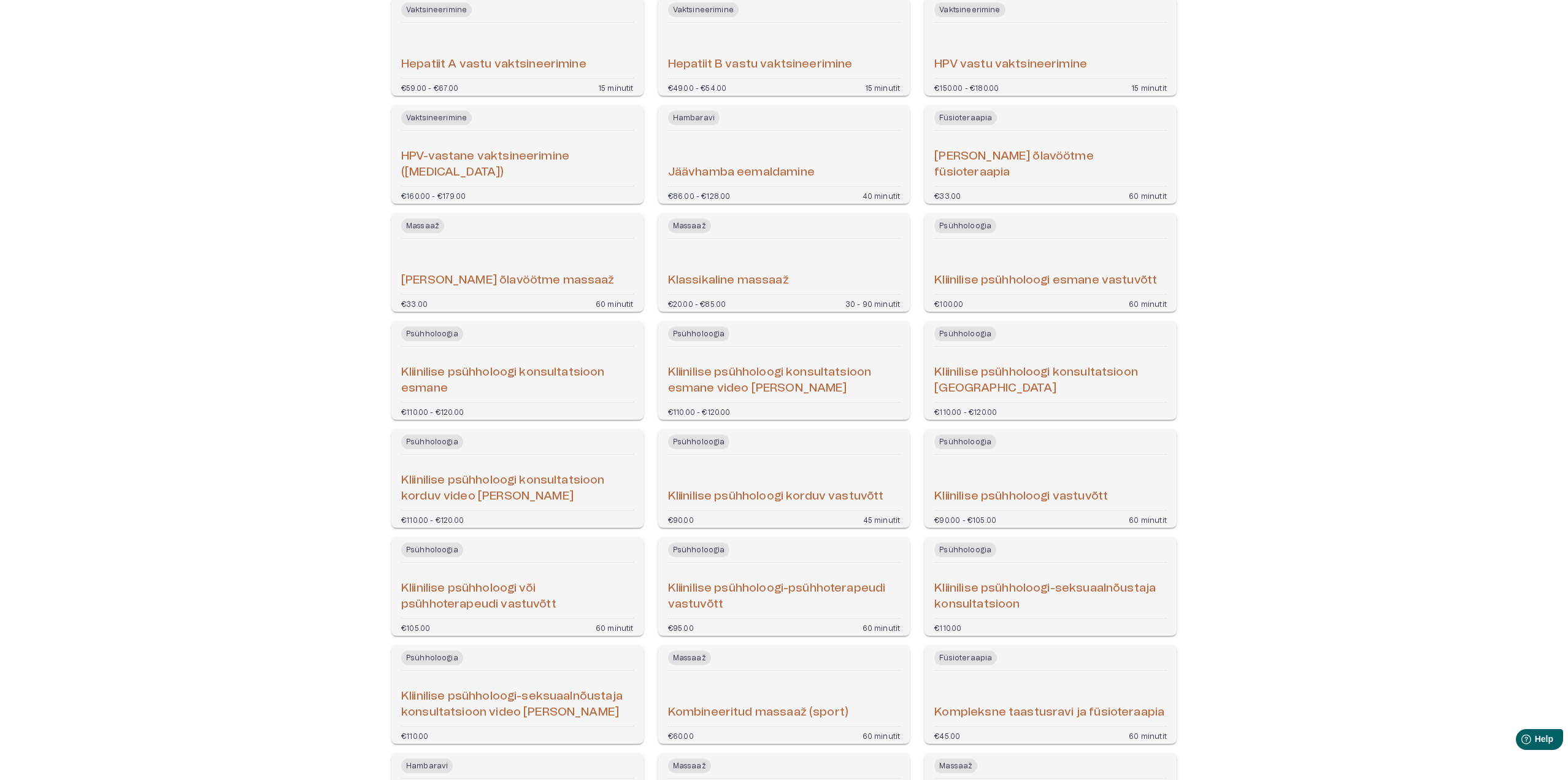
click at [503, 281] on h6 "[PERSON_NAME] õlavöötme massaaž" at bounding box center [508, 281] width 214 height 17
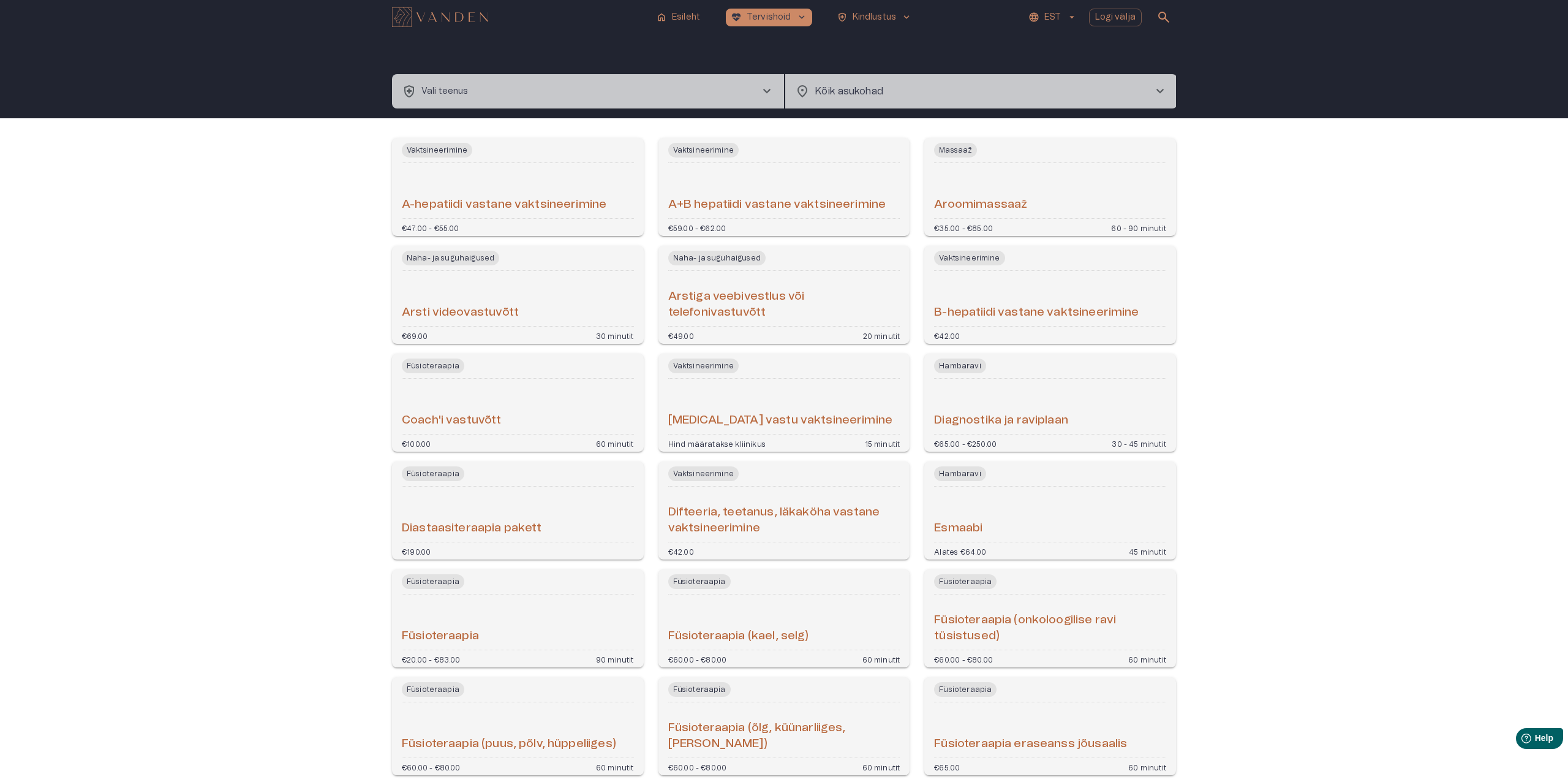
scroll to position [1842, 0]
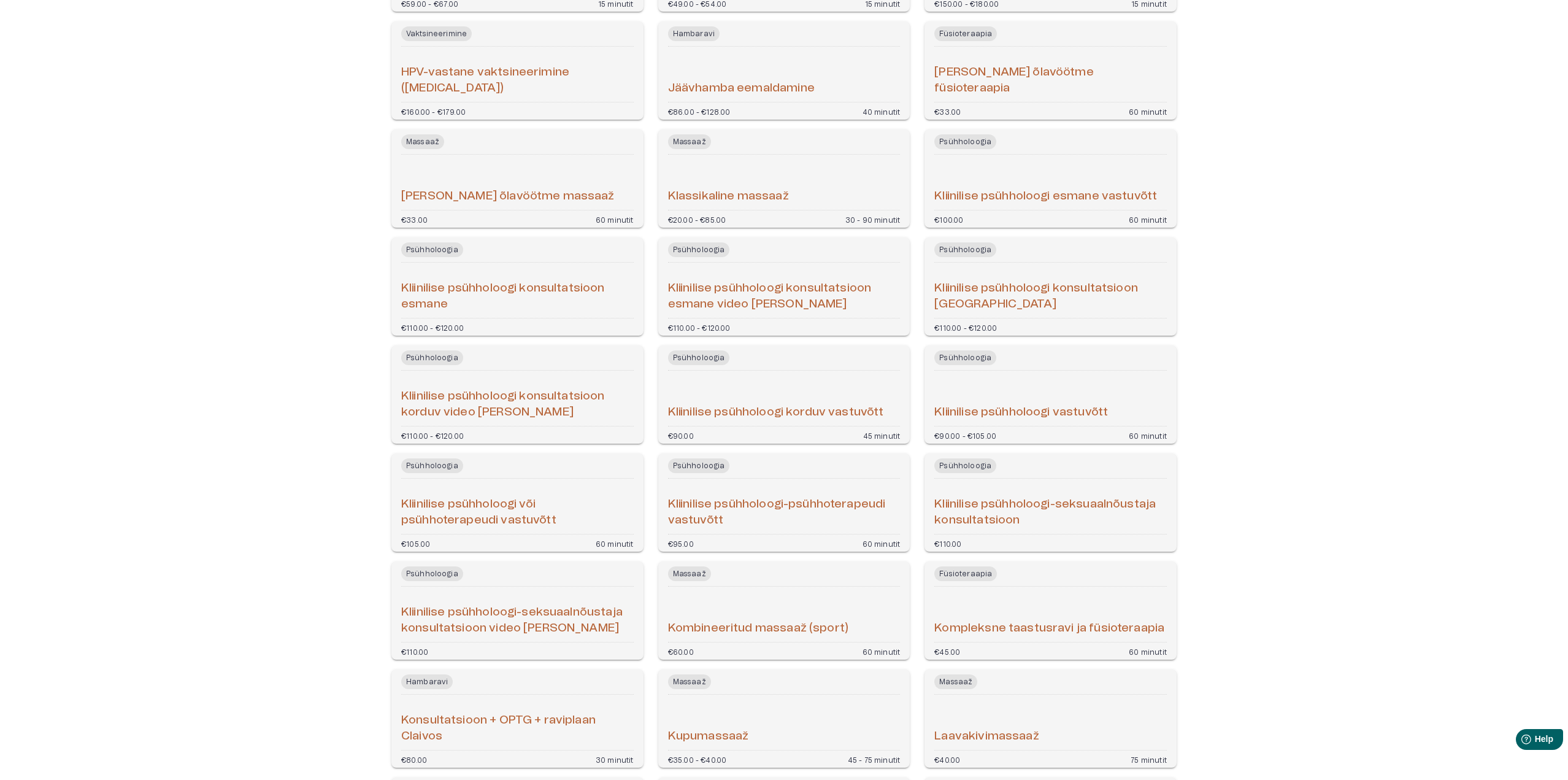
click at [725, 195] on h6 "Klassikaline massaaž" at bounding box center [728, 197] width 121 height 17
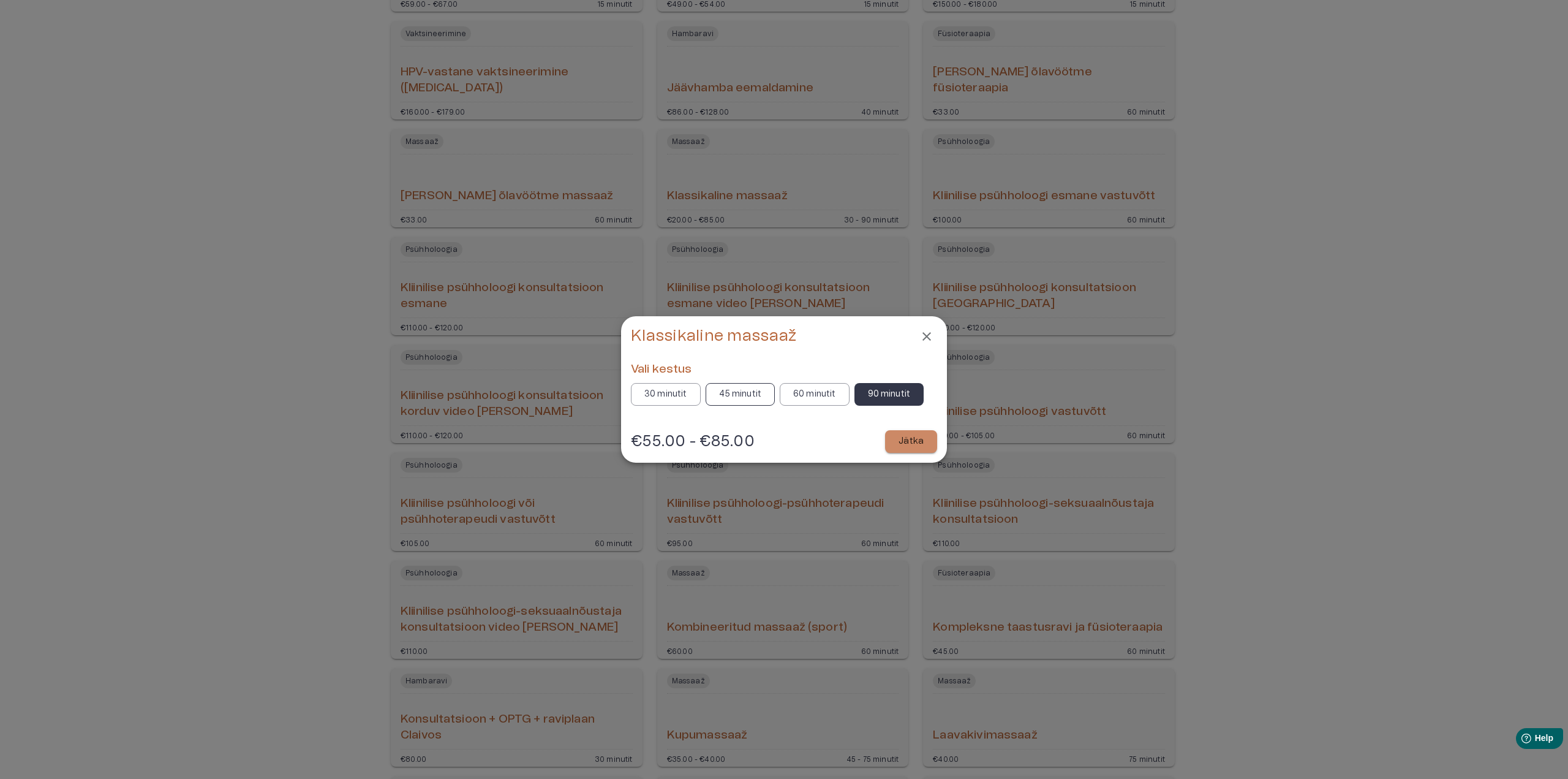
click at [745, 392] on p "45 minutit" at bounding box center [740, 394] width 43 height 13
click at [800, 395] on p "60 minutit" at bounding box center [814, 394] width 43 height 13
click at [744, 398] on p "45 minutit" at bounding box center [740, 394] width 43 height 13
click at [815, 395] on p "60 minutit" at bounding box center [814, 394] width 43 height 13
click at [906, 441] on p "Jätka" at bounding box center [911, 441] width 25 height 13
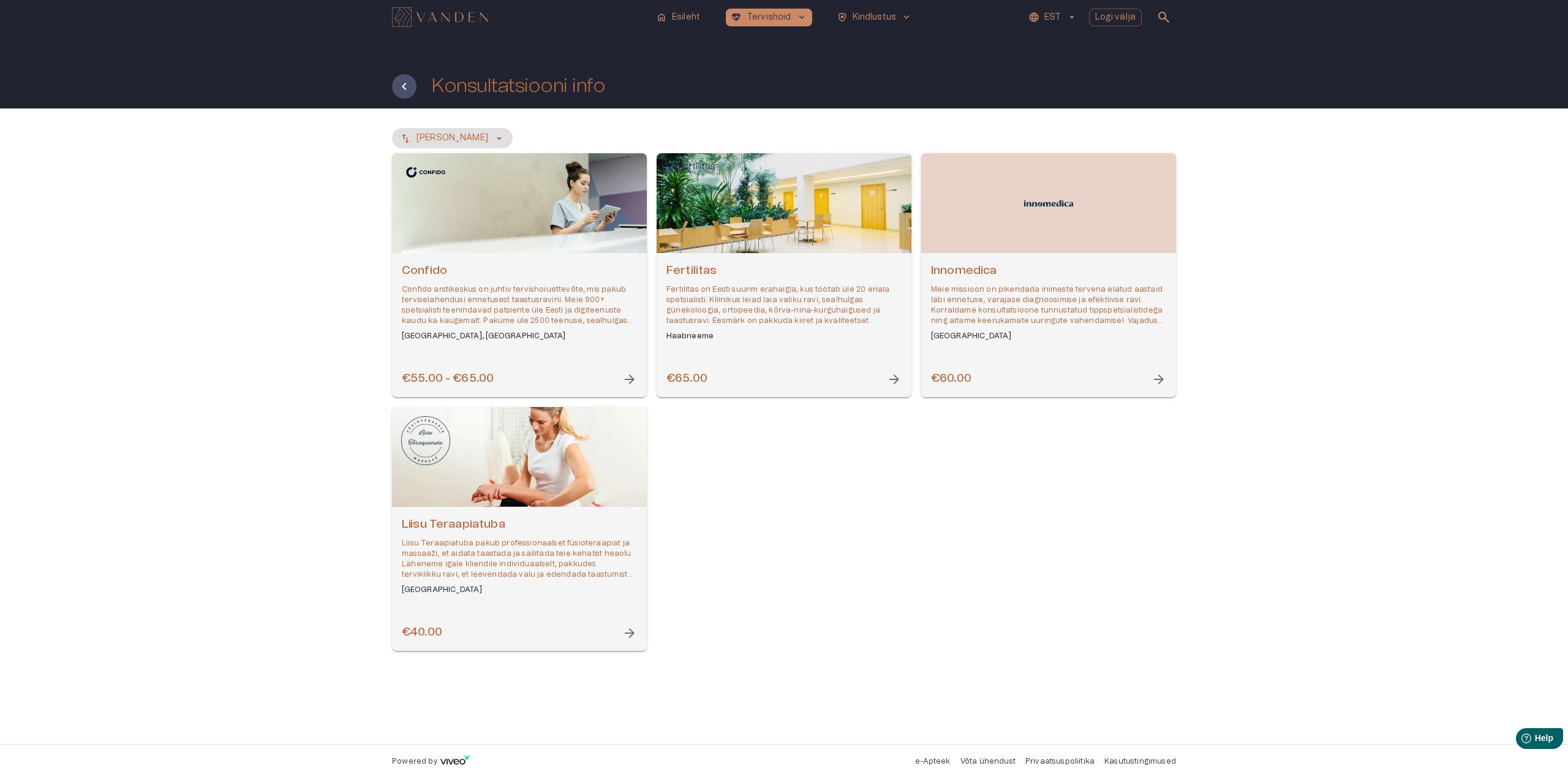
click at [1153, 379] on span "arrow_forward" at bounding box center [1159, 379] width 15 height 15
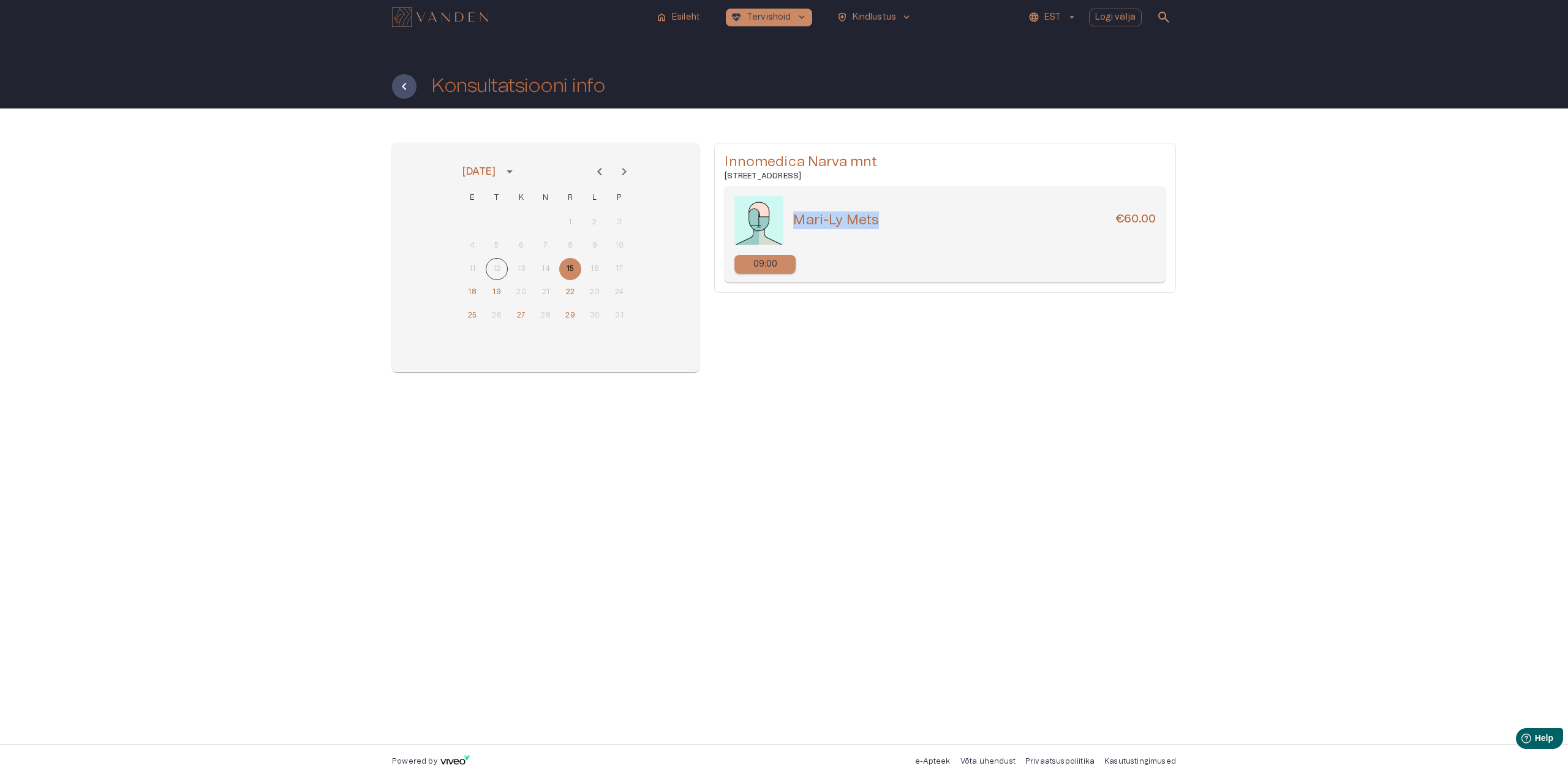
drag, startPoint x: 796, startPoint y: 220, endPoint x: 883, endPoint y: 219, distance: 87.0
click at [883, 219] on div "Mari-Ly Mets €60.00" at bounding box center [975, 220] width 363 height 17
copy h5 "Mari-Ly Mets"
click at [402, 84] on icon "Tagasi" at bounding box center [404, 86] width 15 height 15
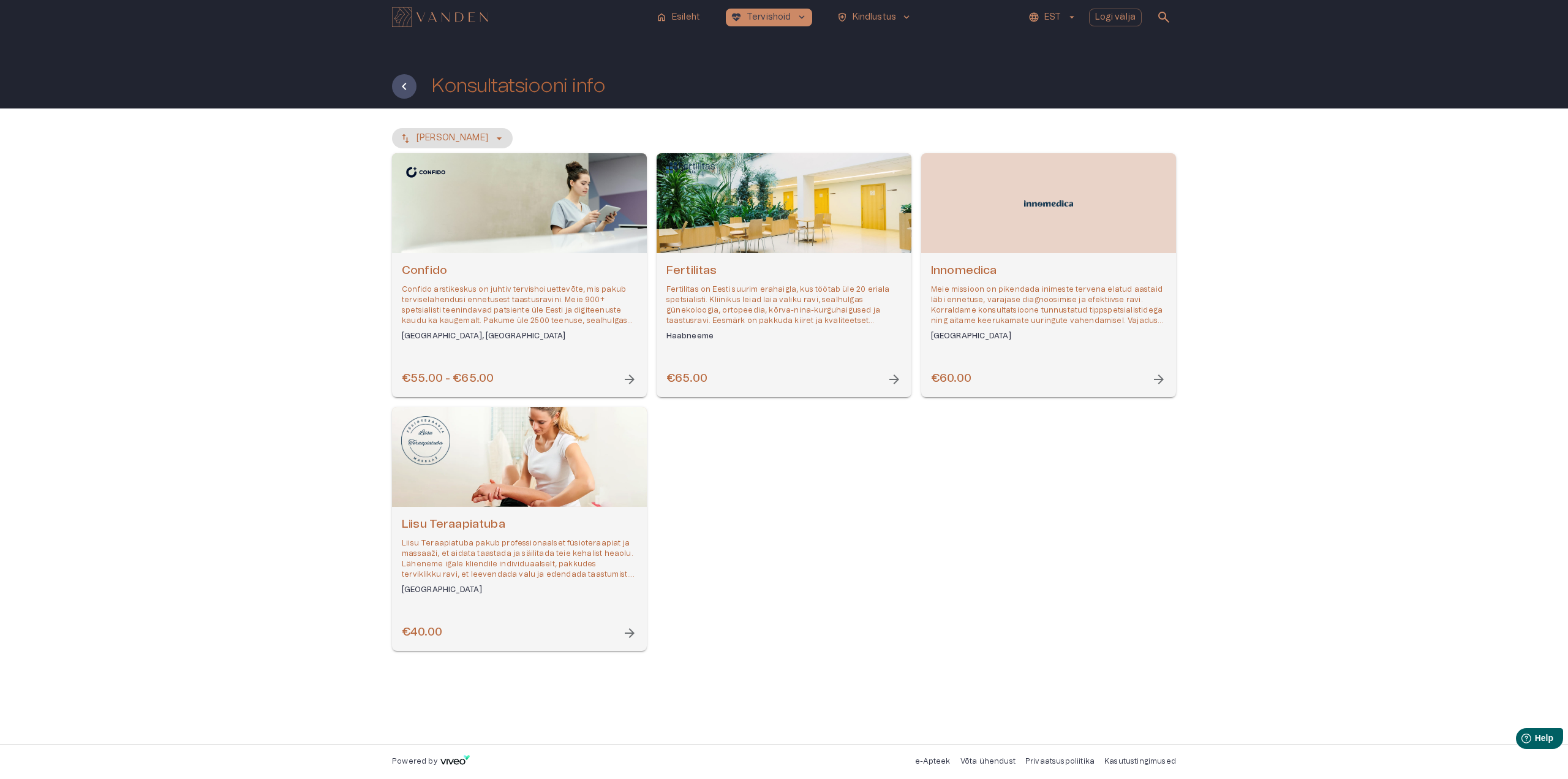
click at [603, 372] on div "€55.00 - €65.00 arrow_forward" at bounding box center [519, 379] width 235 height 17
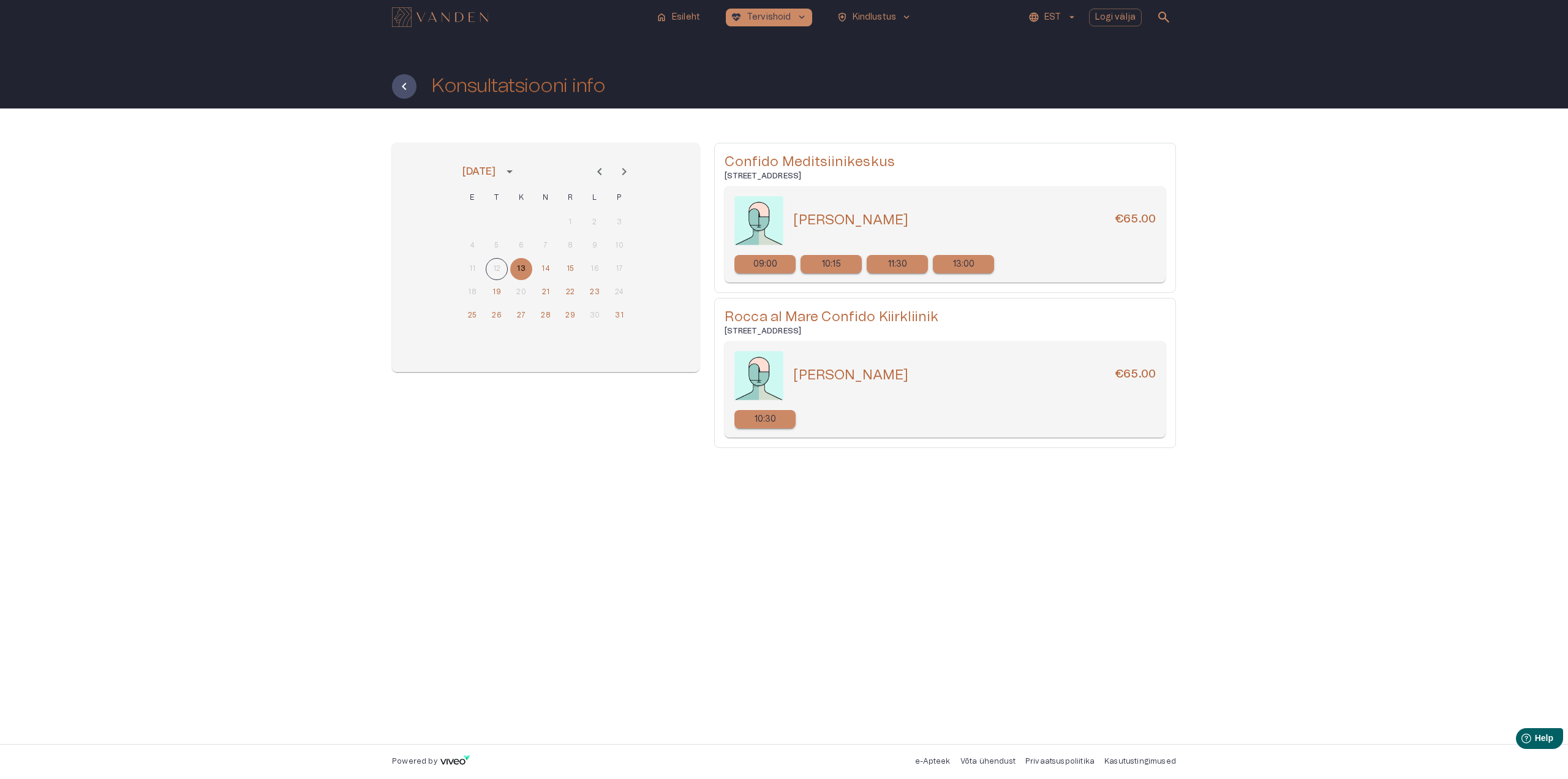
drag, startPoint x: 796, startPoint y: 219, endPoint x: 891, endPoint y: 220, distance: 95.0
click at [891, 220] on div "[PERSON_NAME] €65.00" at bounding box center [975, 220] width 363 height 17
copy h5 "[PERSON_NAME]"
click at [546, 268] on button "14" at bounding box center [546, 269] width 22 height 22
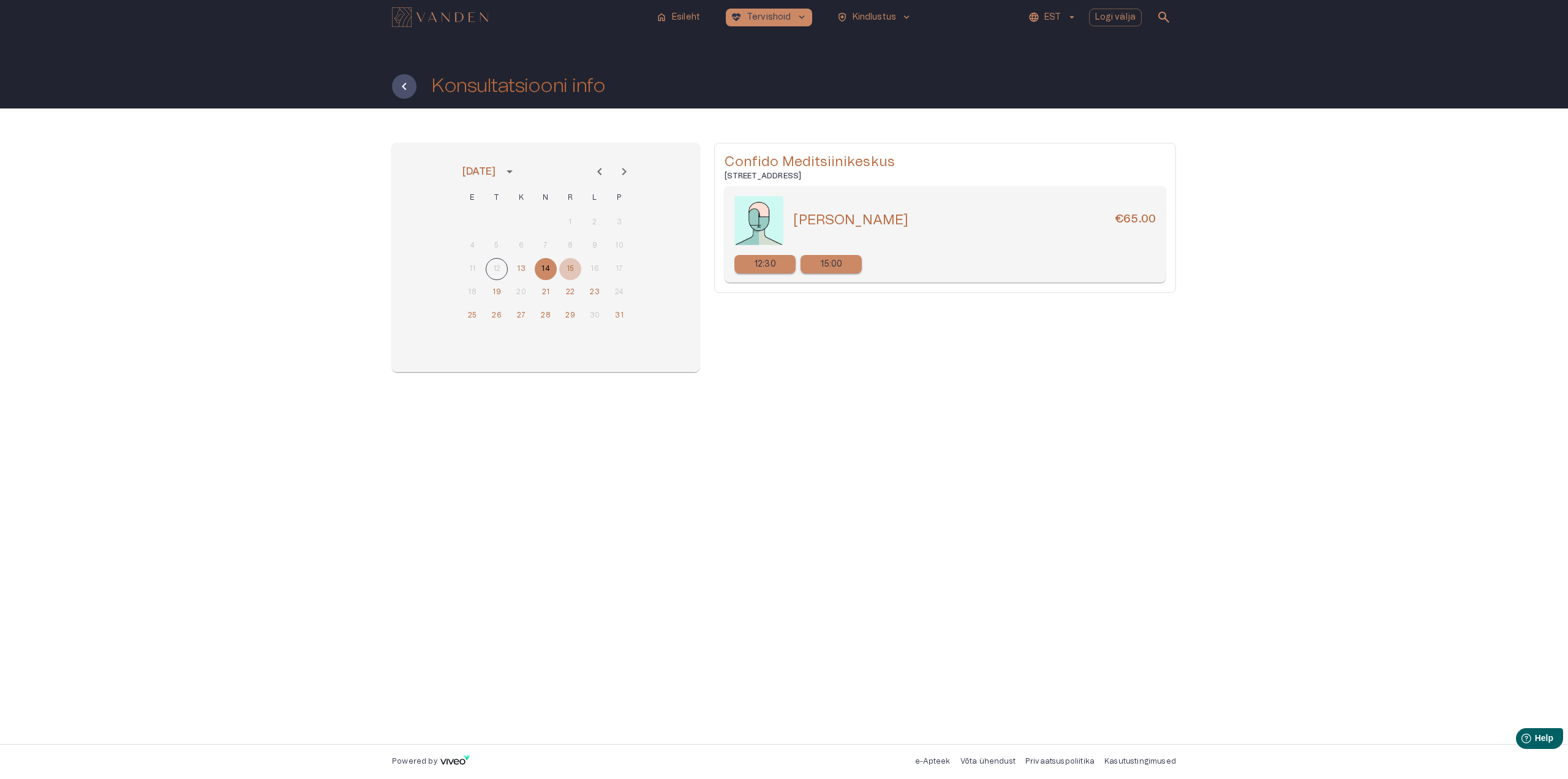
click at [573, 267] on button "15" at bounding box center [570, 269] width 22 height 22
click at [494, 292] on button "19" at bounding box center [497, 292] width 22 height 22
click at [572, 264] on button "15" at bounding box center [570, 269] width 22 height 22
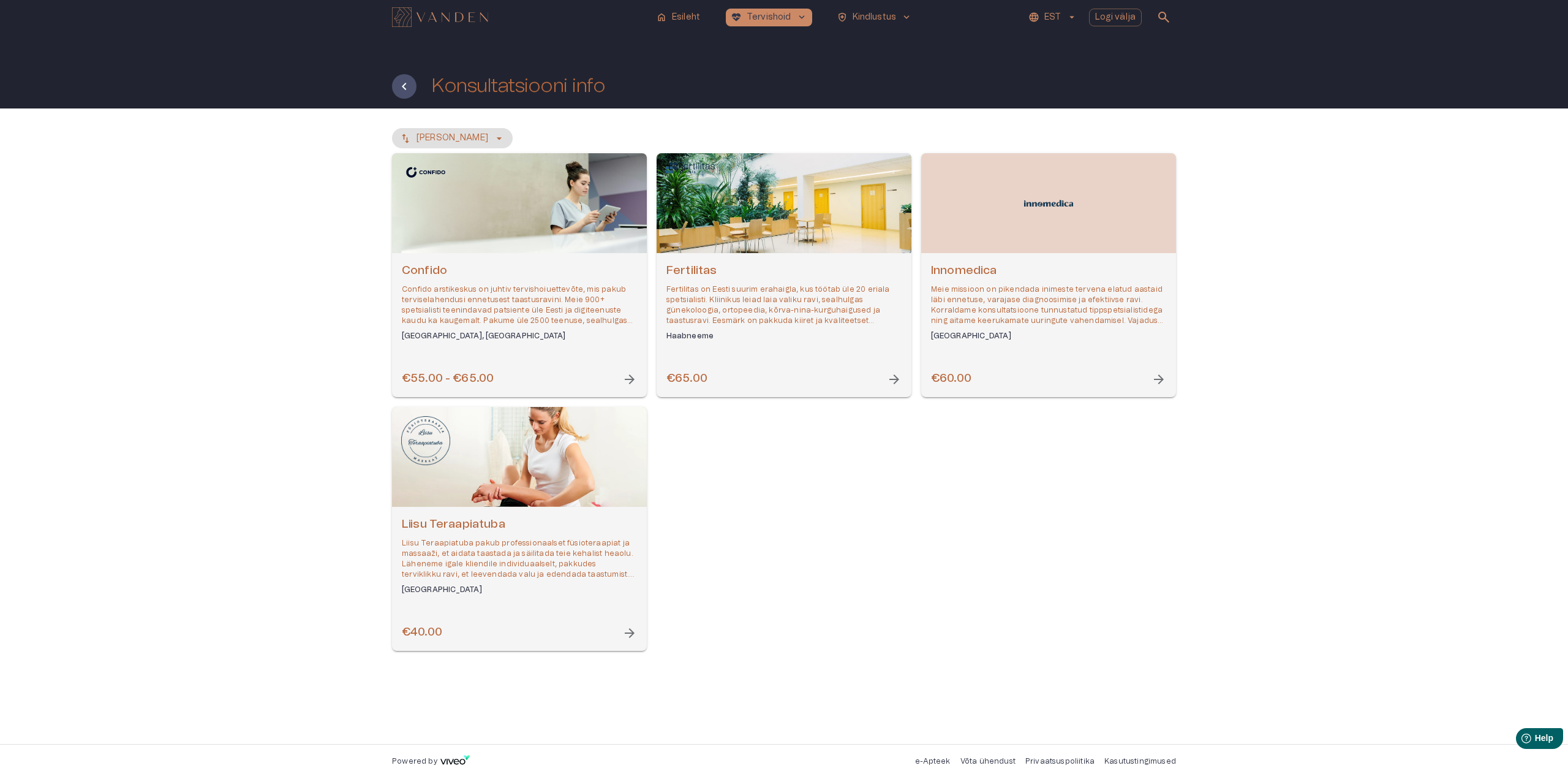
click at [891, 379] on span "arrow_forward" at bounding box center [894, 379] width 15 height 15
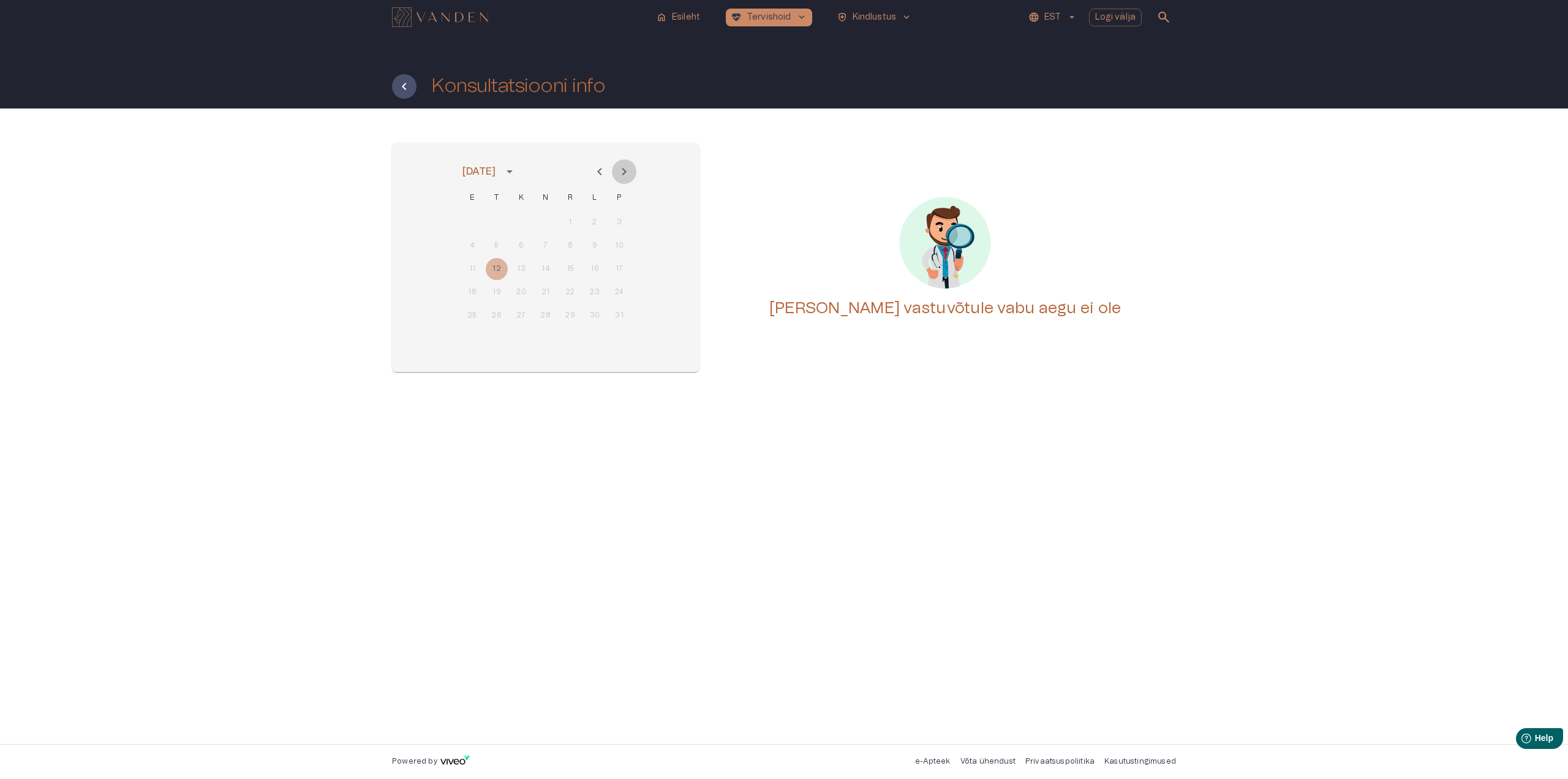
click at [623, 170] on icon "Next month" at bounding box center [624, 171] width 15 height 15
click at [597, 168] on icon "Previous month" at bounding box center [600, 171] width 15 height 15
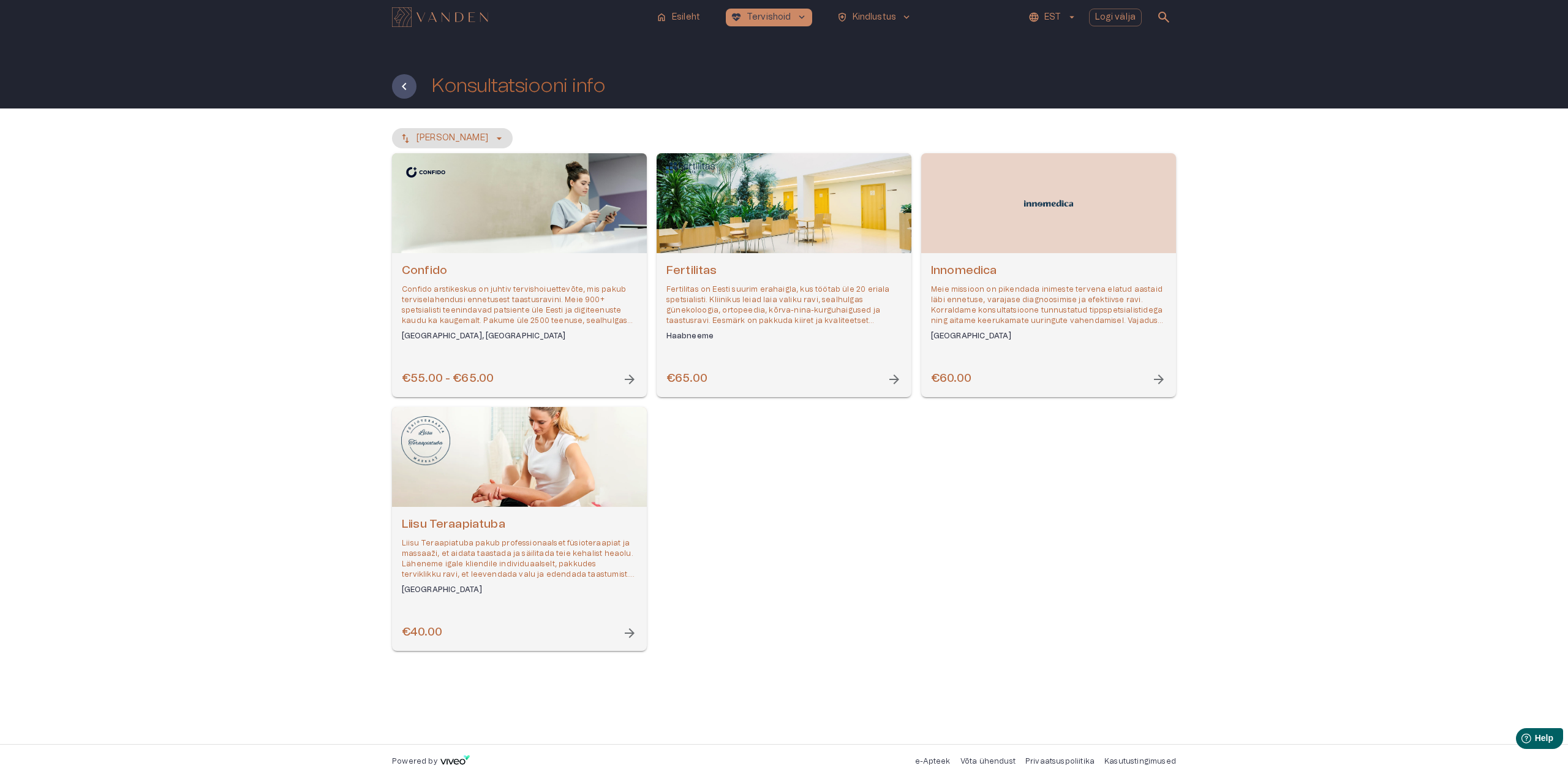
click at [962, 381] on h6 "€60.00" at bounding box center [951, 379] width 40 height 17
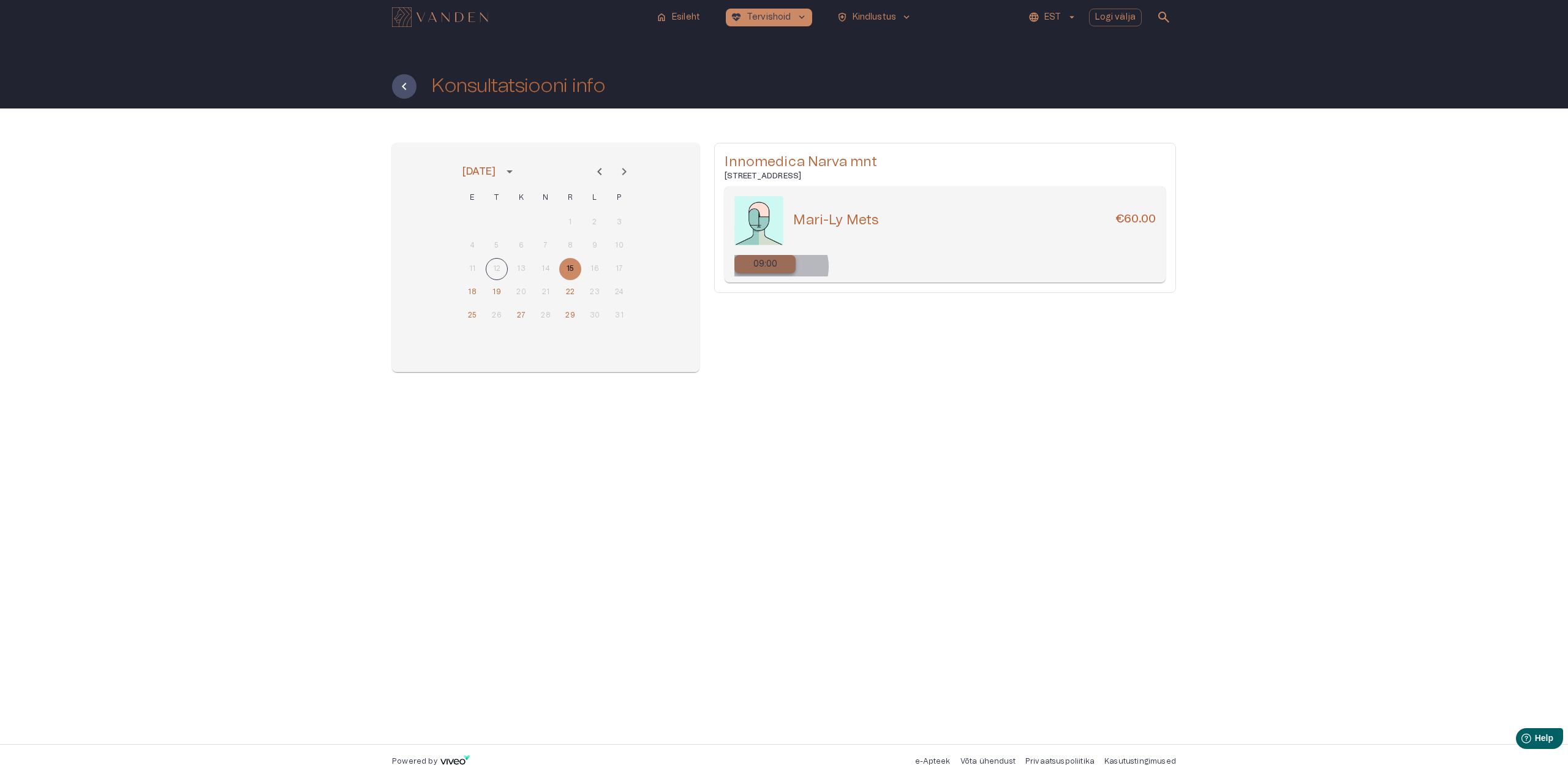
click at [780, 266] on div "09:00" at bounding box center [765, 264] width 61 height 18
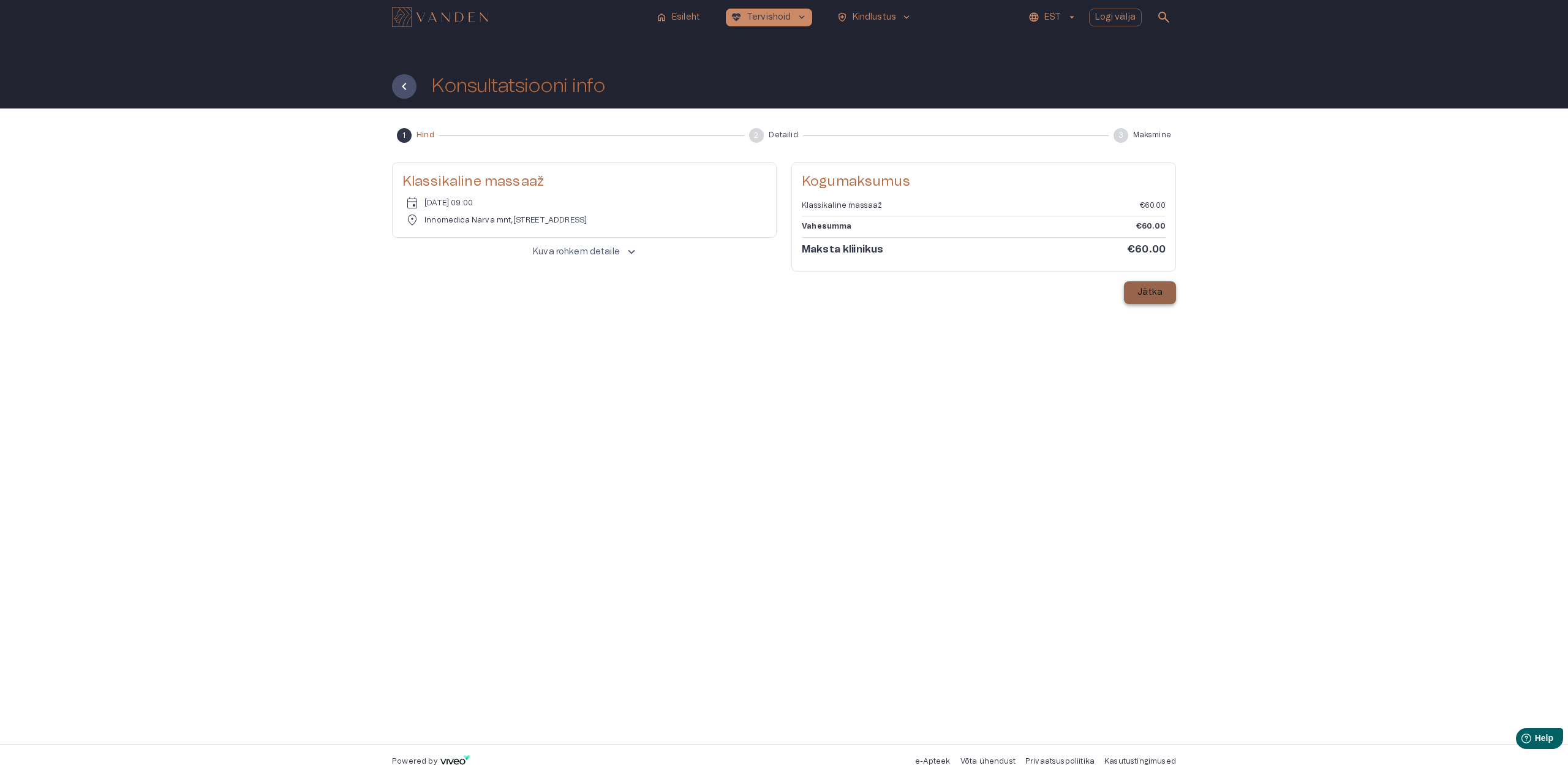
click at [1164, 294] on button "Jätka" at bounding box center [1150, 292] width 52 height 23
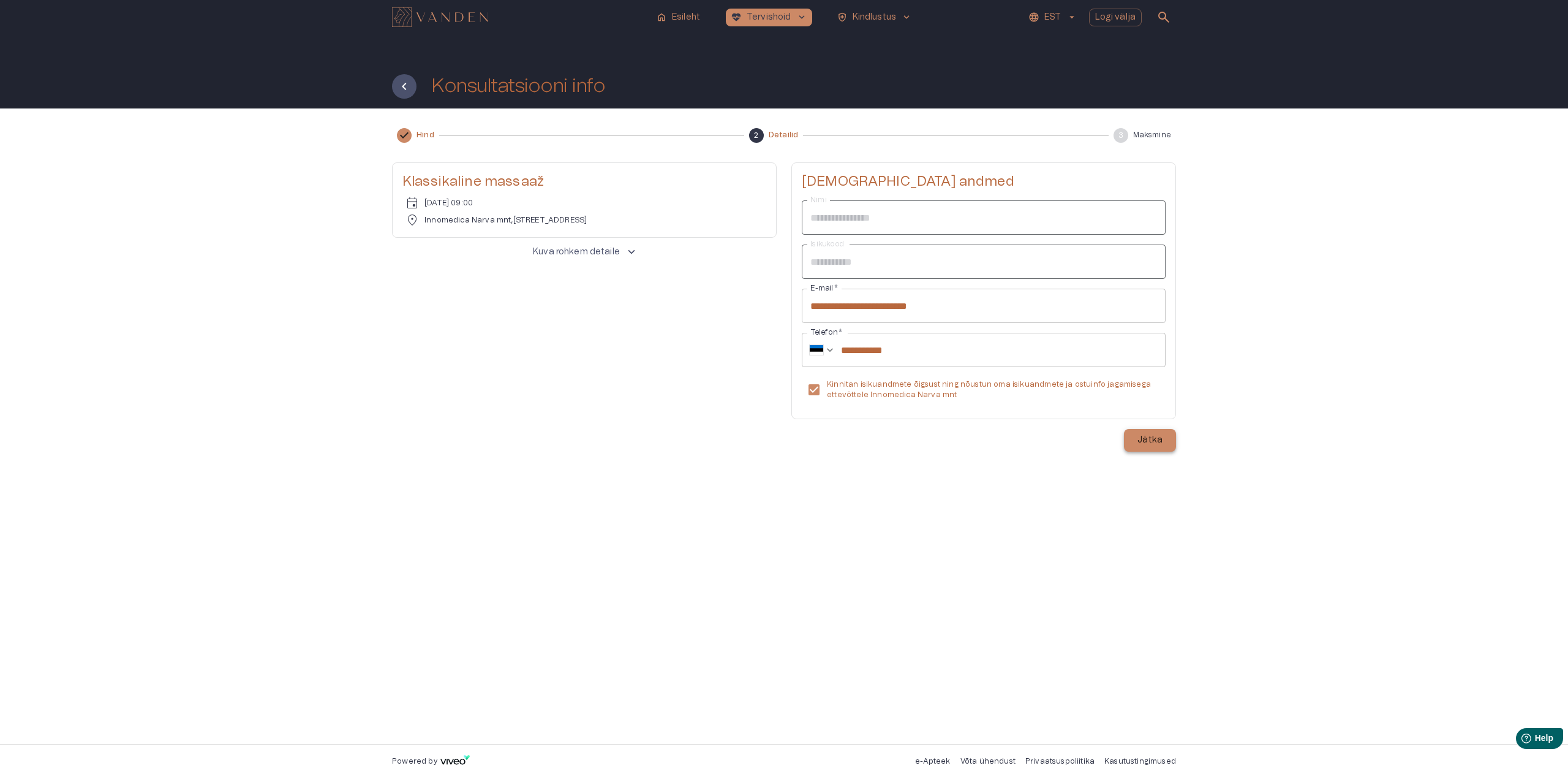
click at [1152, 446] on p "Jätka" at bounding box center [1150, 440] width 25 height 13
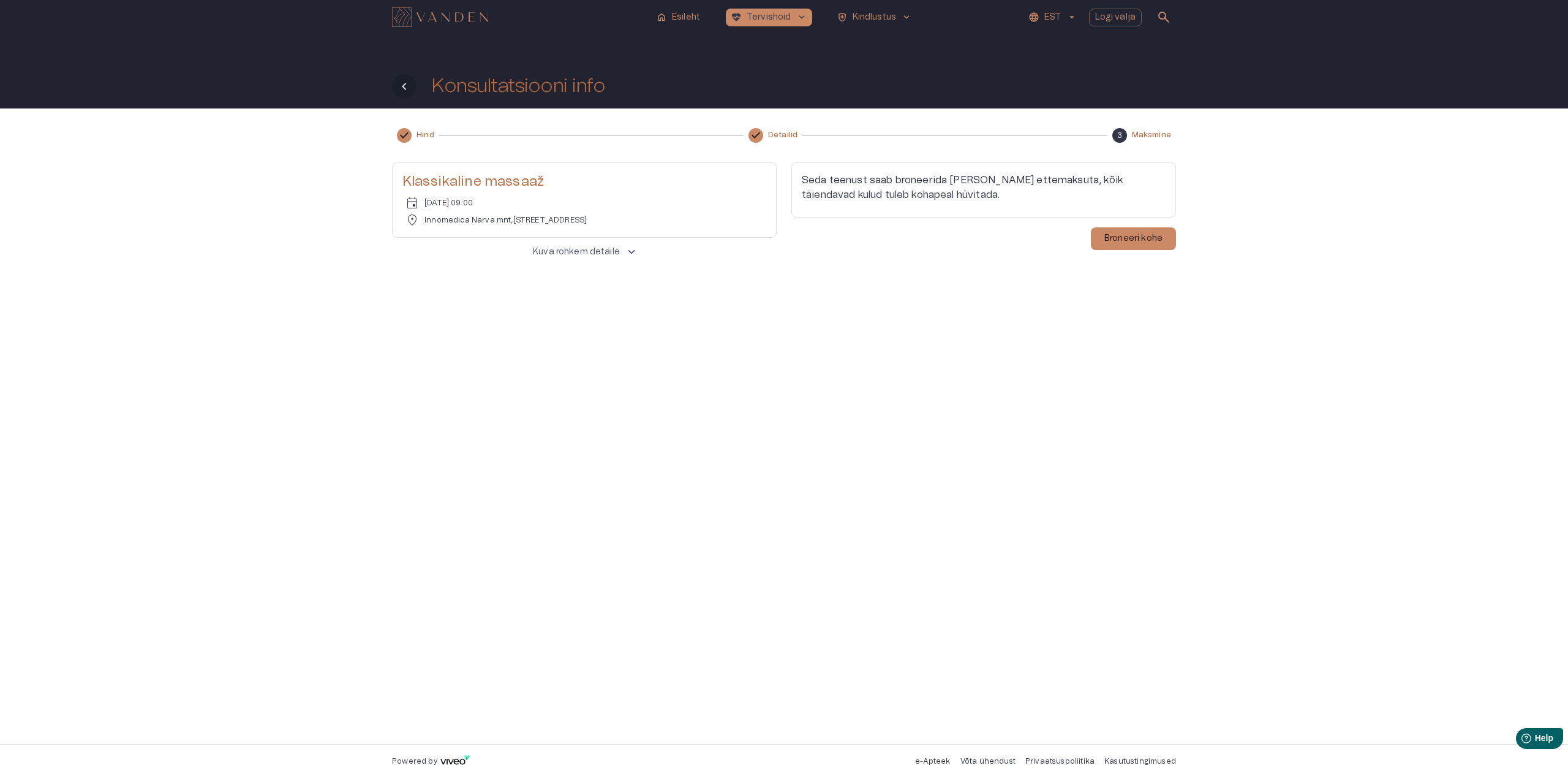
click at [404, 81] on icon "Tagasi" at bounding box center [404, 86] width 15 height 15
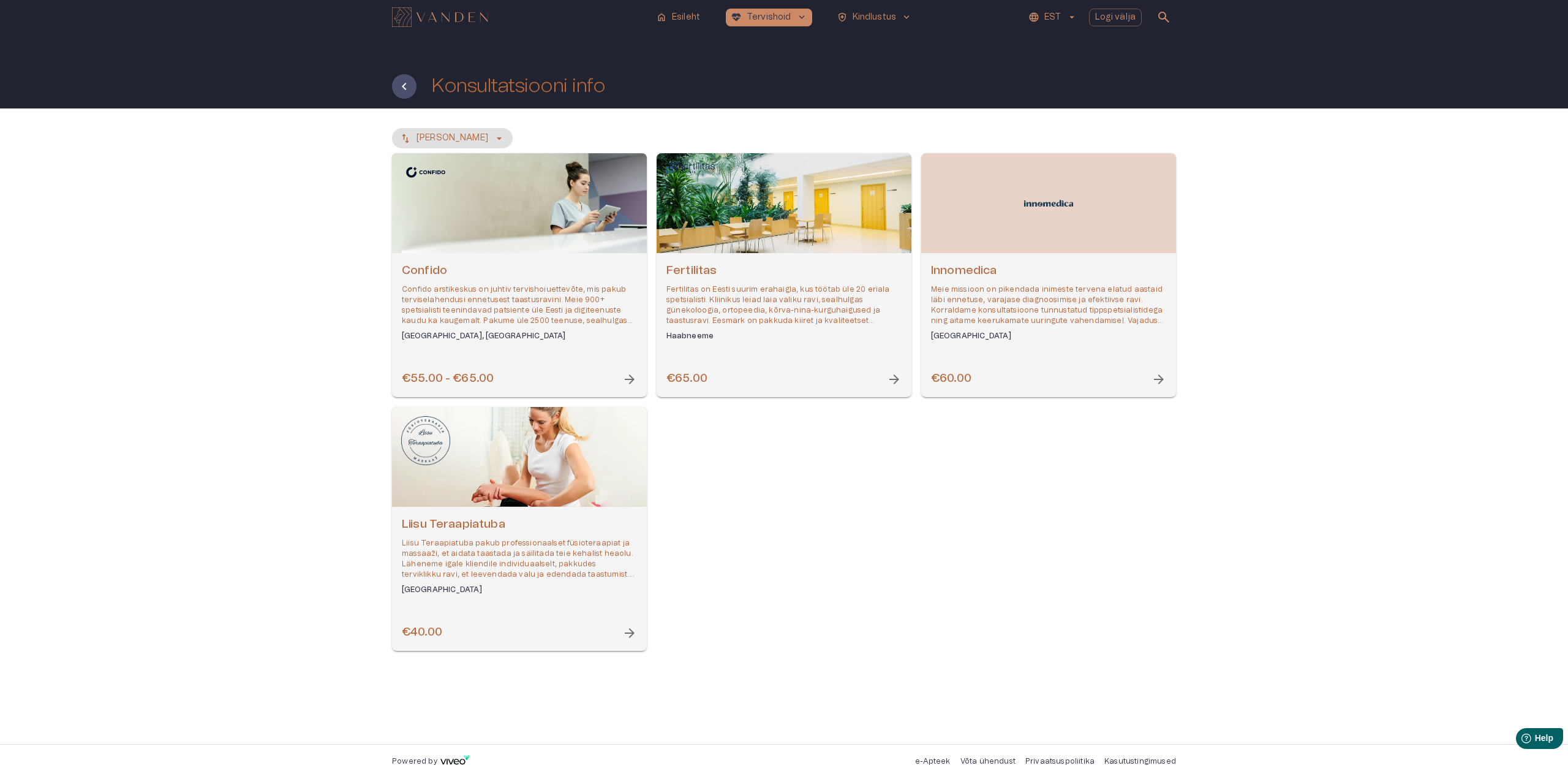
click at [469, 371] on h6 "€55.00 - €65.00" at bounding box center [448, 379] width 92 height 17
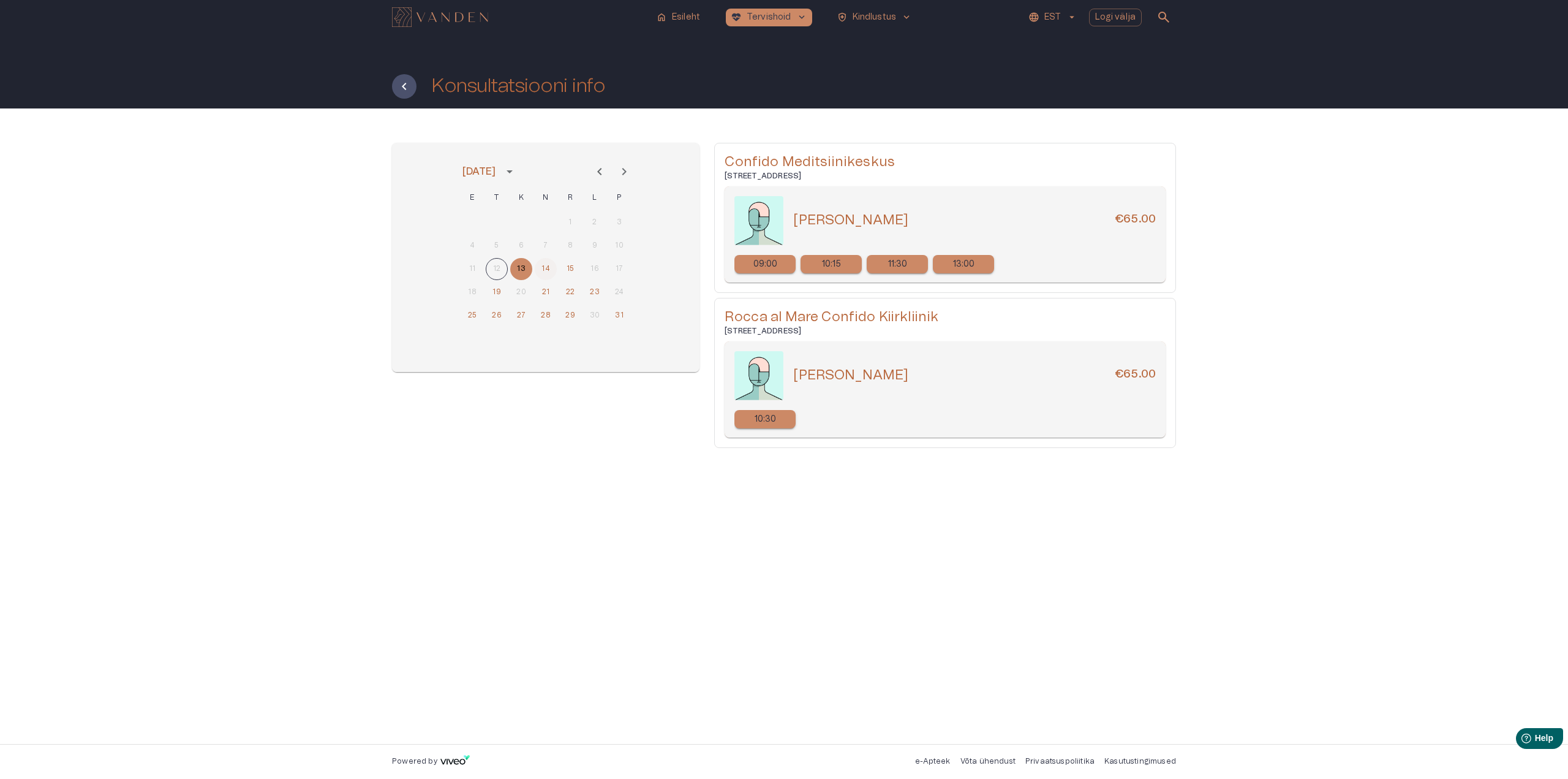
click at [545, 264] on button "14" at bounding box center [546, 269] width 22 height 22
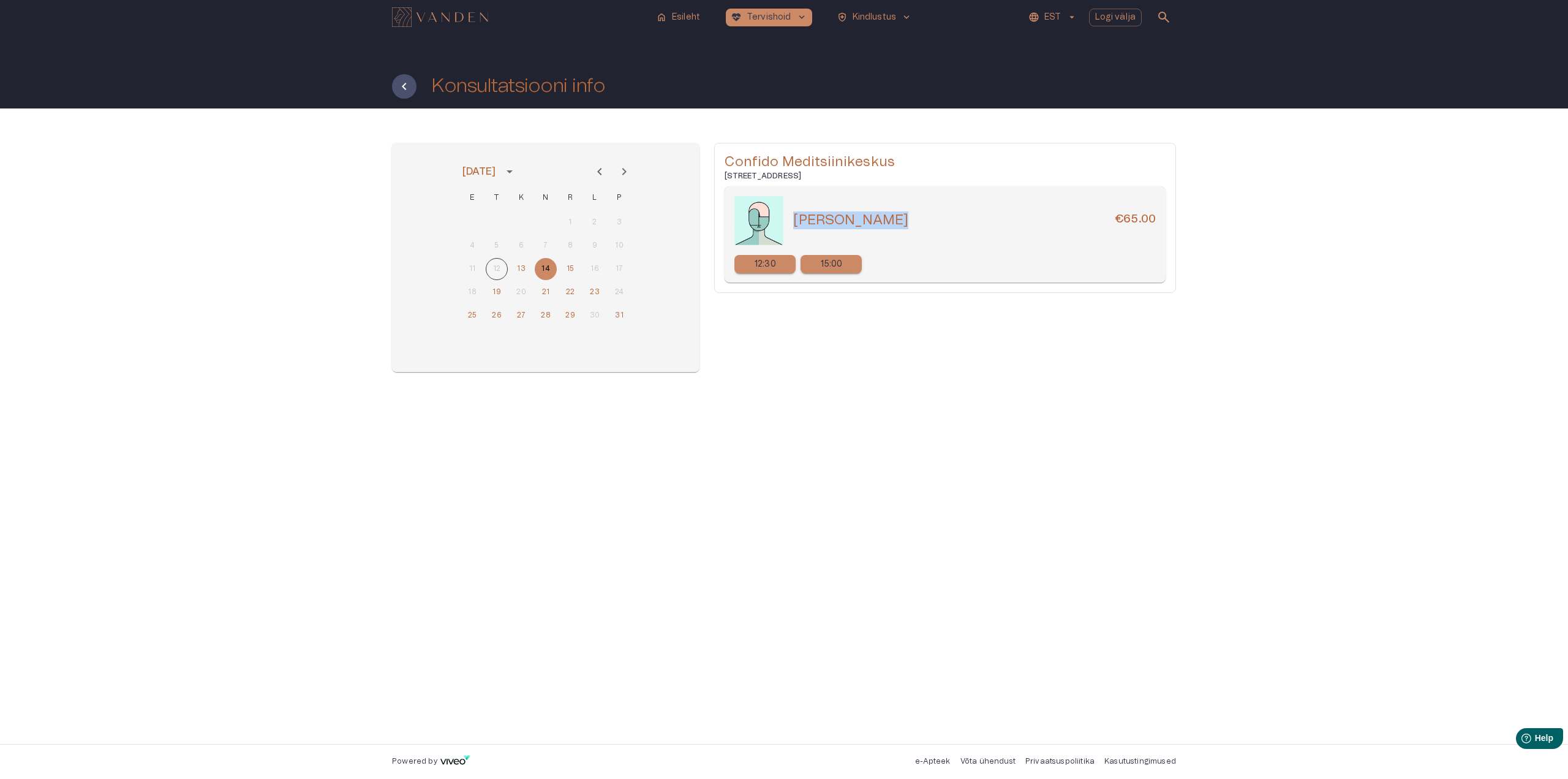
drag, startPoint x: 794, startPoint y: 220, endPoint x: 885, endPoint y: 220, distance: 91.0
click at [885, 220] on div "[PERSON_NAME] €65.00" at bounding box center [975, 220] width 363 height 17
copy h5 "[PERSON_NAME]"
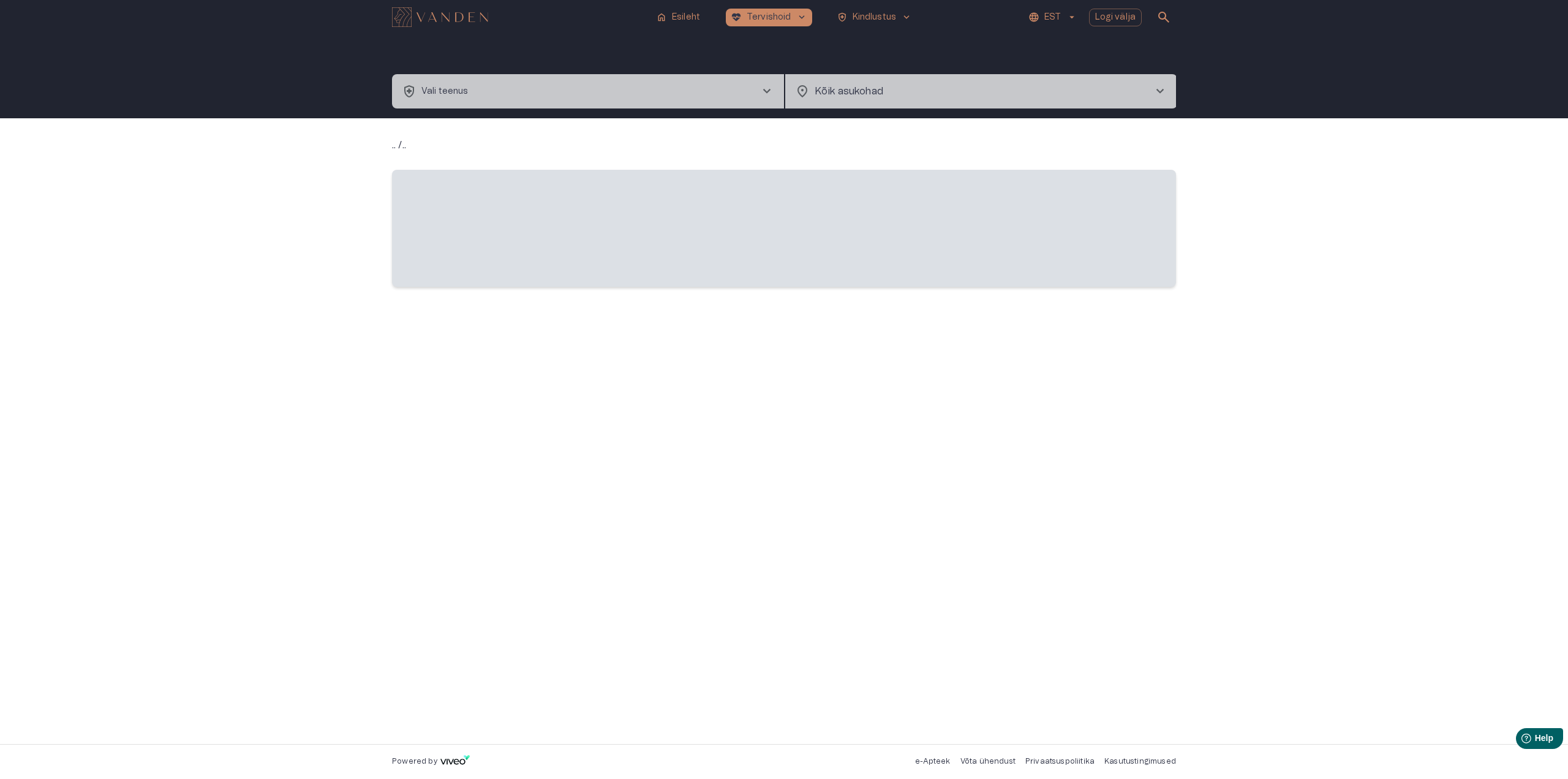
click at [517, 96] on button "health_and_safety Vali teenus chevron_right" at bounding box center [588, 91] width 392 height 34
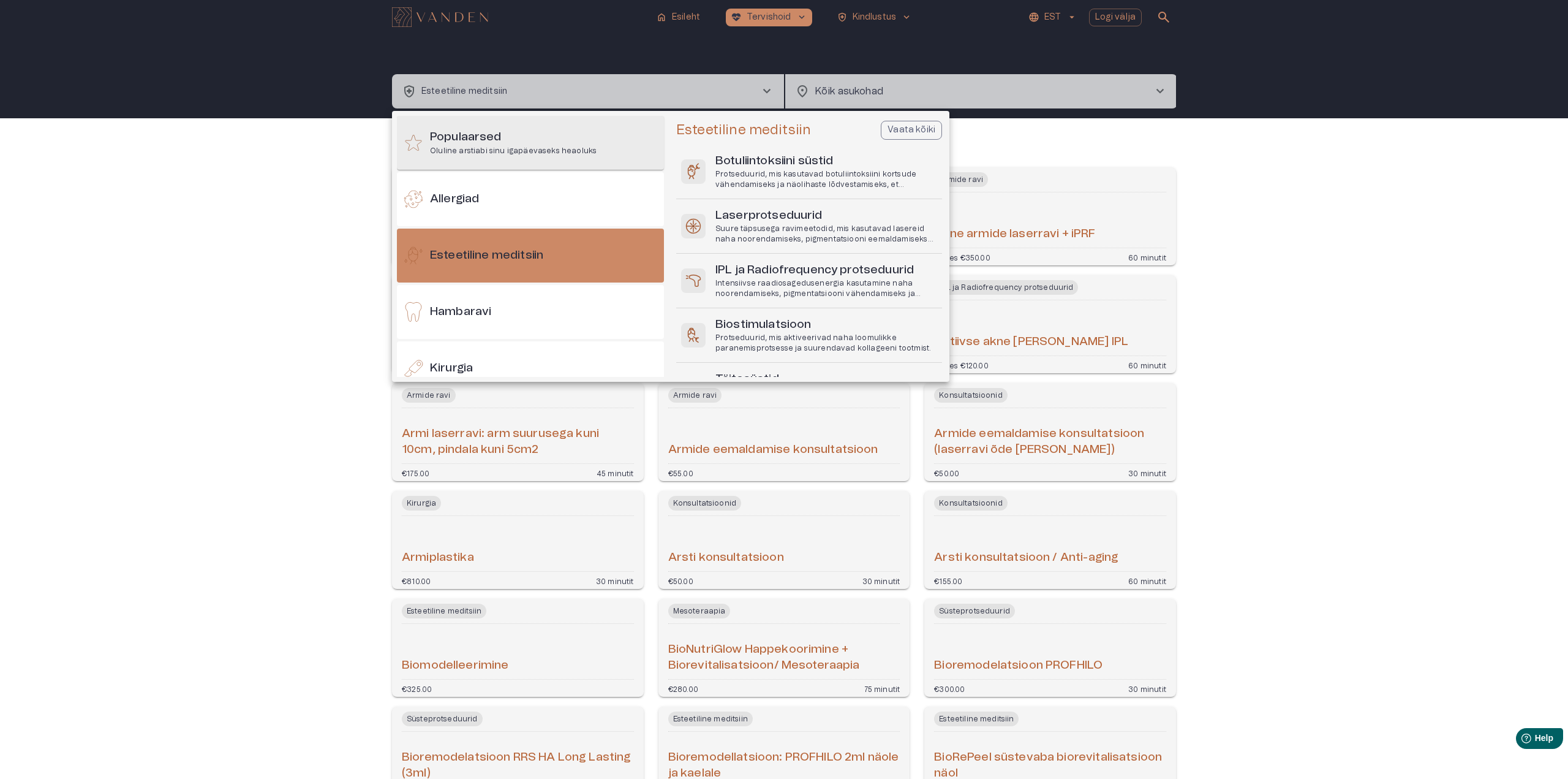
click at [465, 139] on h6 "Populaarsed" at bounding box center [513, 137] width 167 height 17
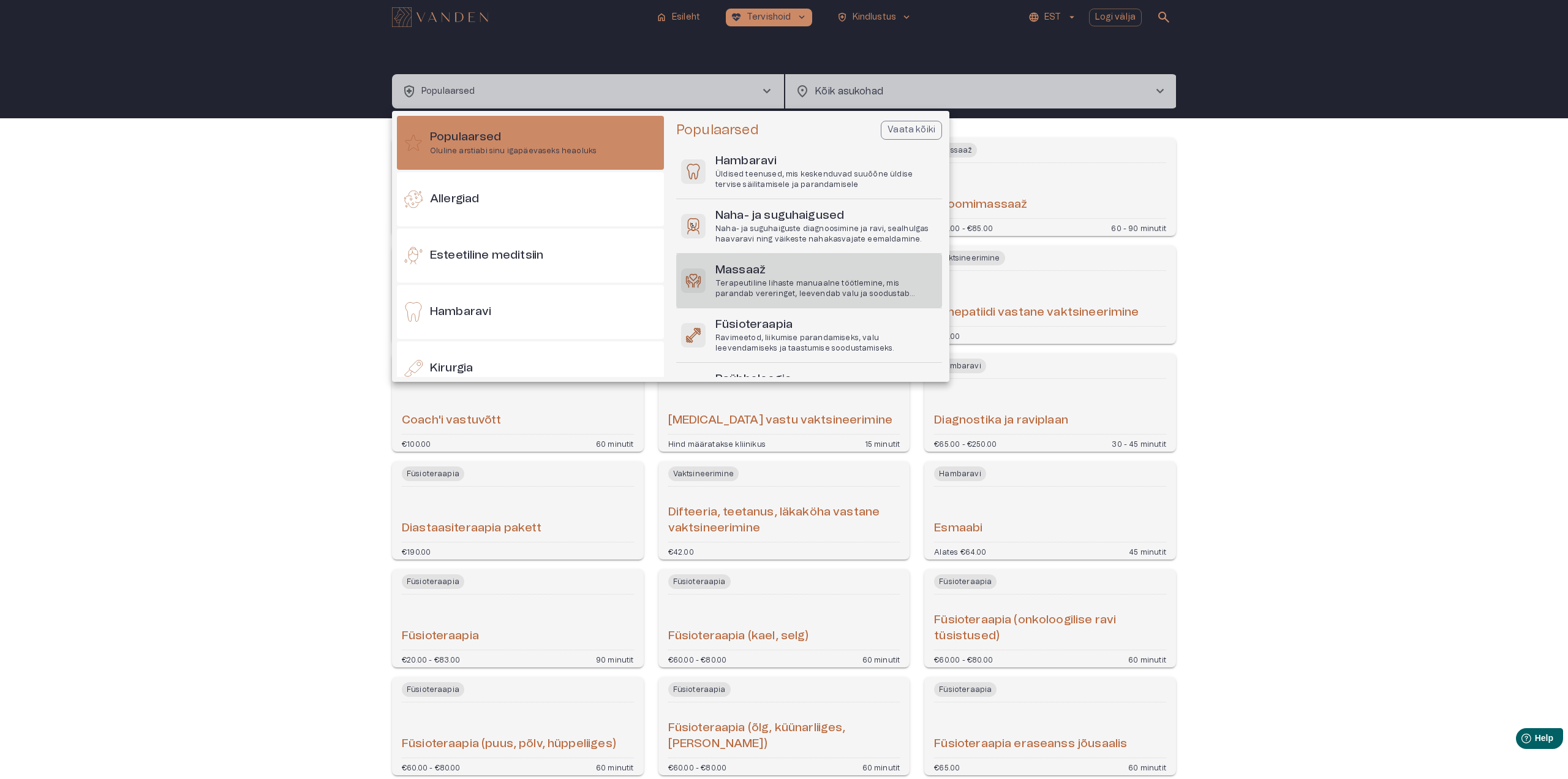
click at [737, 270] on h6 "Massaaž" at bounding box center [826, 271] width 222 height 17
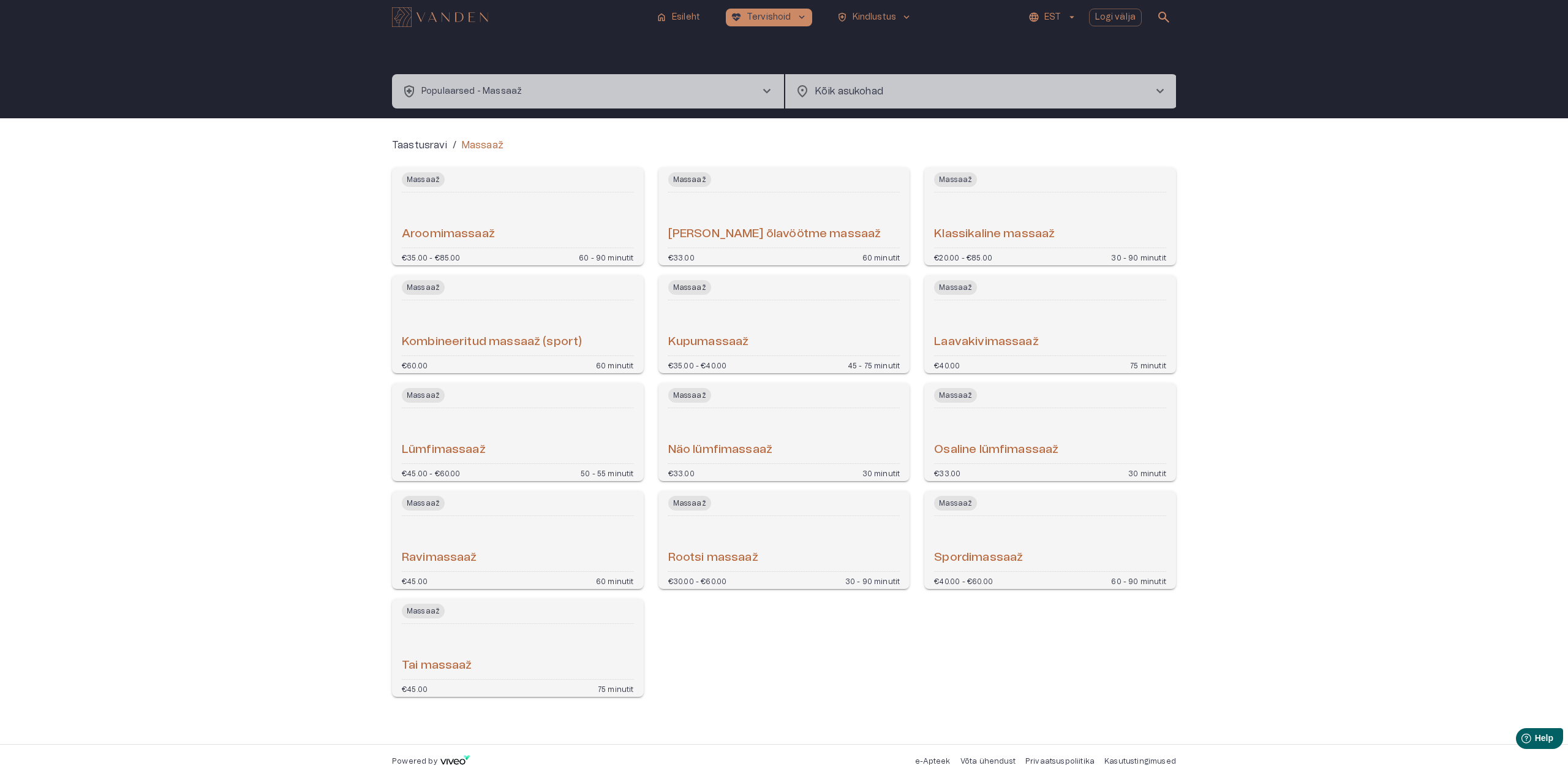
click at [759, 229] on h6 "[PERSON_NAME] õlavöötme massaaž" at bounding box center [775, 234] width 213 height 17
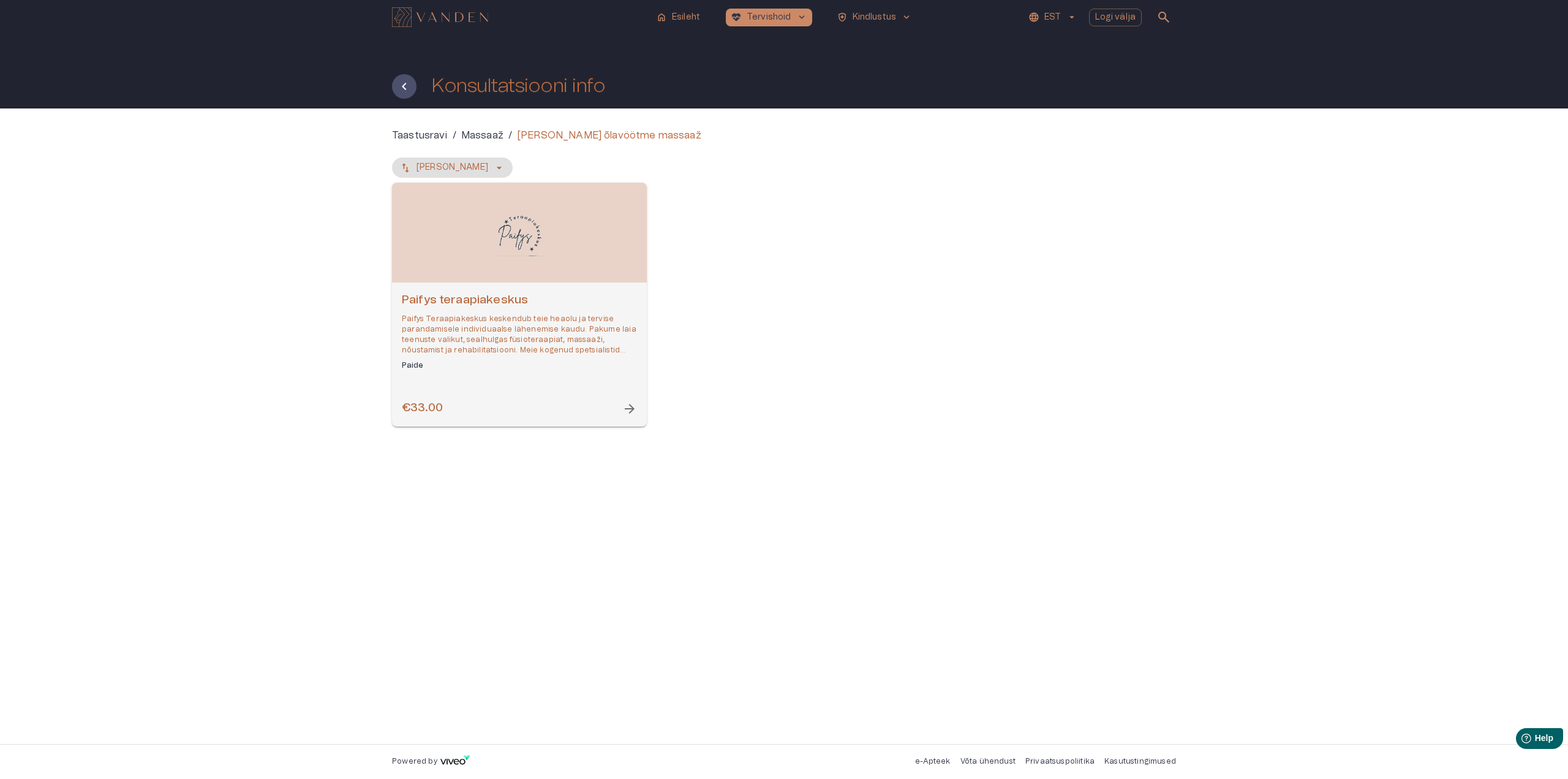
click at [618, 409] on div "€33.00 arrow_forward" at bounding box center [519, 409] width 235 height 17
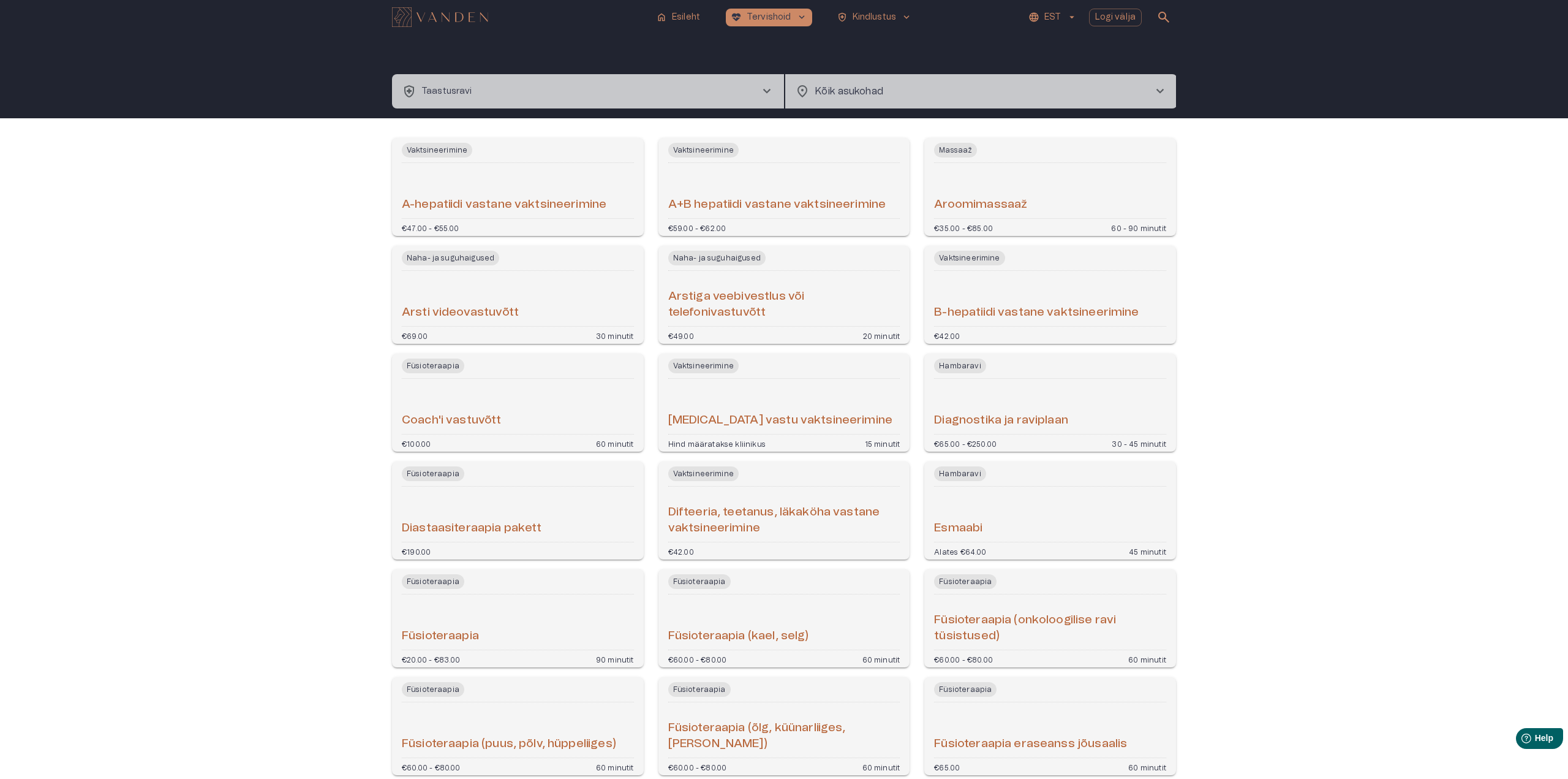
scroll to position [34, 0]
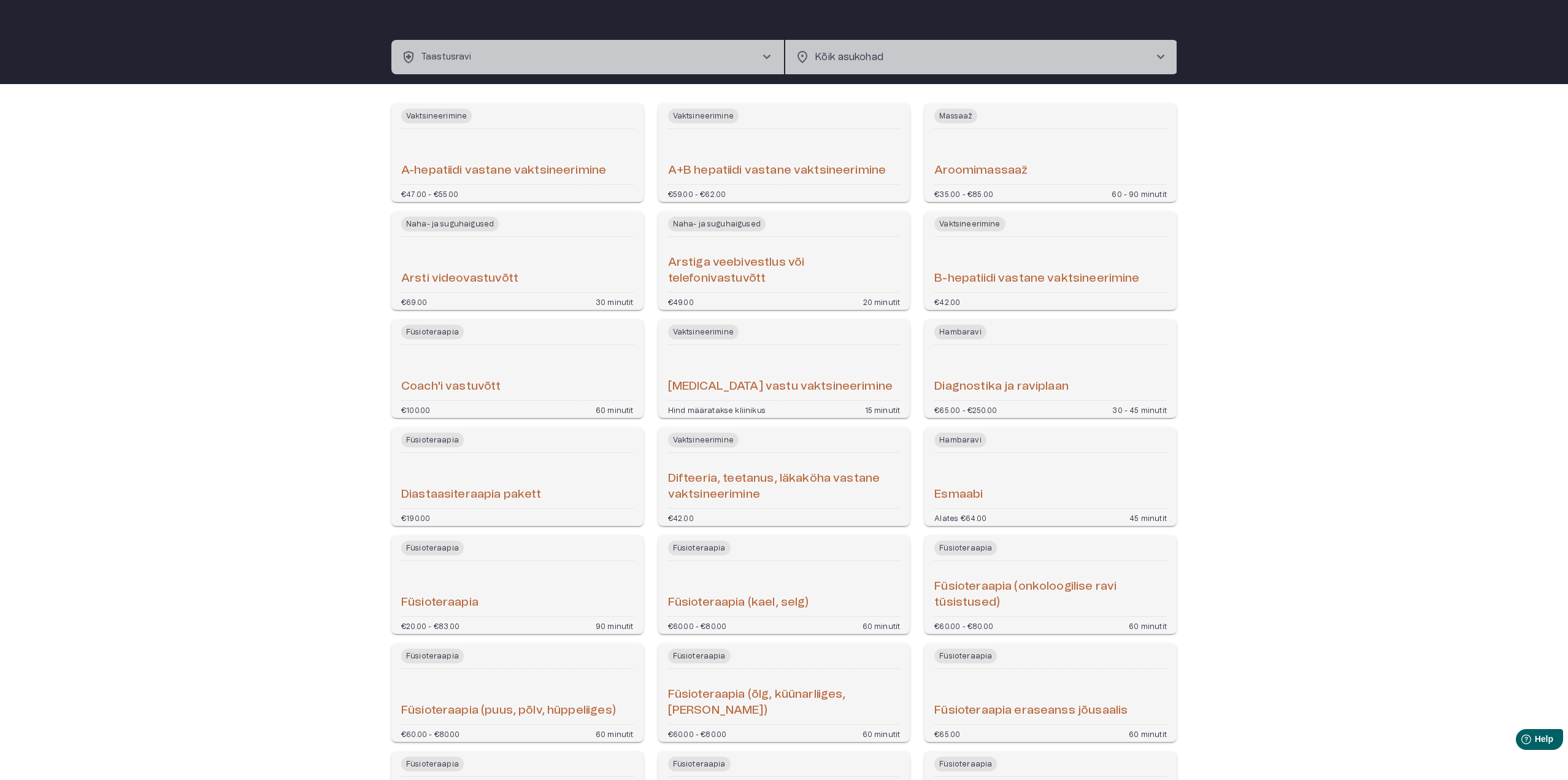
click at [489, 47] on button "health_and_safety Taastusravi chevron_right" at bounding box center [588, 57] width 392 height 34
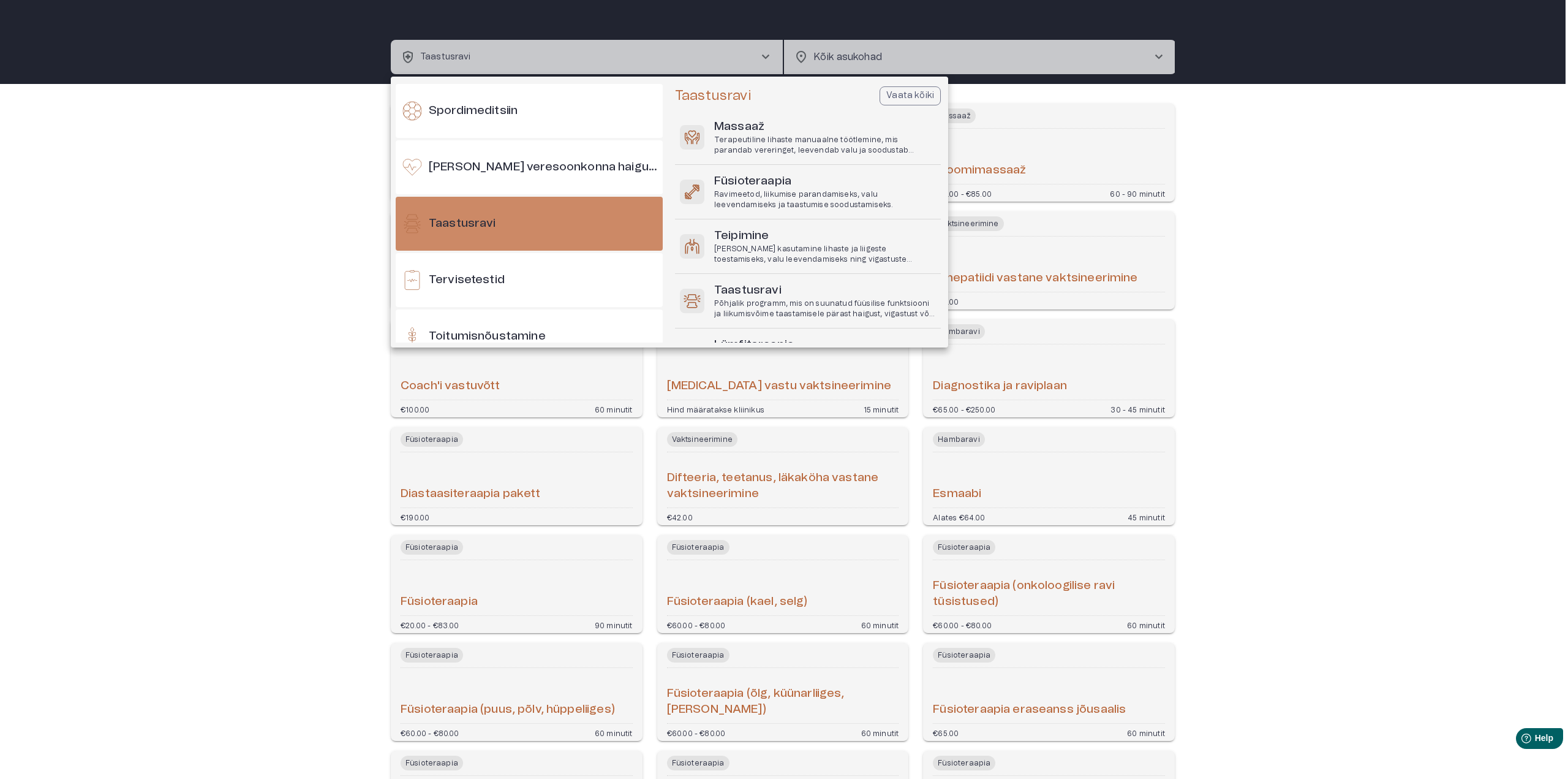
scroll to position [1080, 0]
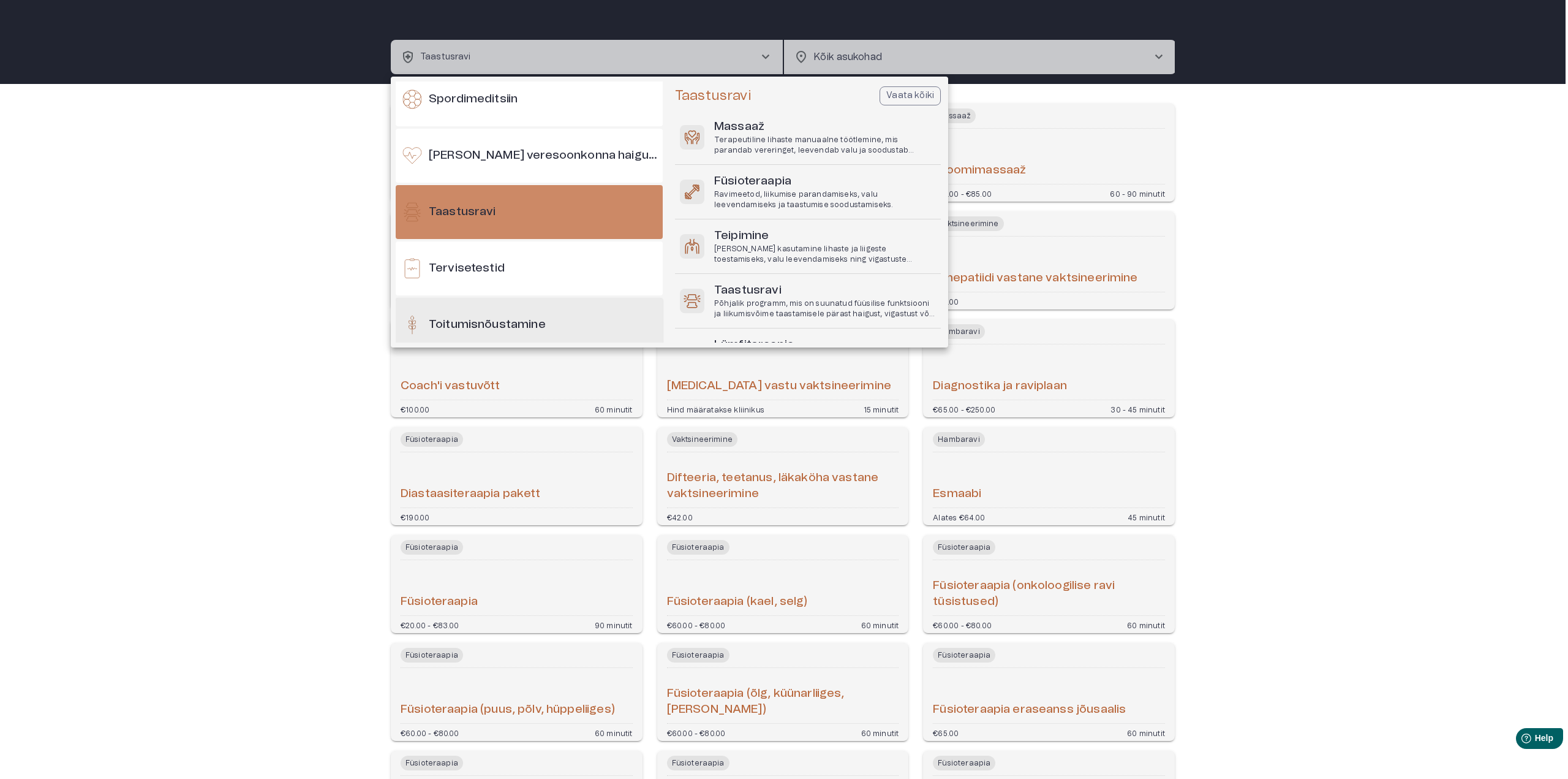
click at [487, 326] on h6 "Toitumisnõustamine" at bounding box center [487, 325] width 117 height 17
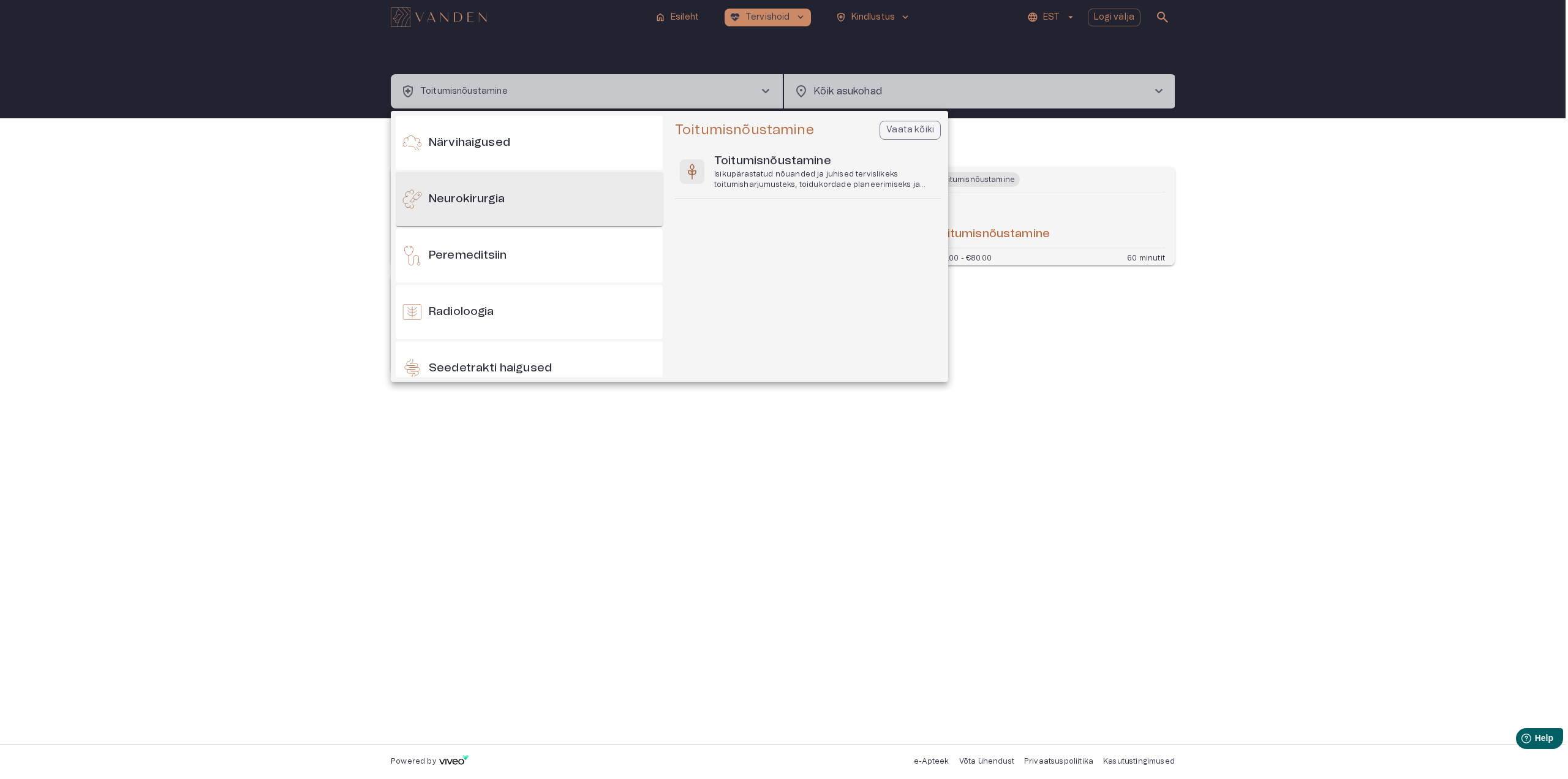
scroll to position [651, 0]
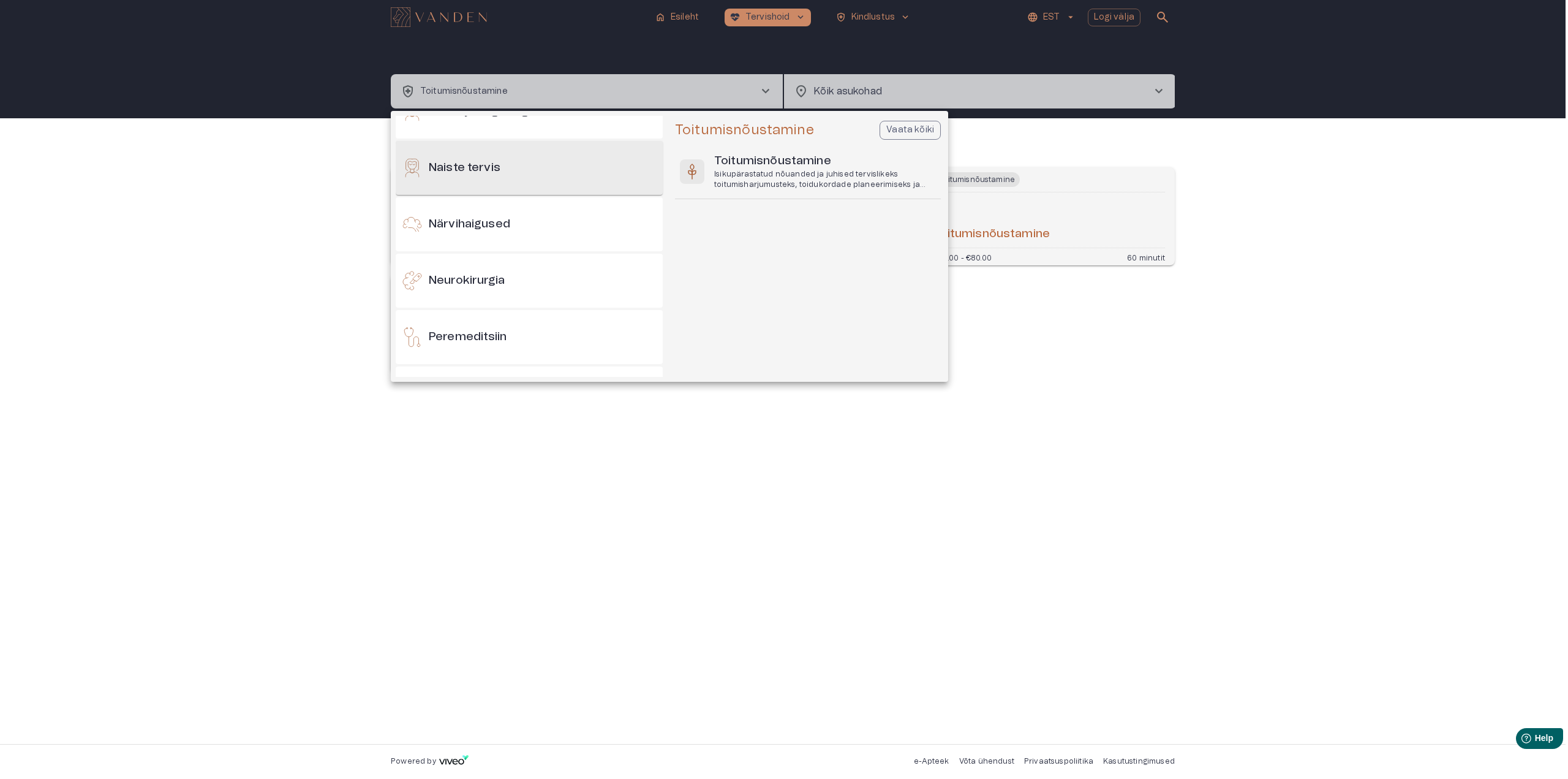
click at [492, 164] on h6 "Naiste tervis" at bounding box center [464, 168] width 72 height 17
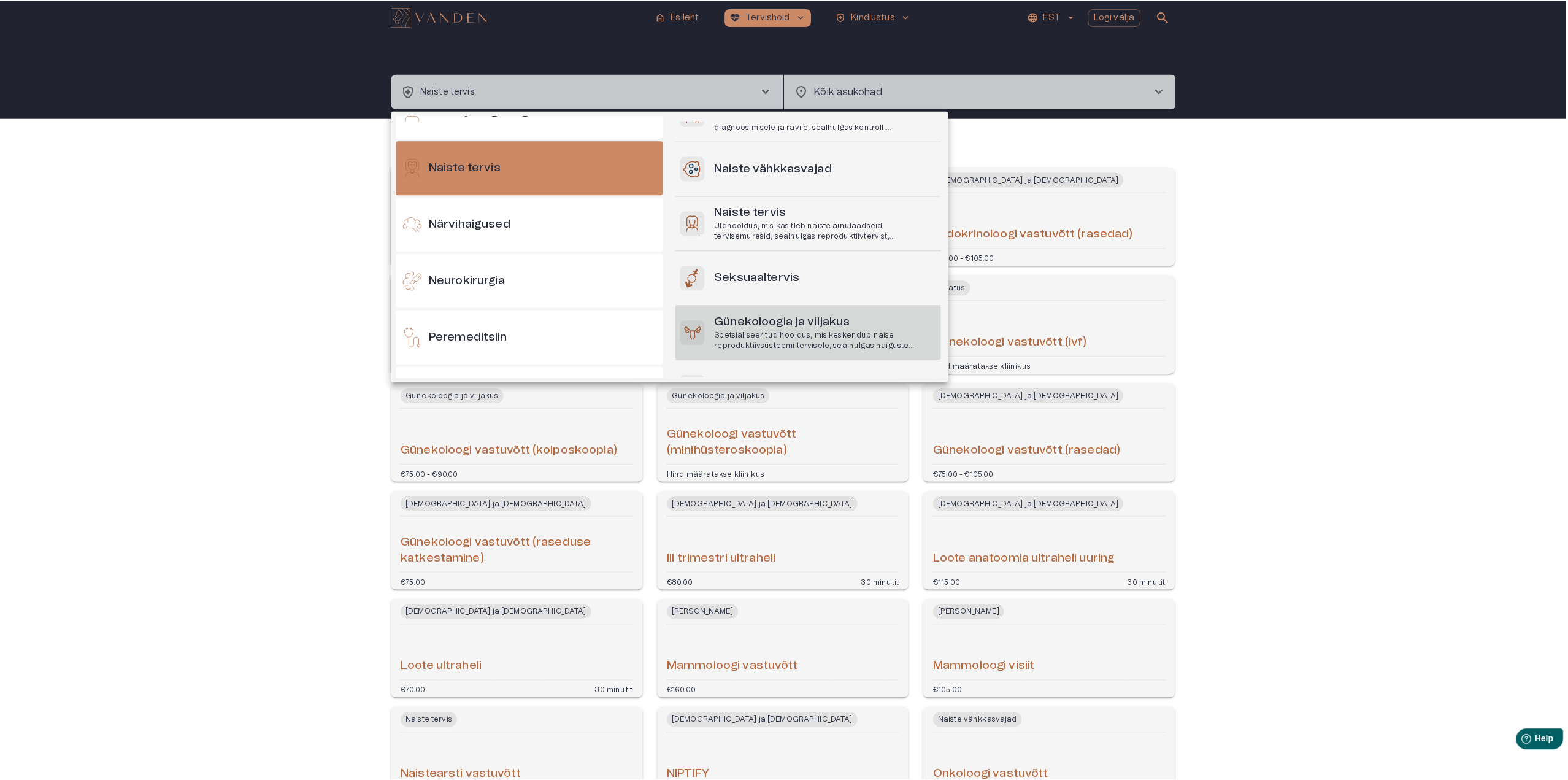
scroll to position [94, 0]
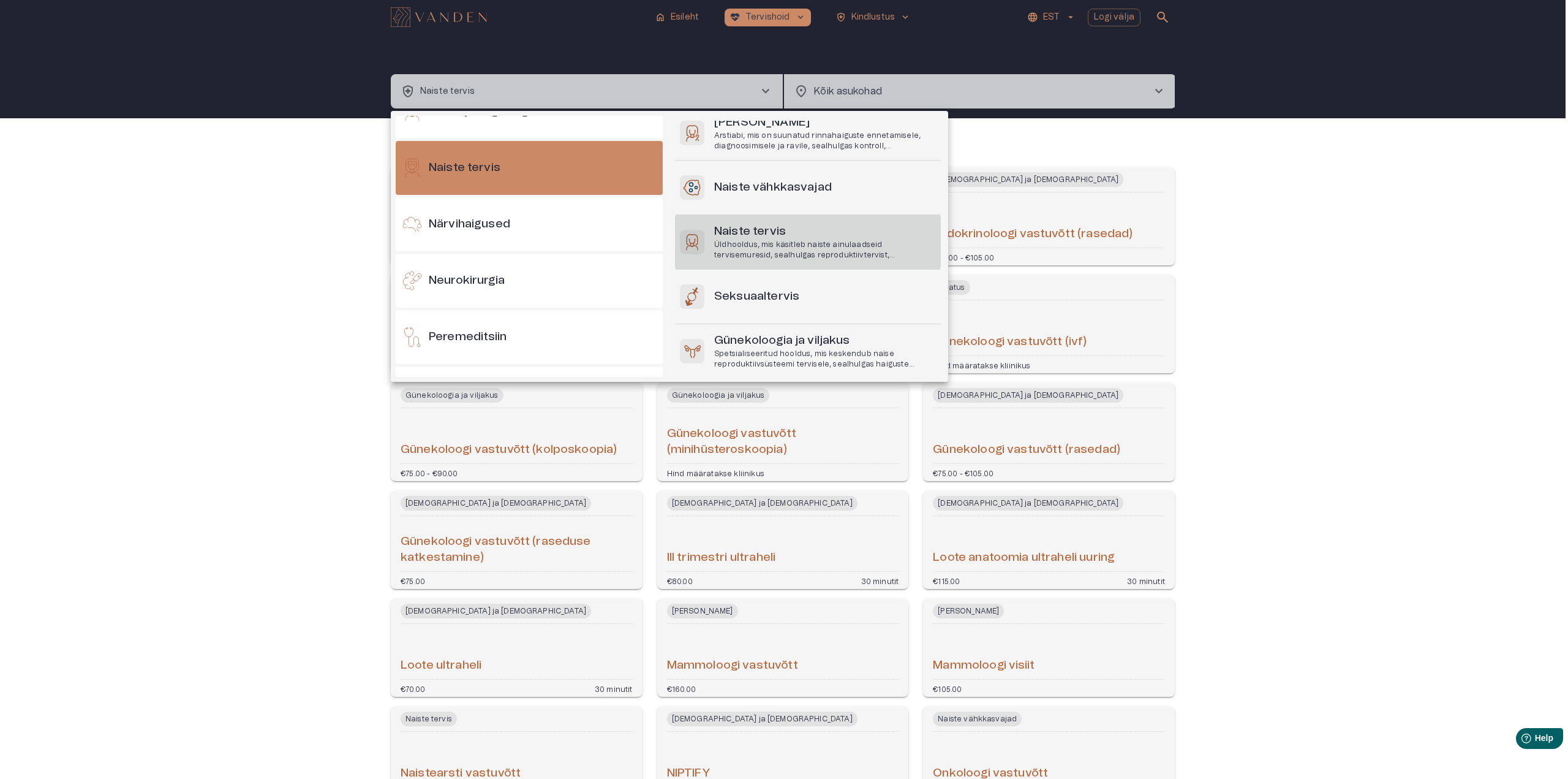
click at [777, 245] on p "Üldhooldus, mis käsitleb naiste ainulaadseid tervisemuresid, sealhulgas reprodu…" at bounding box center [825, 250] width 222 height 21
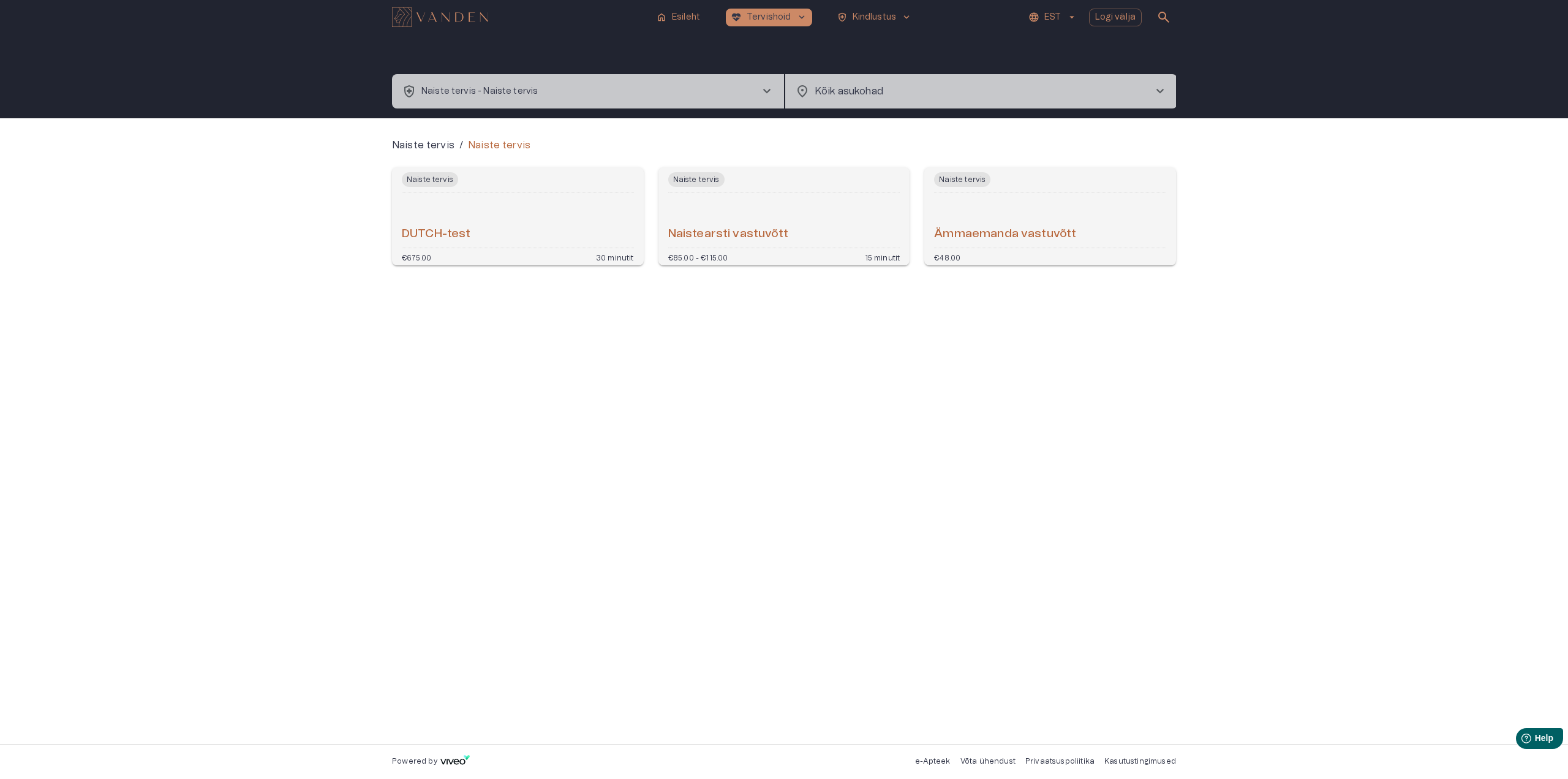
click at [754, 235] on h6 "Naistearsti vastuvõtt" at bounding box center [729, 234] width 120 height 17
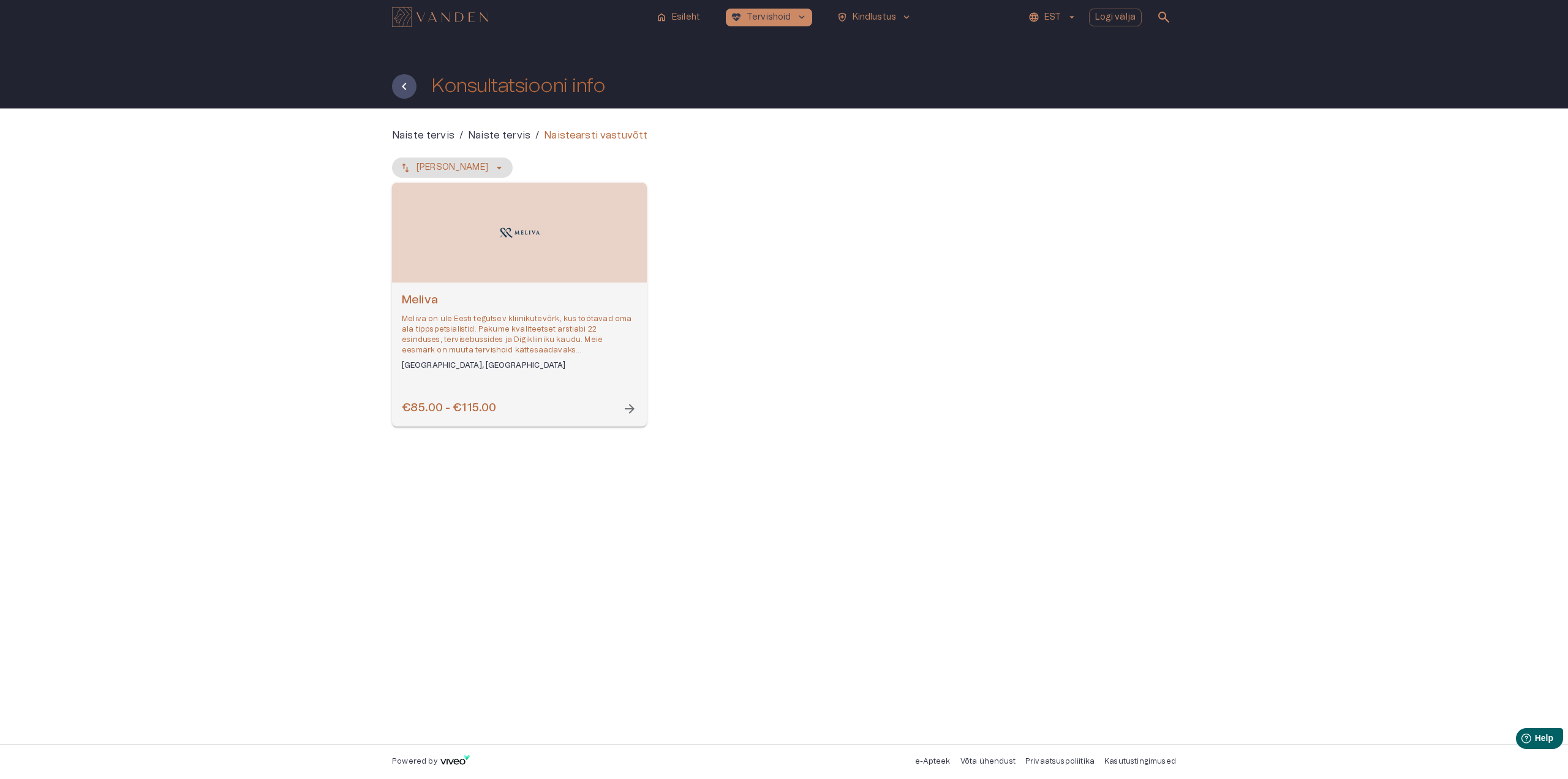
click at [628, 406] on span "arrow_forward" at bounding box center [630, 408] width 15 height 15
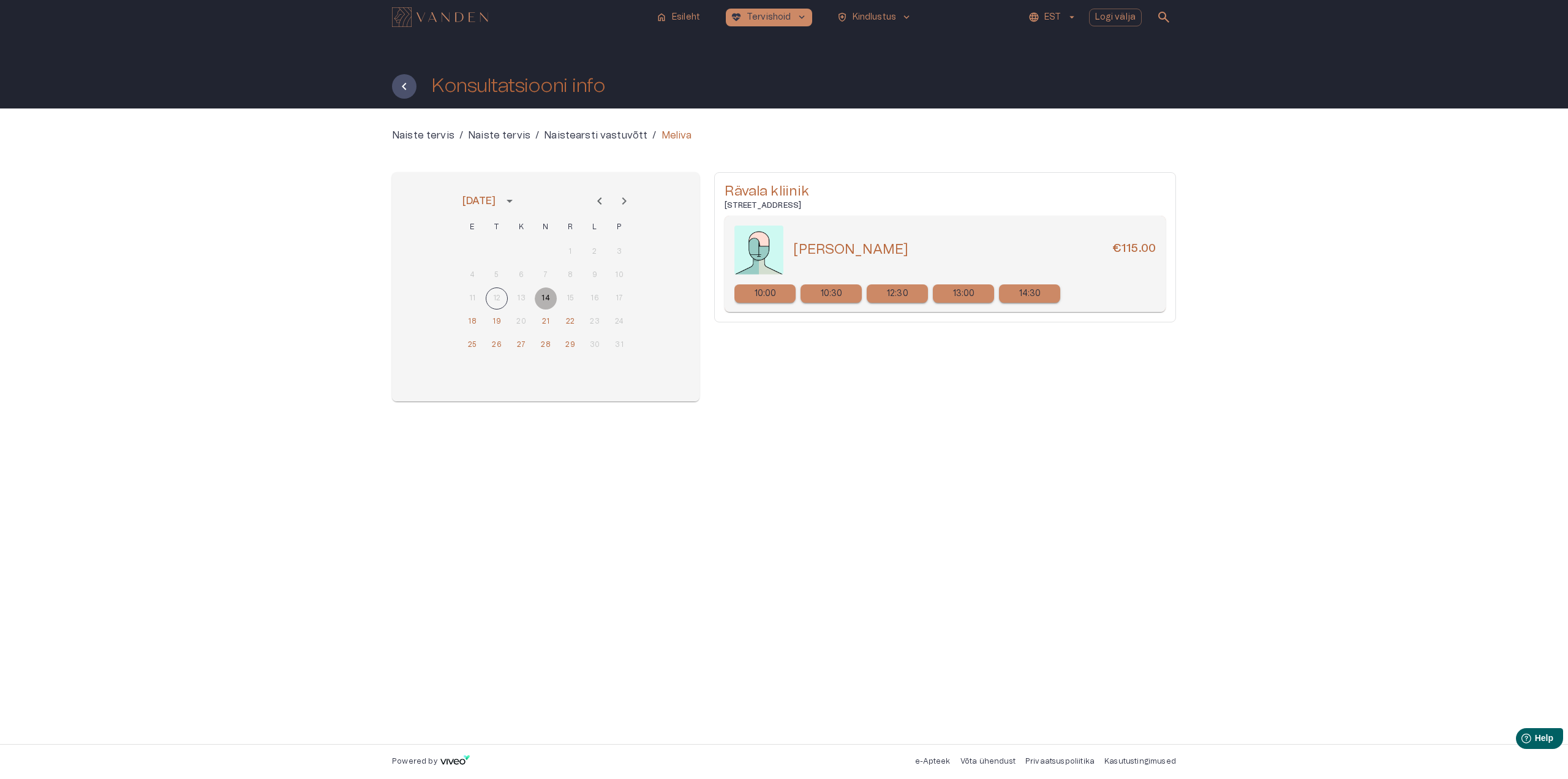
click at [546, 295] on button "14" at bounding box center [546, 298] width 22 height 22
click at [477, 320] on button "18" at bounding box center [473, 322] width 22 height 22
click at [501, 322] on button "19" at bounding box center [497, 322] width 22 height 22
click at [546, 296] on button "14" at bounding box center [546, 298] width 22 height 22
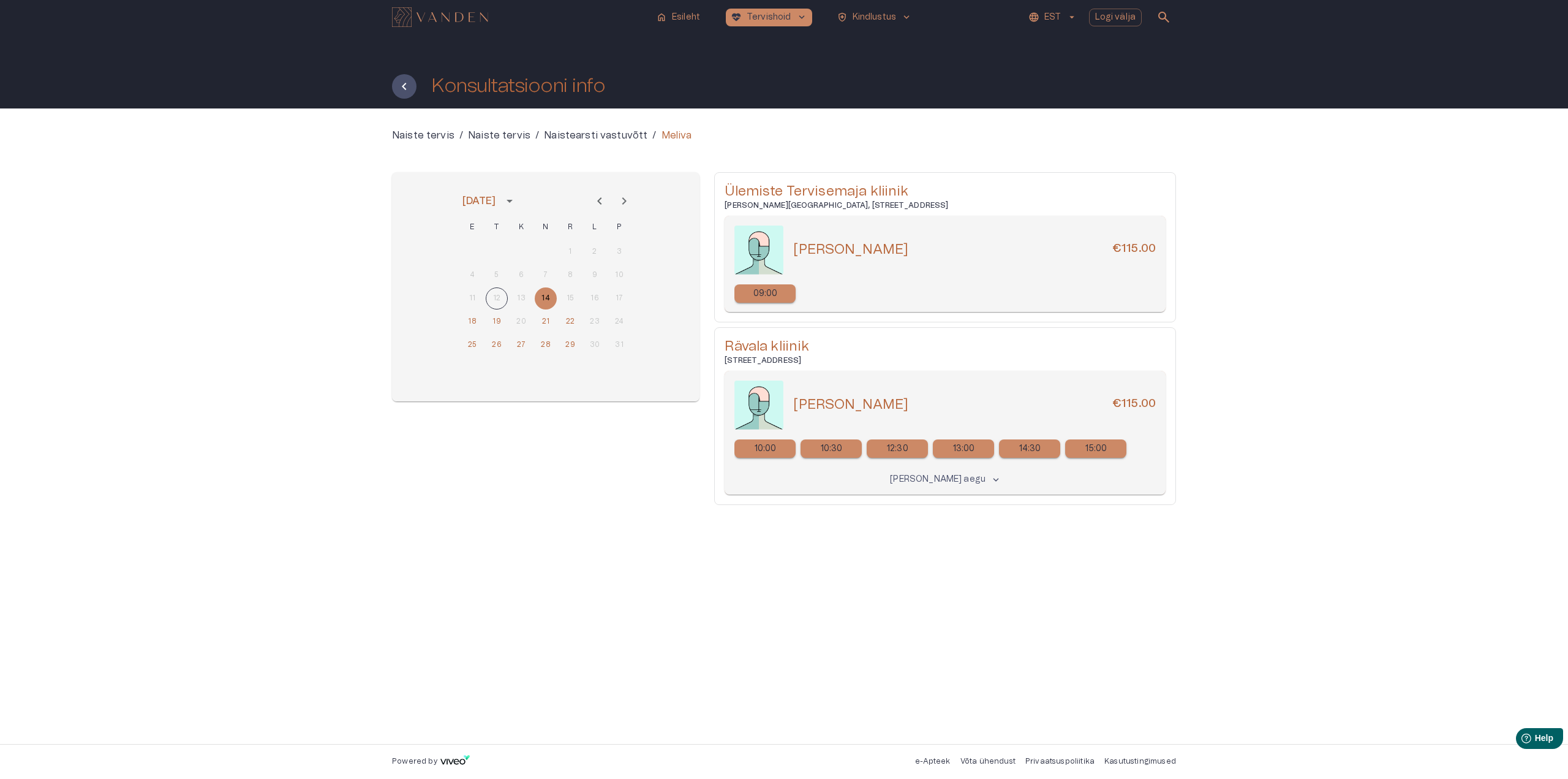
drag, startPoint x: 795, startPoint y: 247, endPoint x: 907, endPoint y: 251, distance: 112.1
click at [907, 251] on div "[PERSON_NAME] €115.00" at bounding box center [975, 249] width 363 height 17
copy h5 "[PERSON_NAME]"
drag, startPoint x: 726, startPoint y: 346, endPoint x: 809, endPoint y: 346, distance: 83.0
click at [809, 346] on h5 "Rävala kliinik" at bounding box center [945, 346] width 441 height 17
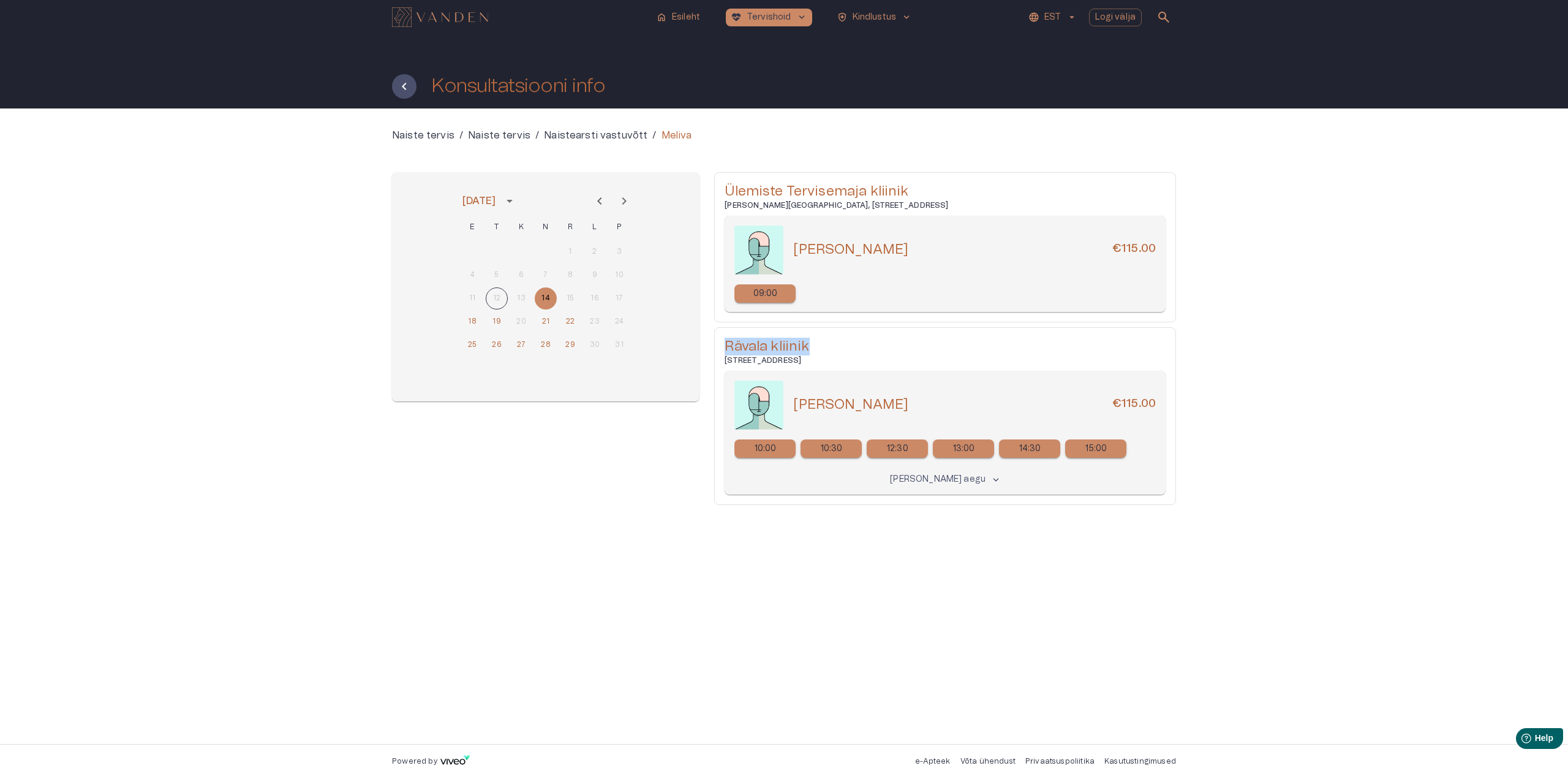
copy h5 "Rävala kliinik"
click at [782, 287] on div "09:00" at bounding box center [765, 294] width 61 height 18
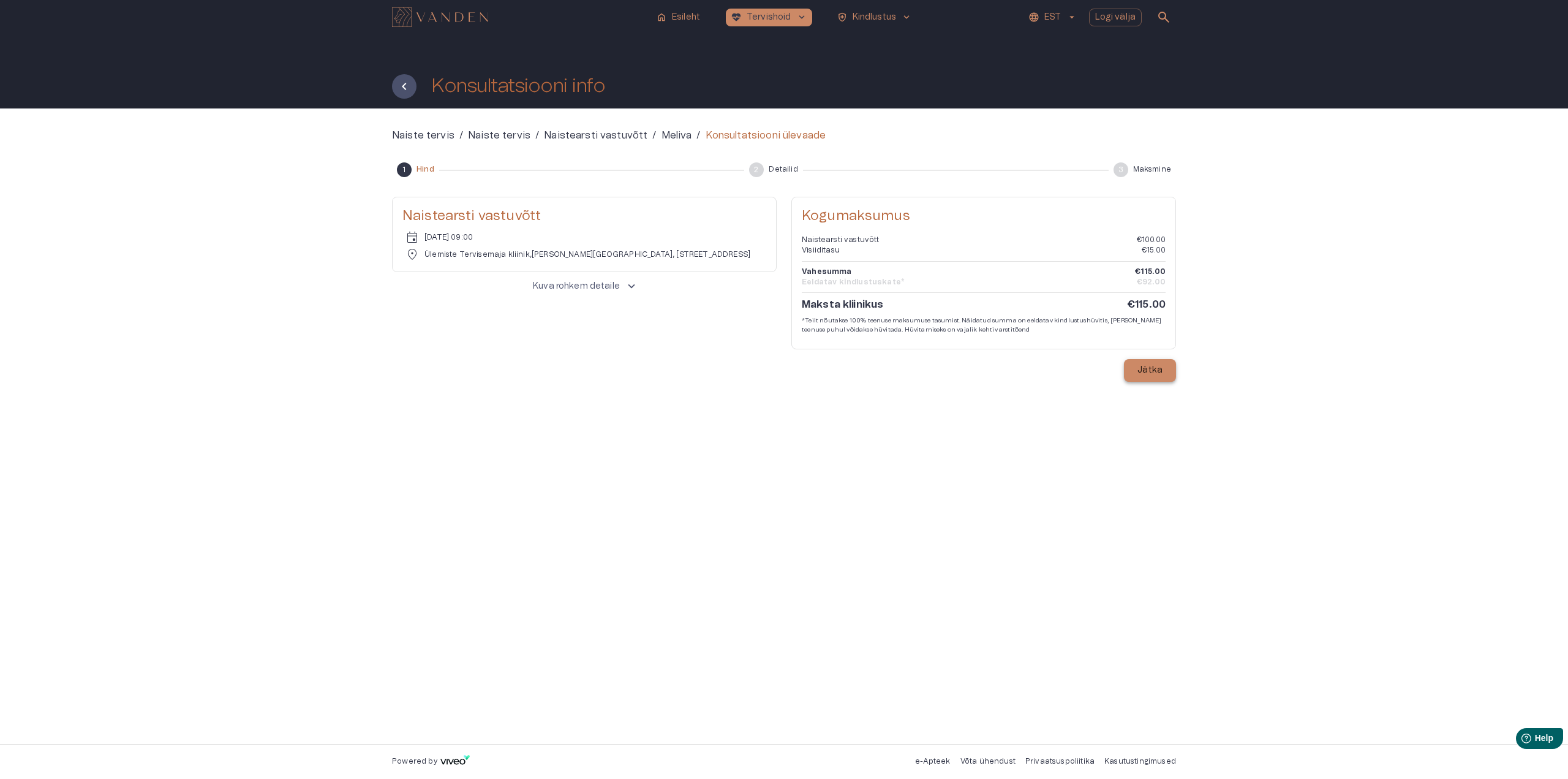
click at [1158, 372] on p "Jätka" at bounding box center [1150, 370] width 25 height 13
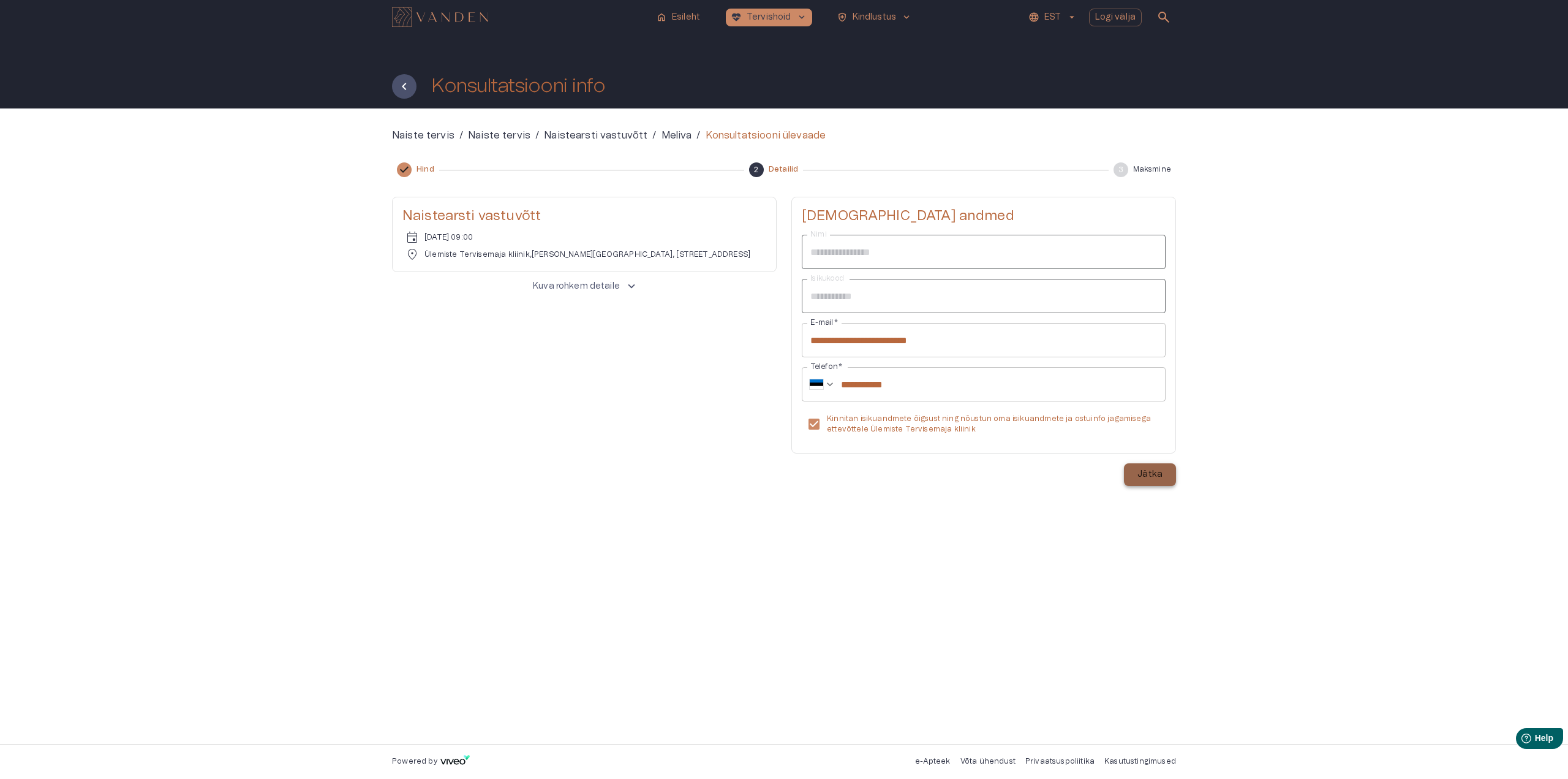
click at [1146, 474] on p "Jätka" at bounding box center [1150, 474] width 25 height 13
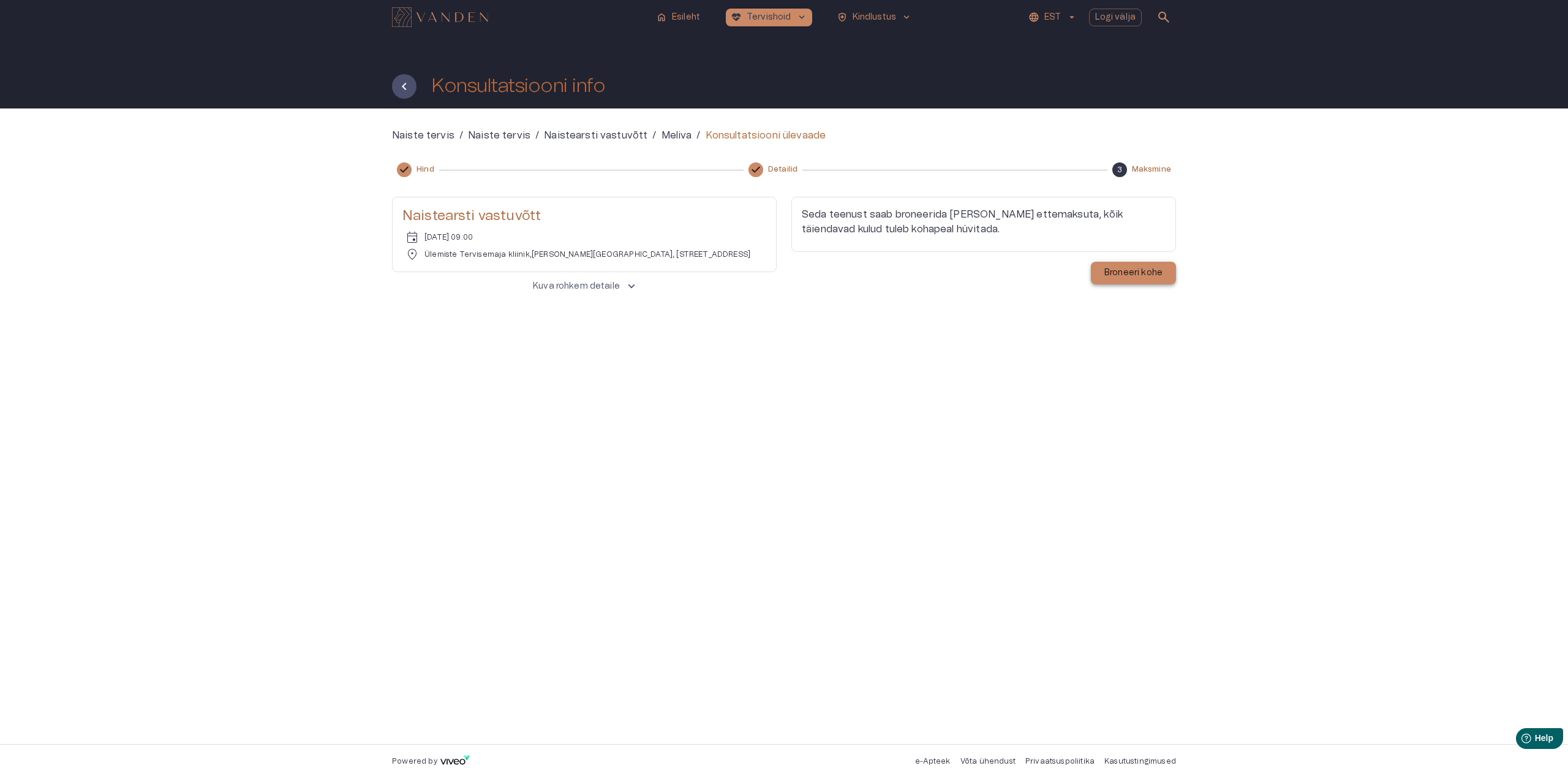
click at [1142, 275] on p "Broneeri kohe" at bounding box center [1133, 273] width 58 height 13
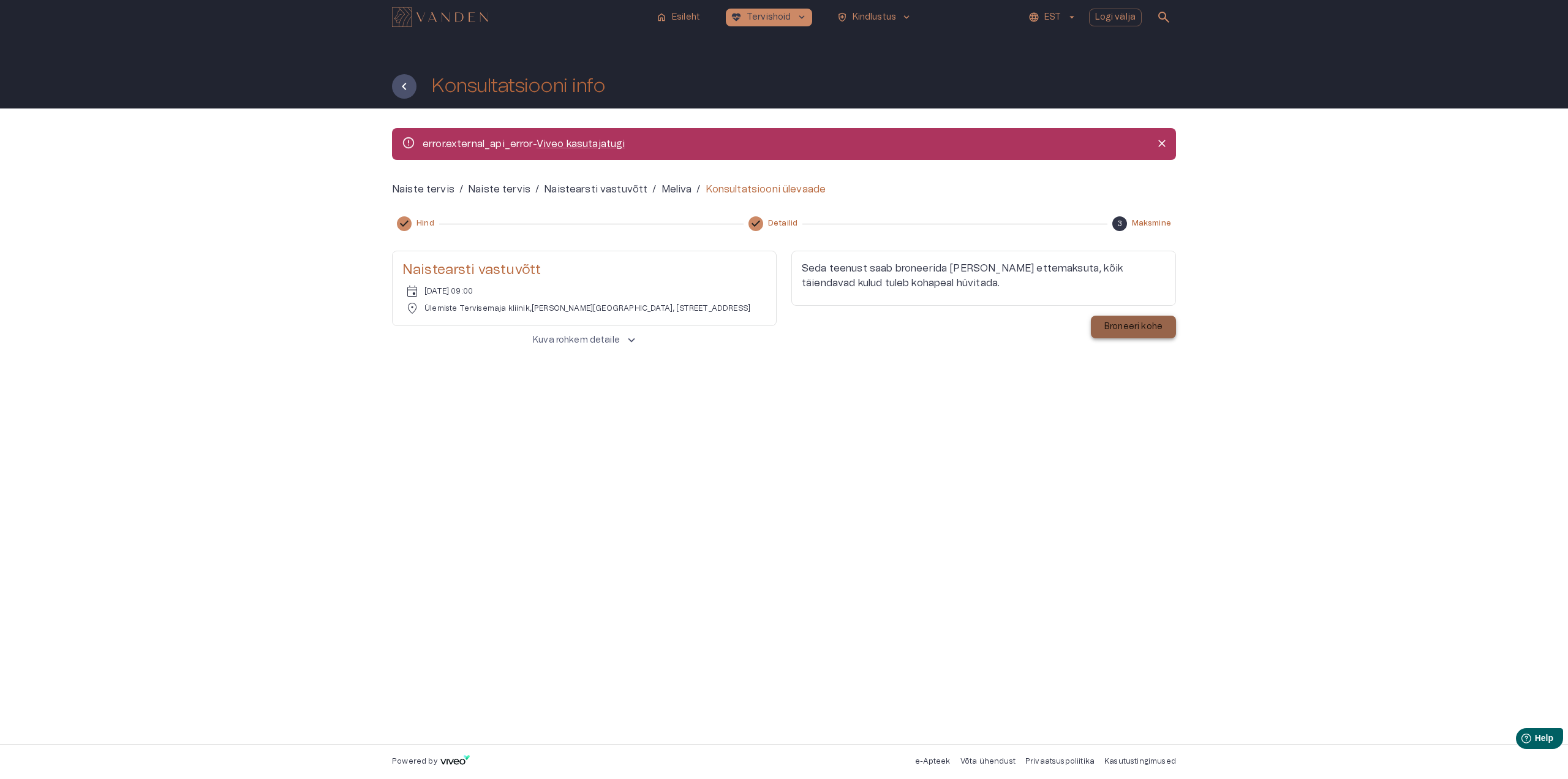
click at [1141, 327] on p "Broneeri kohe" at bounding box center [1133, 326] width 58 height 13
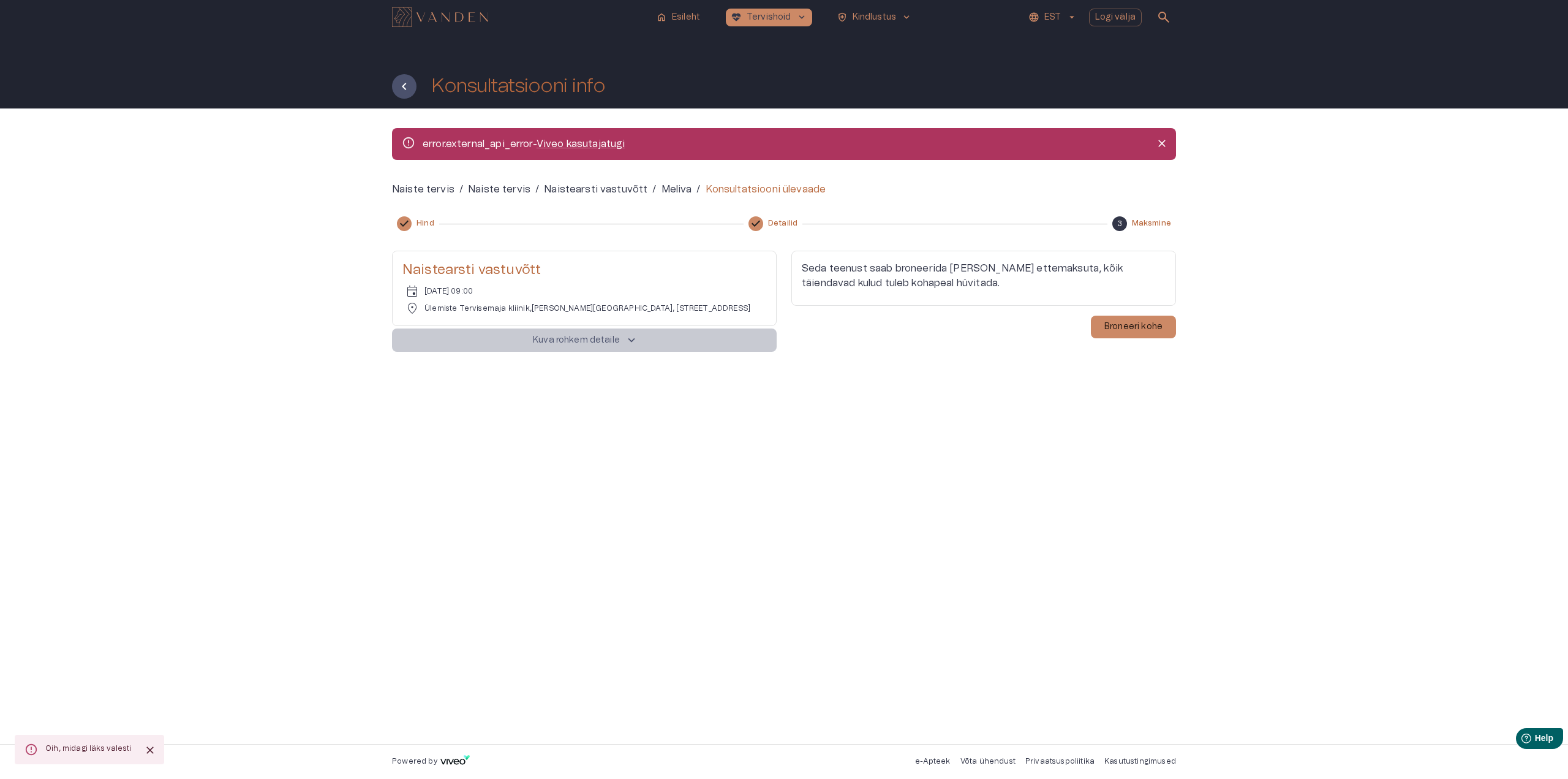
click at [621, 345] on button "Kuva rohkem detaile keyboard_arrow_up" at bounding box center [584, 340] width 385 height 23
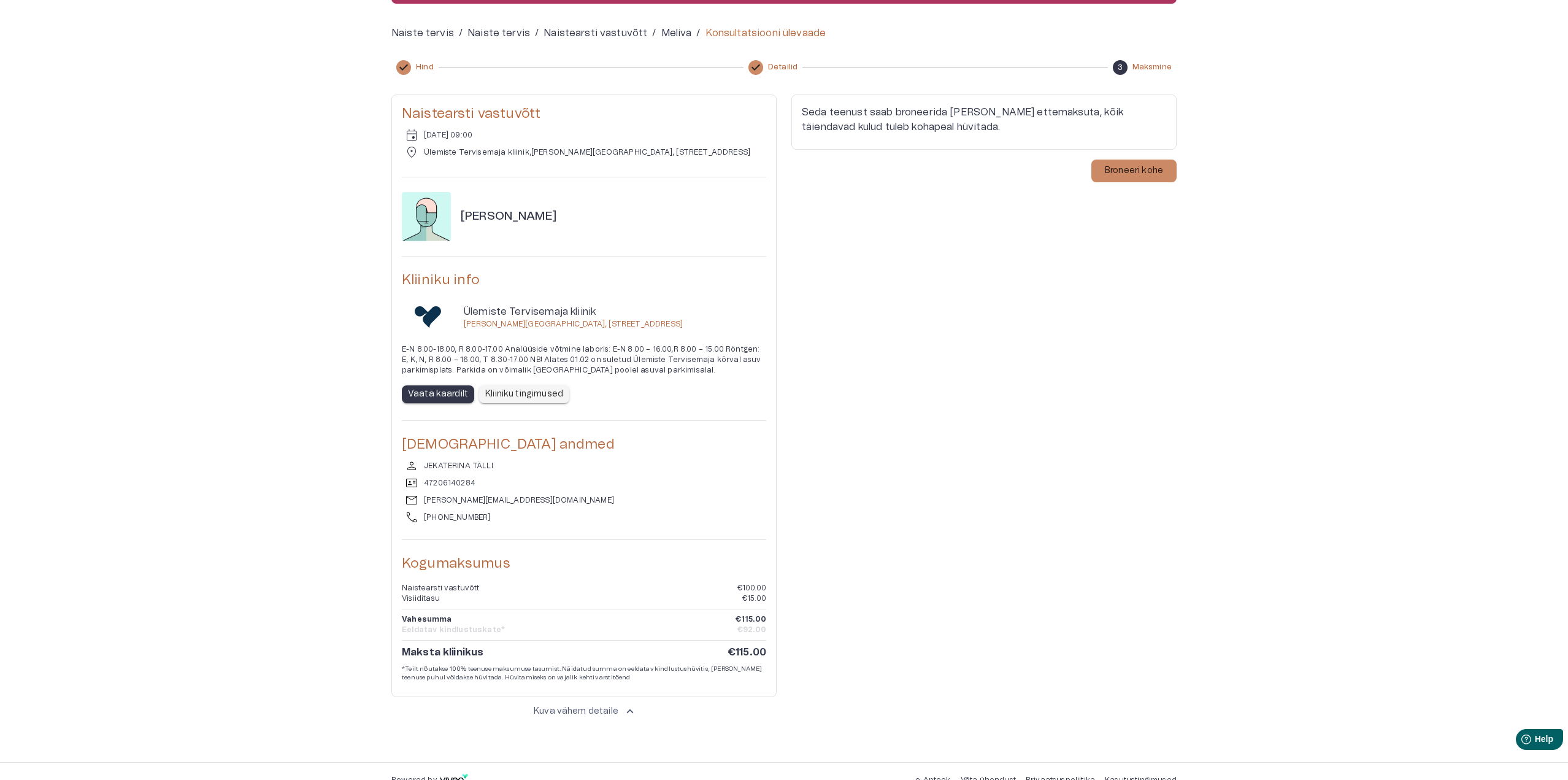
scroll to position [174, 0]
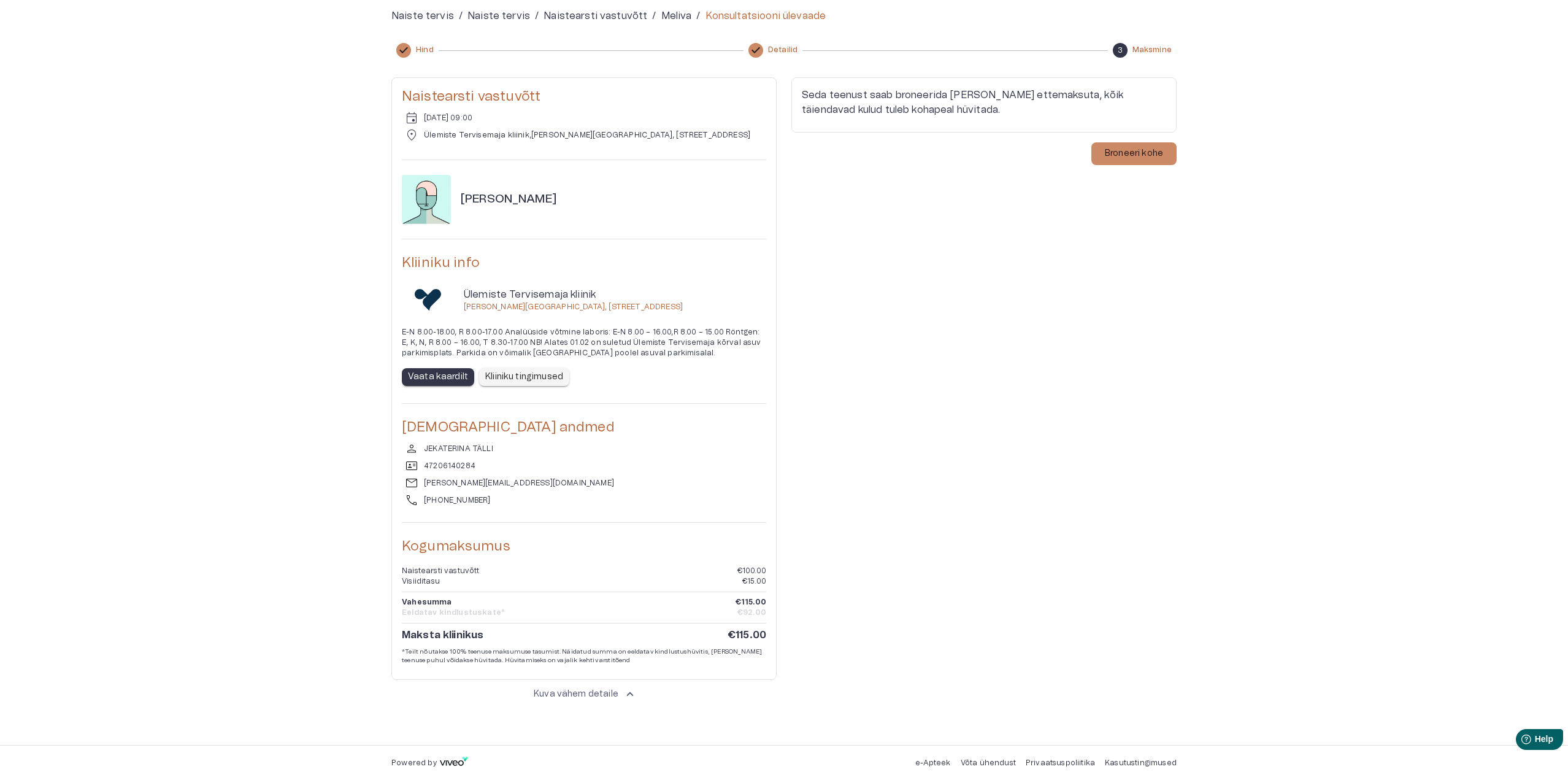
click at [1102, 370] on div "Seda teenust saab broneerida [PERSON_NAME] ettemaksuta, kõik täiendavad kulud t…" at bounding box center [984, 392] width 385 height 628
click at [1135, 154] on p "Broneeri kohe" at bounding box center [1133, 154] width 58 height 13
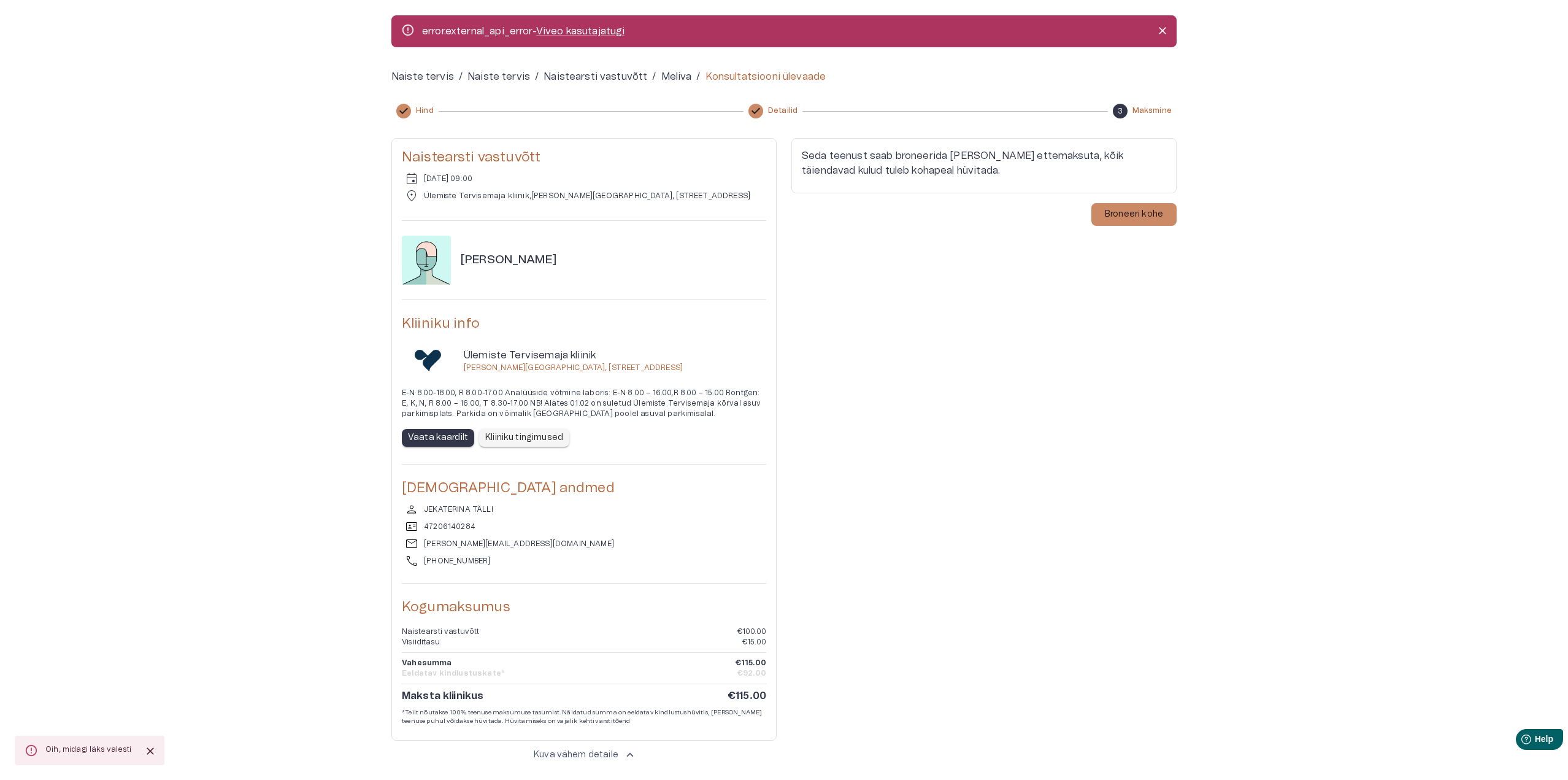
scroll to position [112, 0]
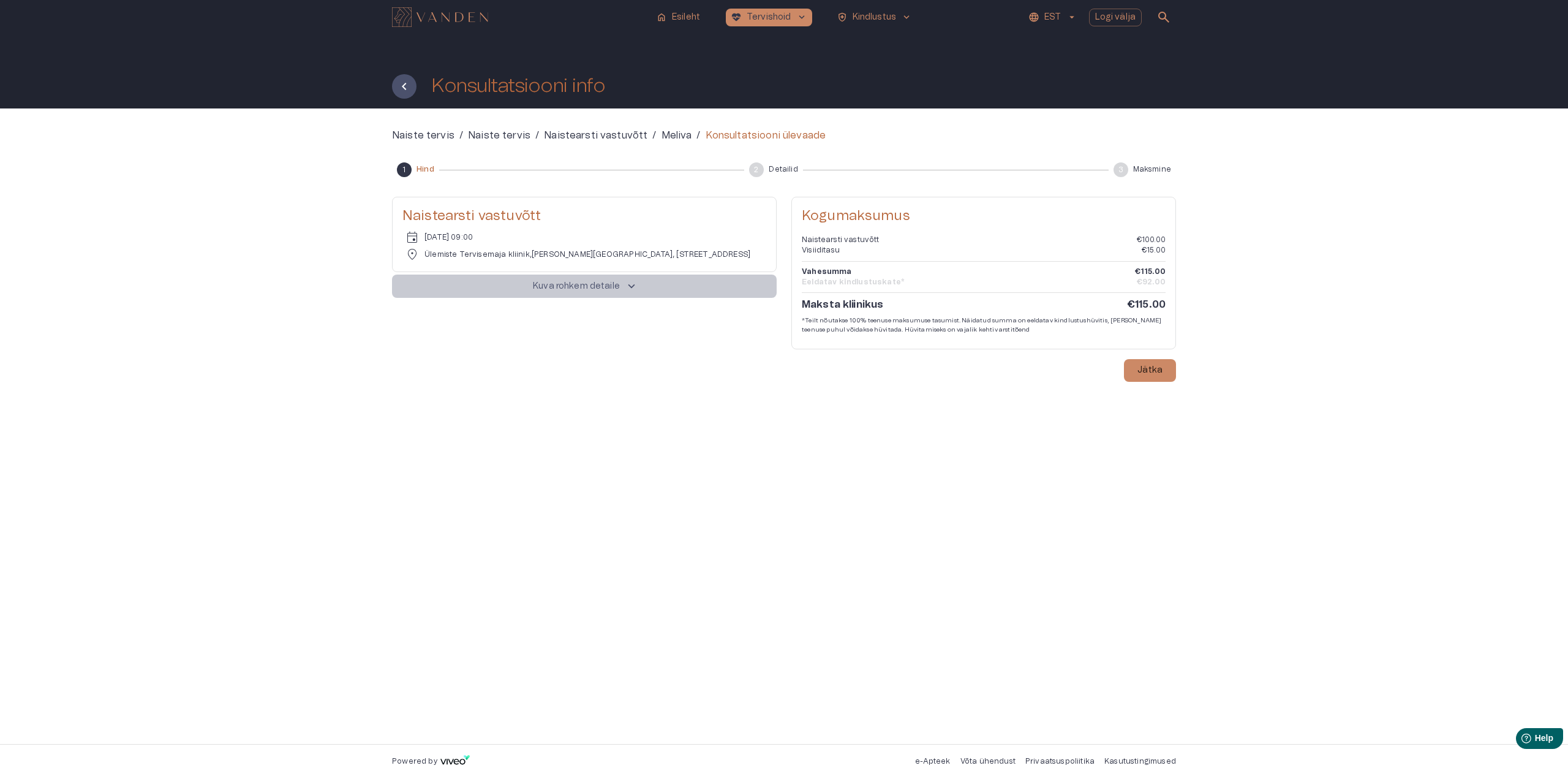
click at [600, 287] on p "Kuva rohkem detaile" at bounding box center [576, 287] width 87 height 13
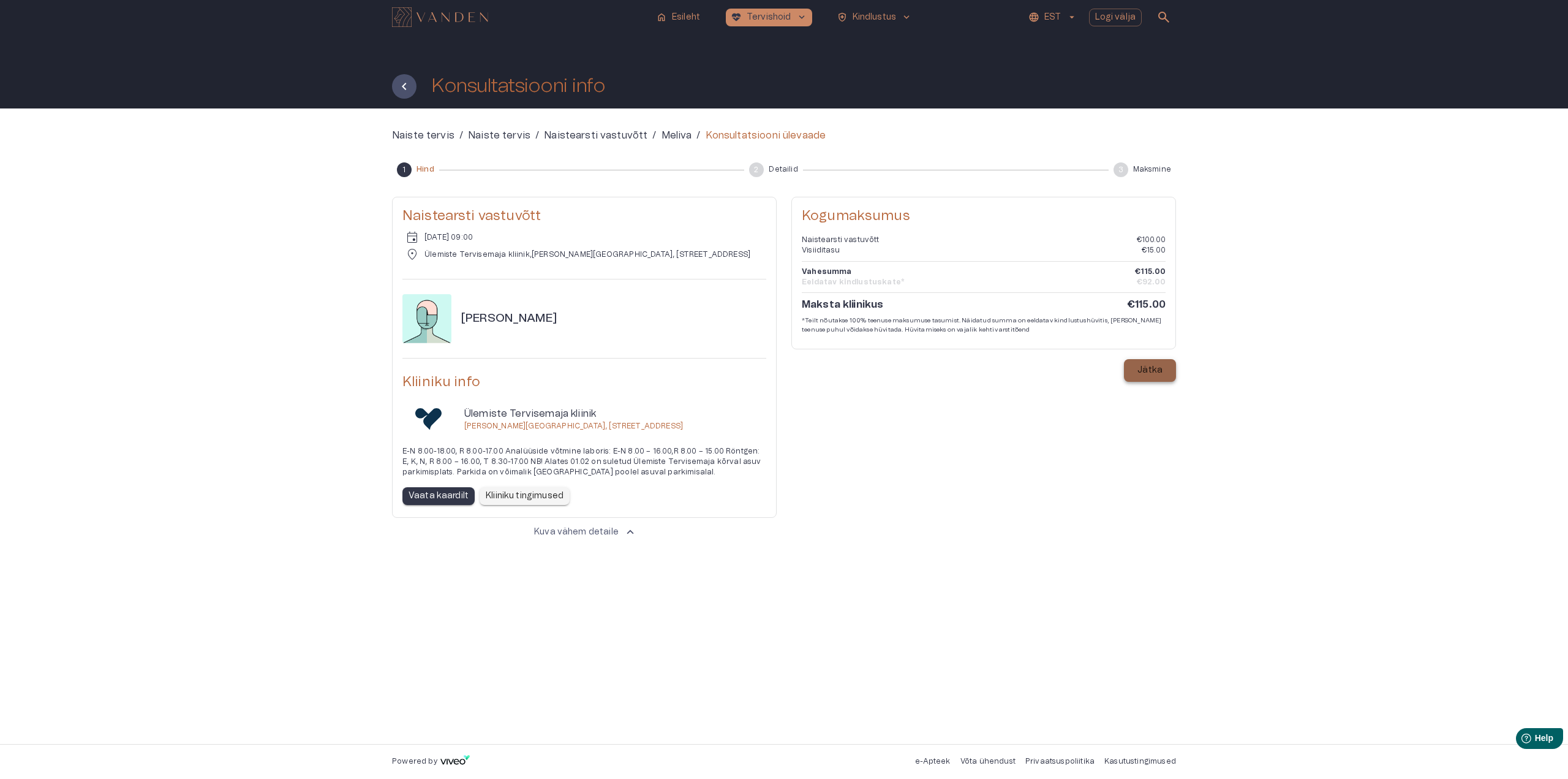
click at [1156, 373] on p "Jätka" at bounding box center [1150, 370] width 25 height 13
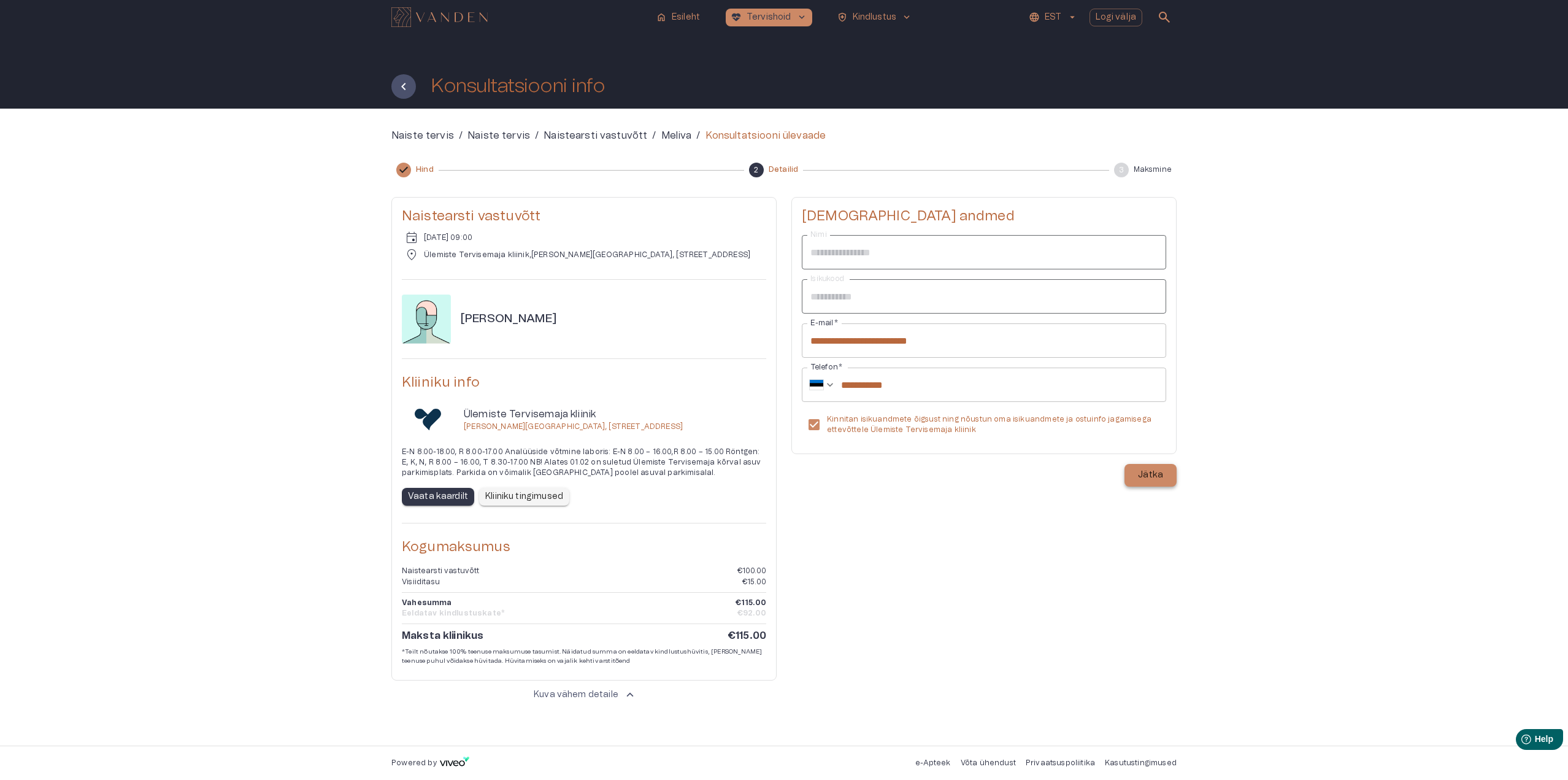
click at [1162, 476] on p "Jätka" at bounding box center [1151, 475] width 25 height 13
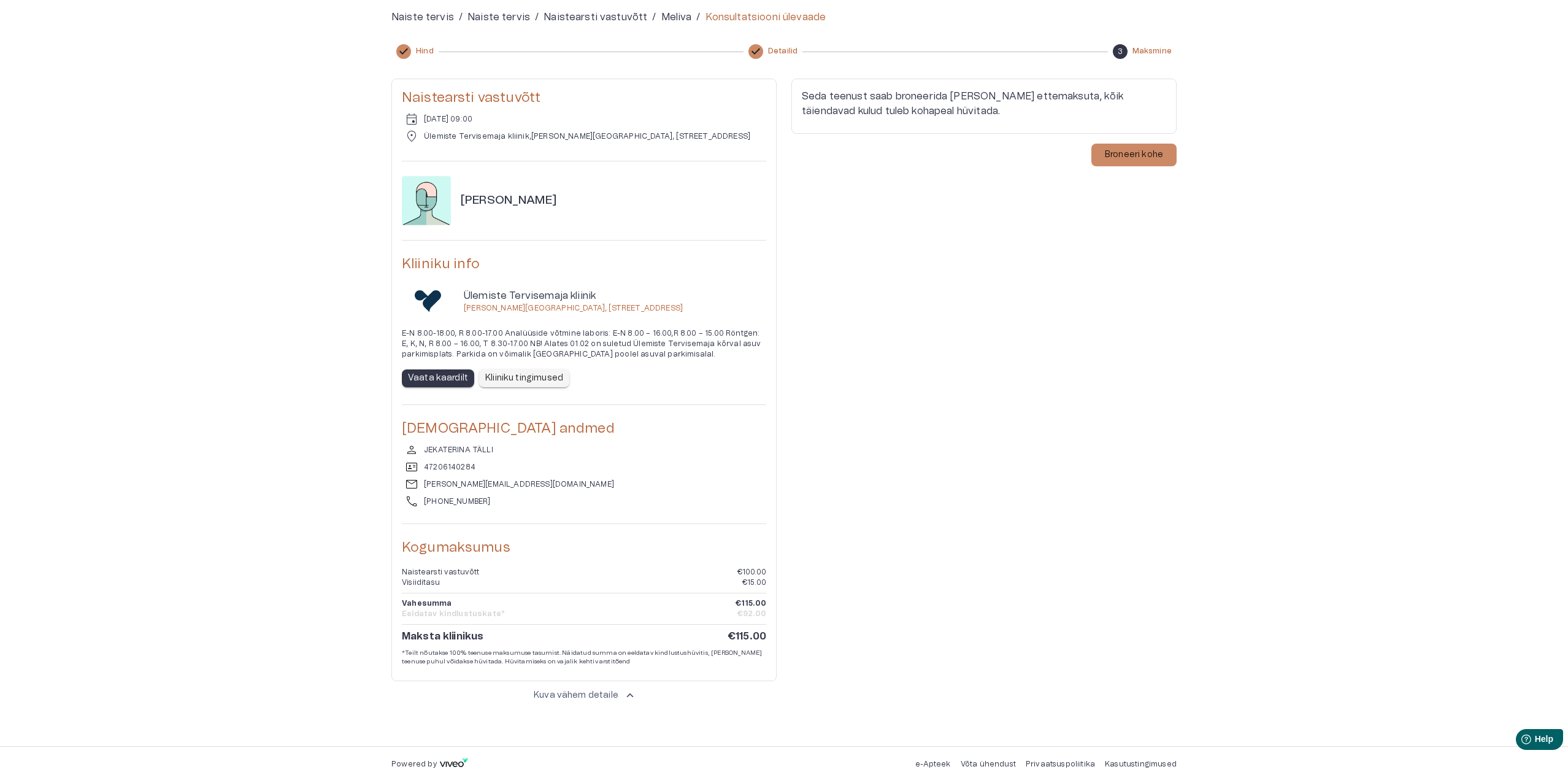
scroll to position [119, 0]
click at [1142, 159] on p "Broneeri kohe" at bounding box center [1133, 154] width 58 height 13
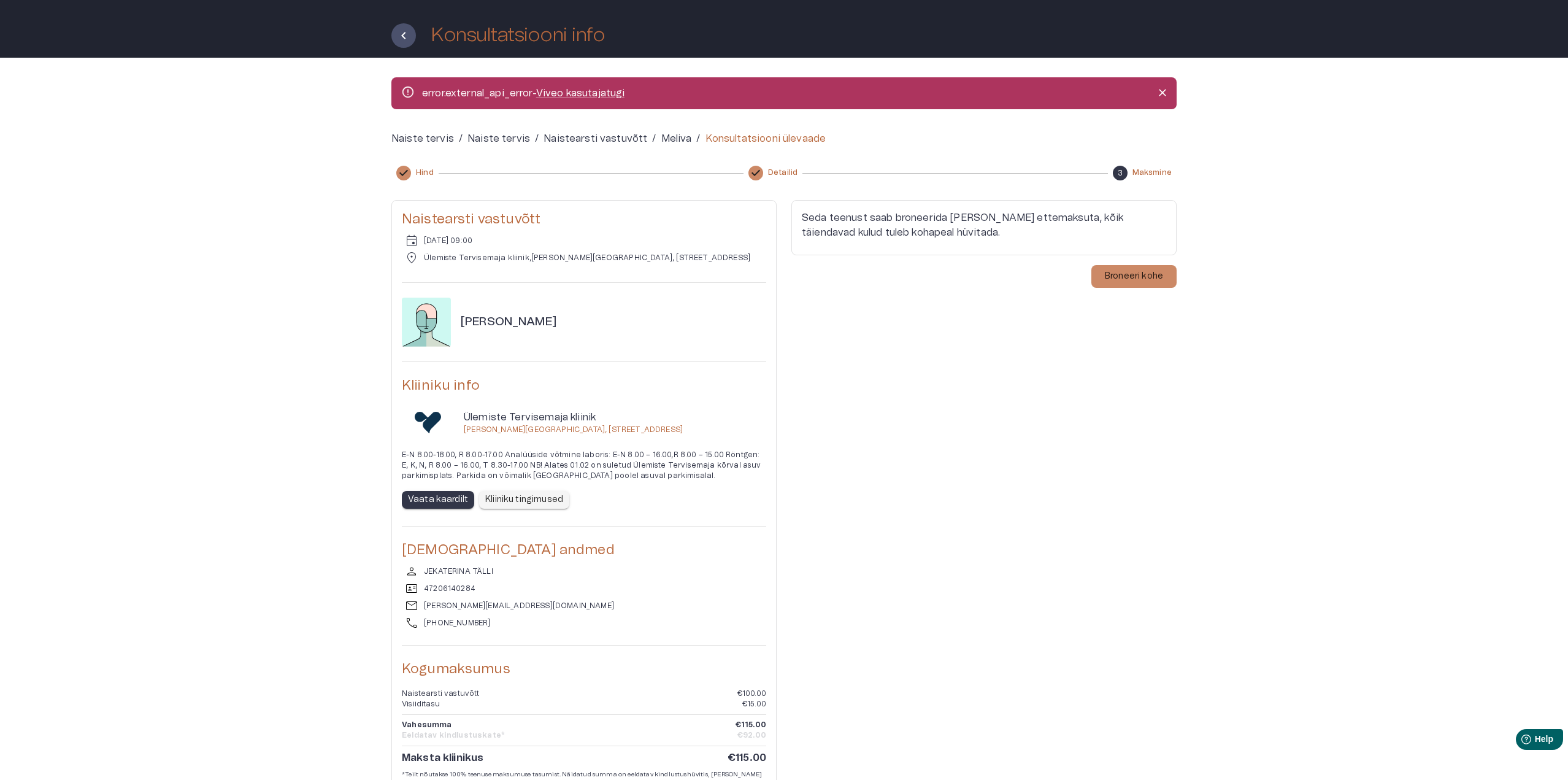
scroll to position [112, 0]
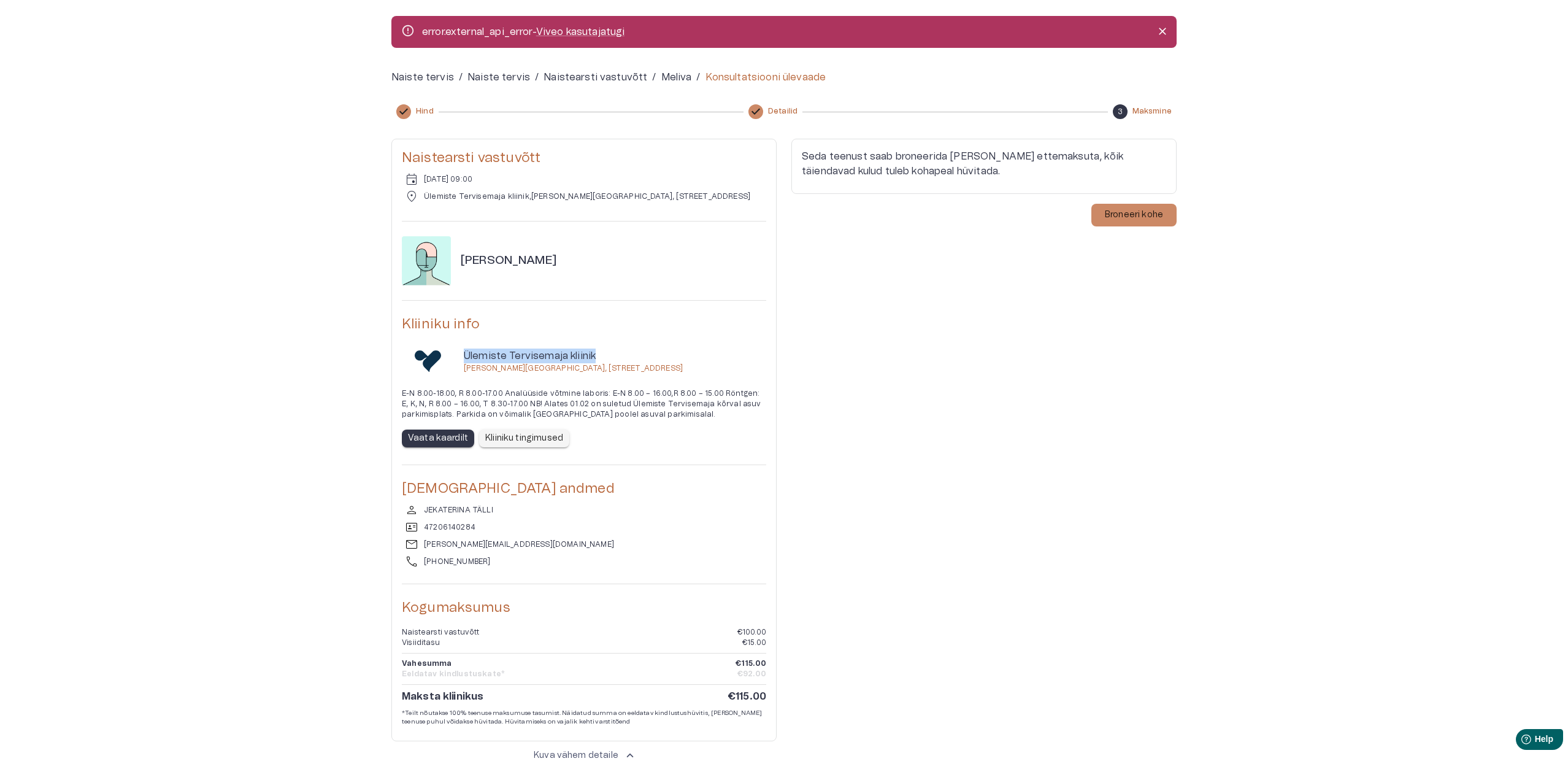
drag, startPoint x: 462, startPoint y: 353, endPoint x: 631, endPoint y: 355, distance: 169.0
click at [631, 355] on div "Ülemiste Tervisemaja kliinik Karl Papello Building, Valukoja 7, 11415 Tallinn, …" at bounding box center [584, 361] width 364 height 25
copy p "Ülemiste Tervisemaja kliinik"
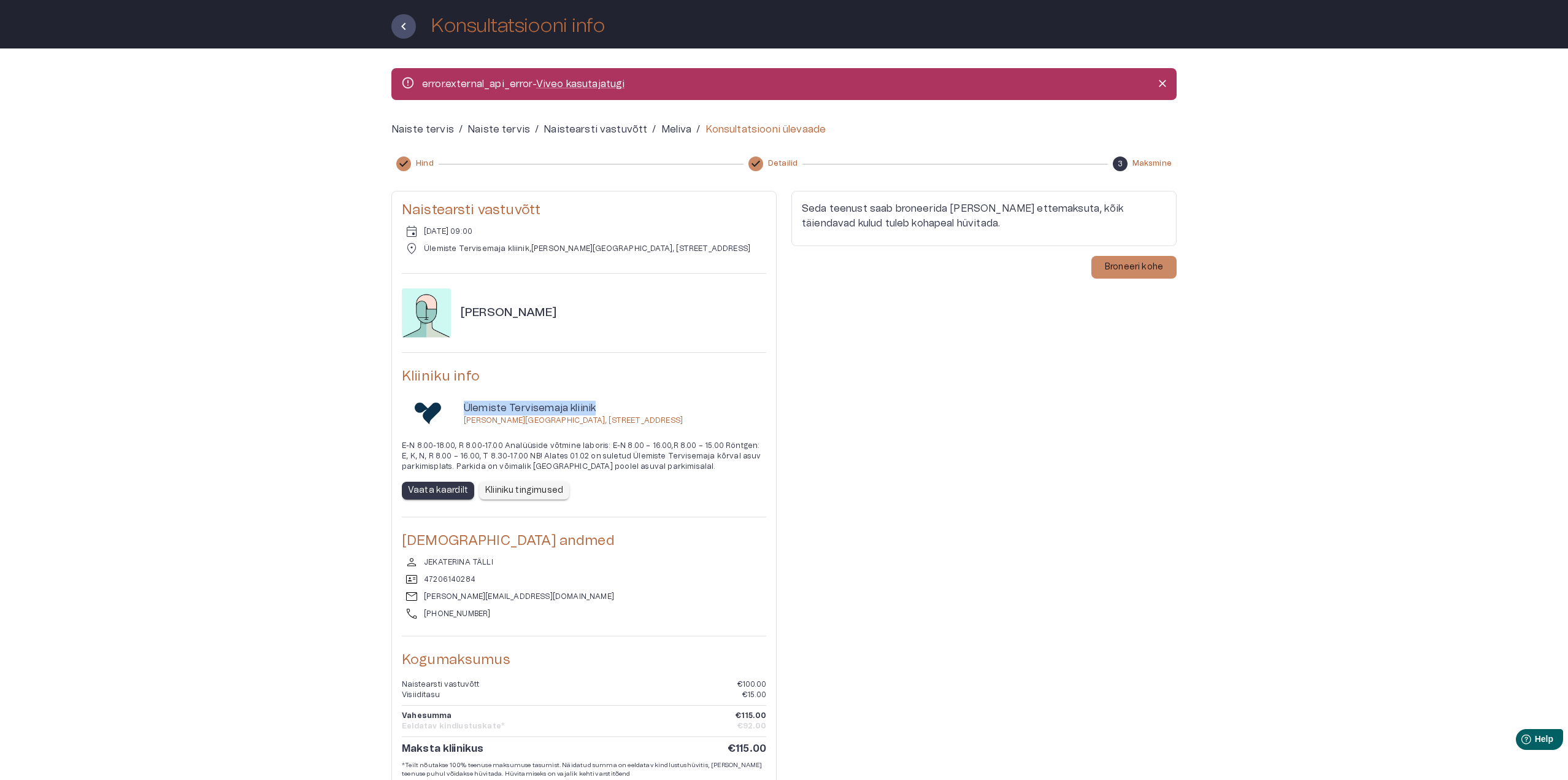
scroll to position [174, 0]
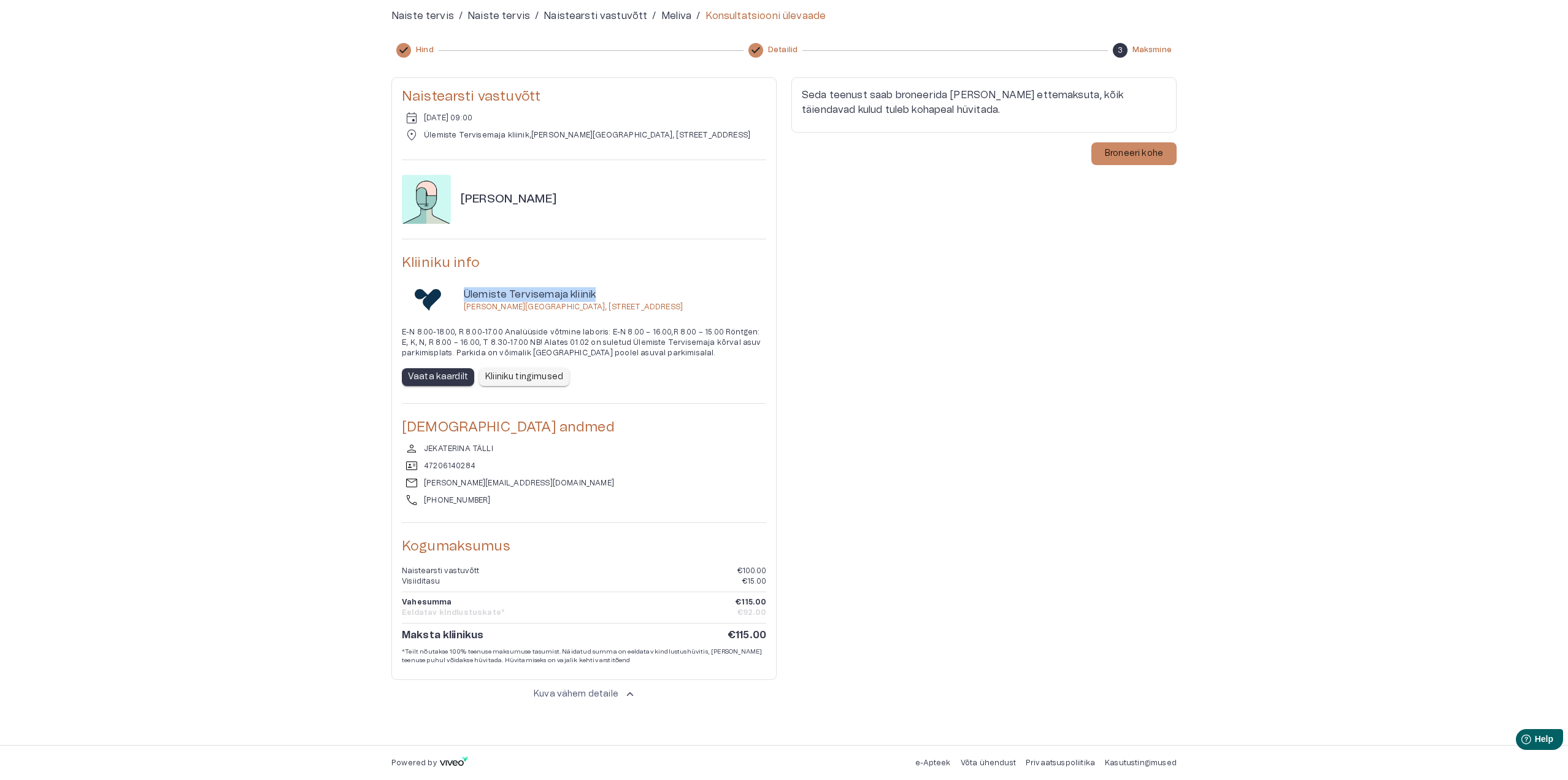
drag, startPoint x: 583, startPoint y: 690, endPoint x: 589, endPoint y: 677, distance: 14.3
click at [583, 689] on p "Kuva vähem detaile" at bounding box center [575, 694] width 84 height 13
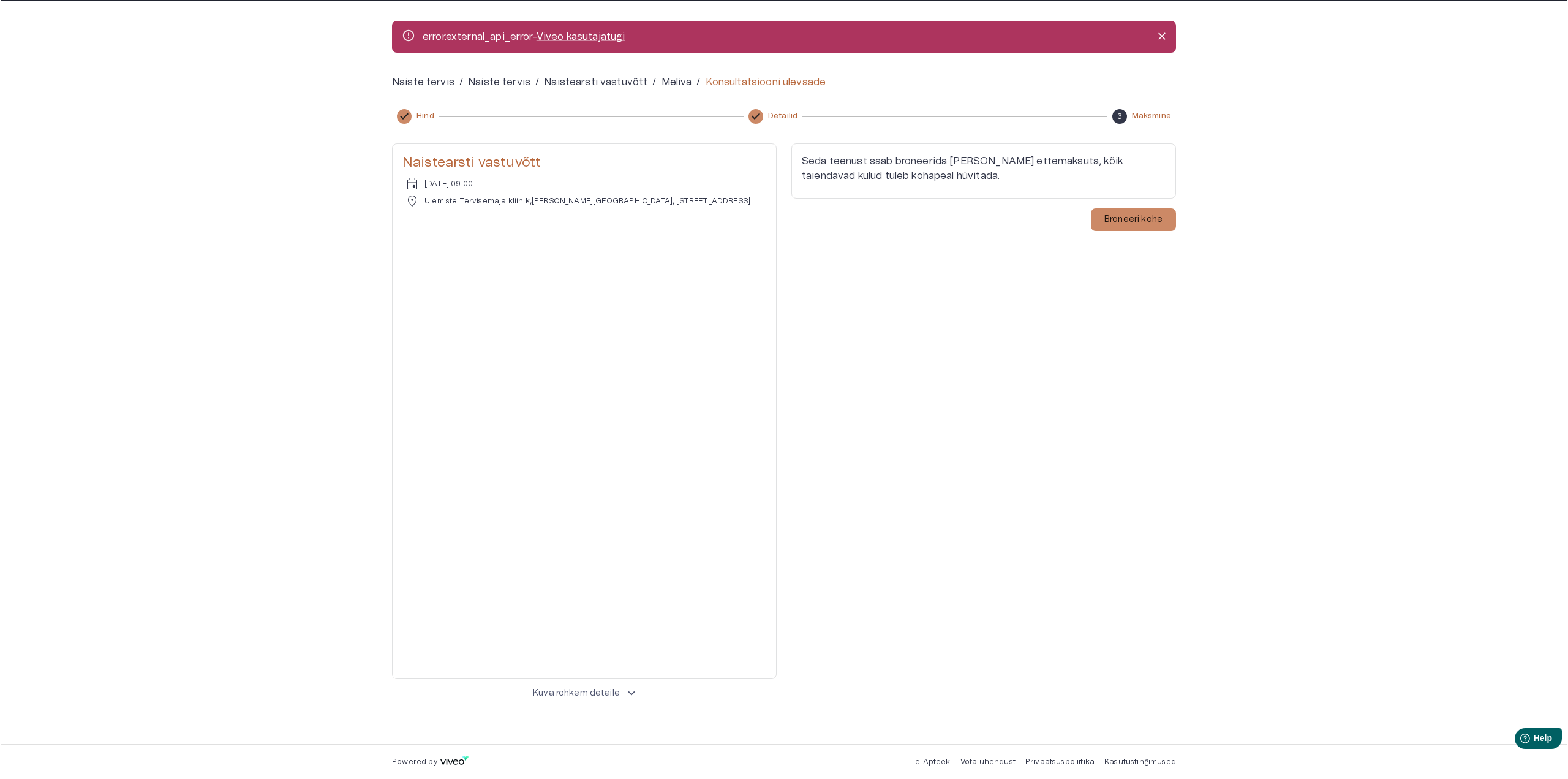
scroll to position [0, 0]
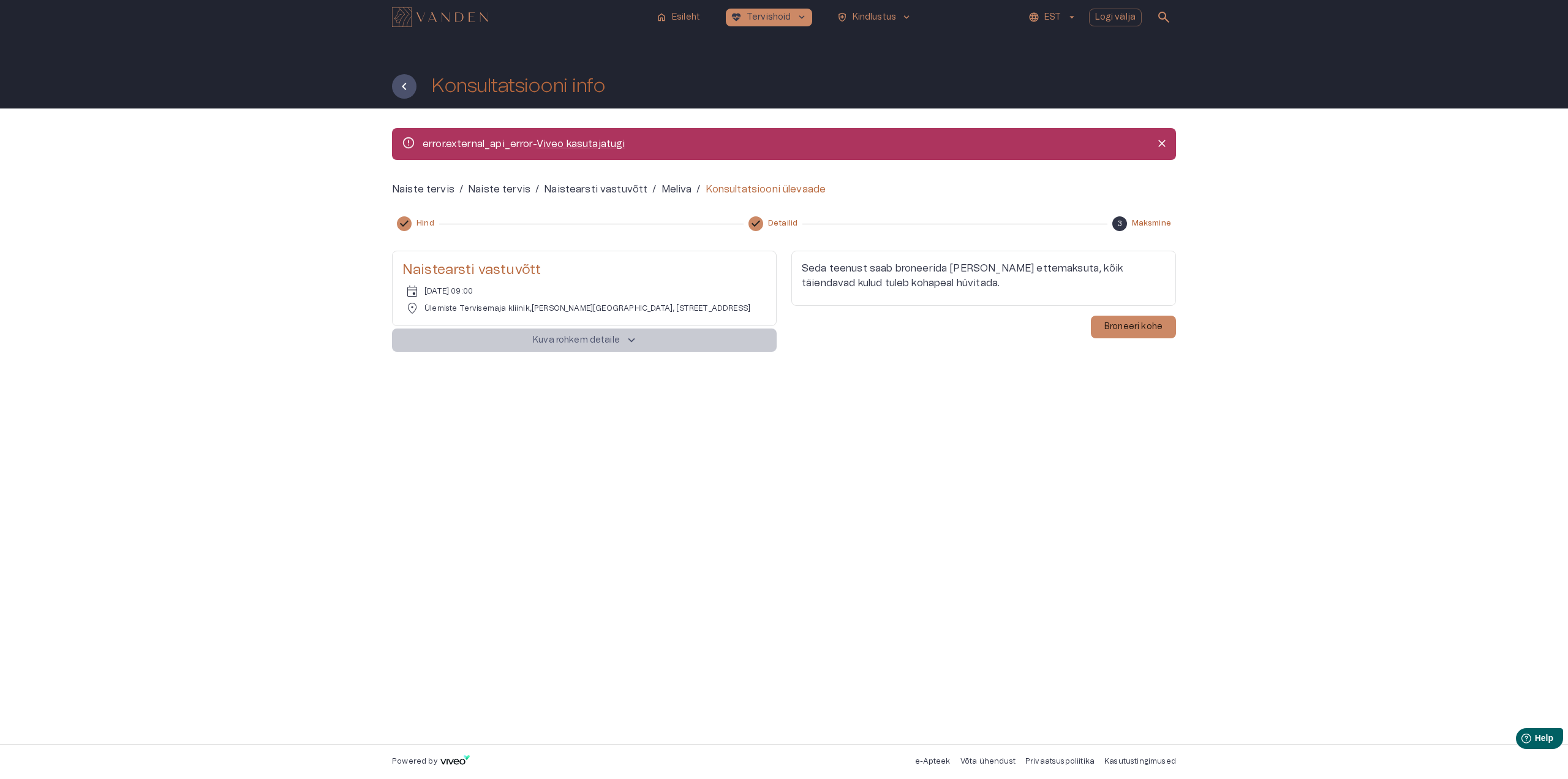
click at [584, 335] on p "Kuva rohkem detaile" at bounding box center [576, 340] width 87 height 13
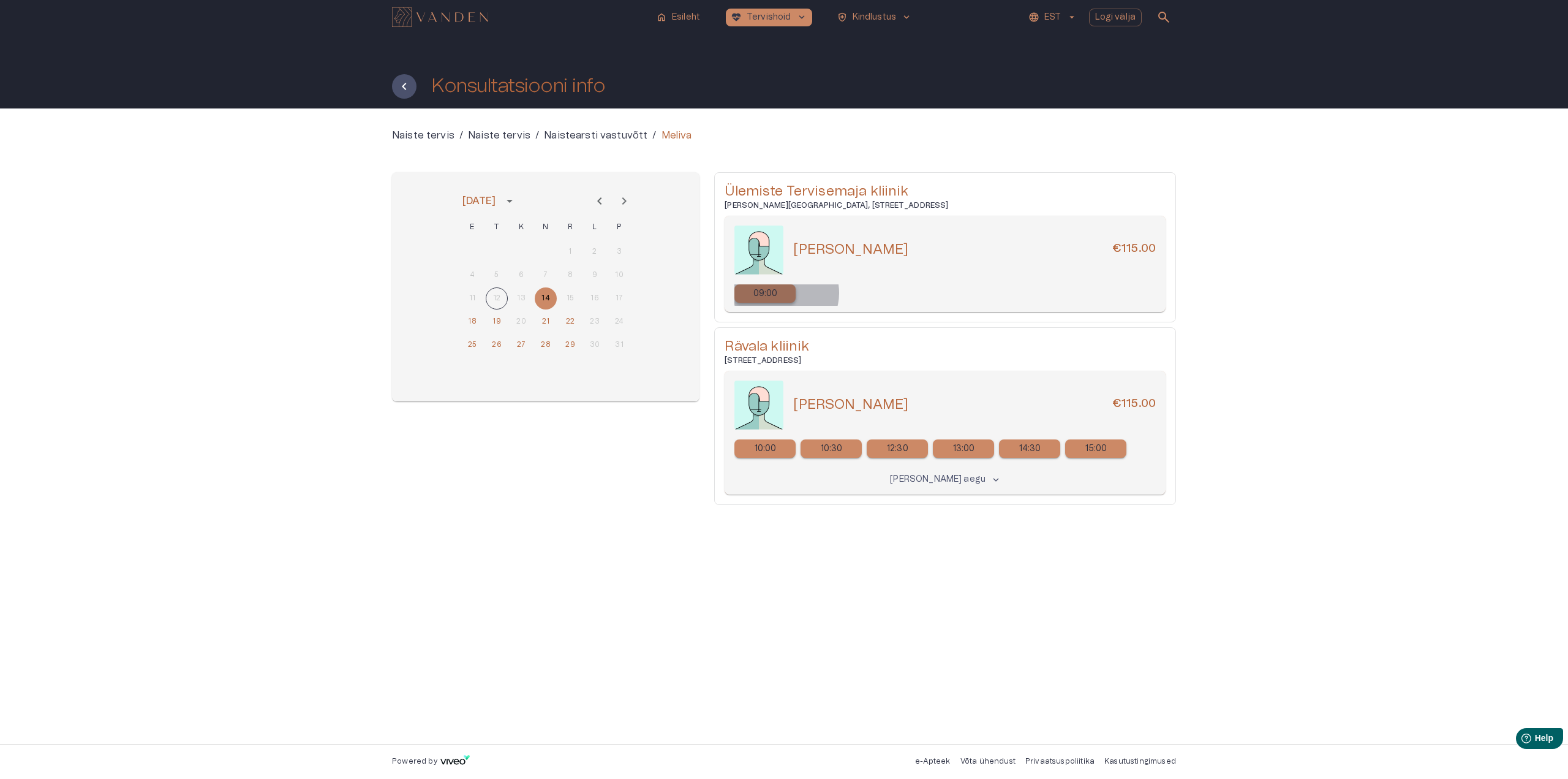
click at [786, 293] on div "09:00" at bounding box center [765, 294] width 61 height 18
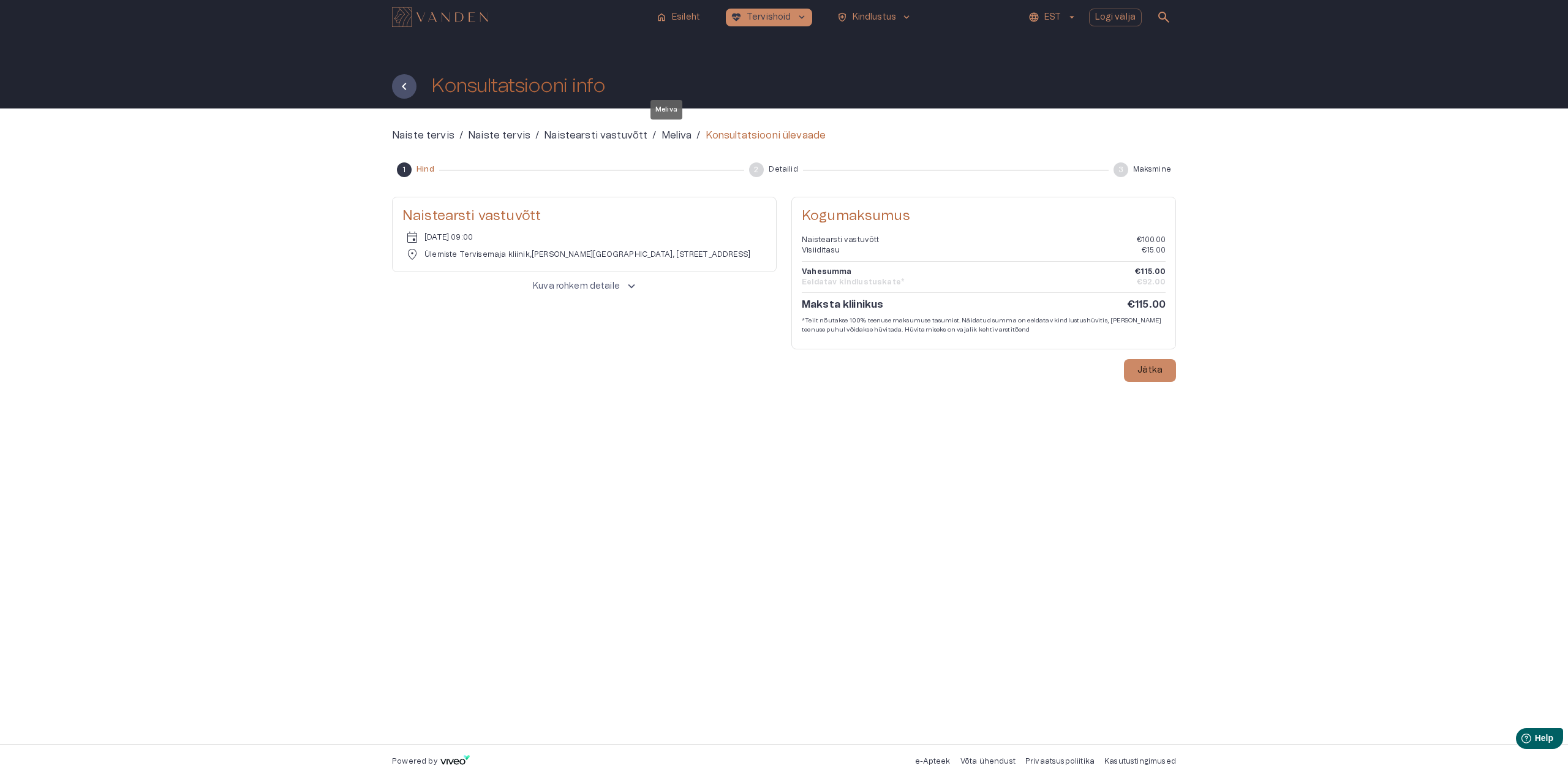
click at [669, 136] on p "Meliva" at bounding box center [677, 135] width 31 height 15
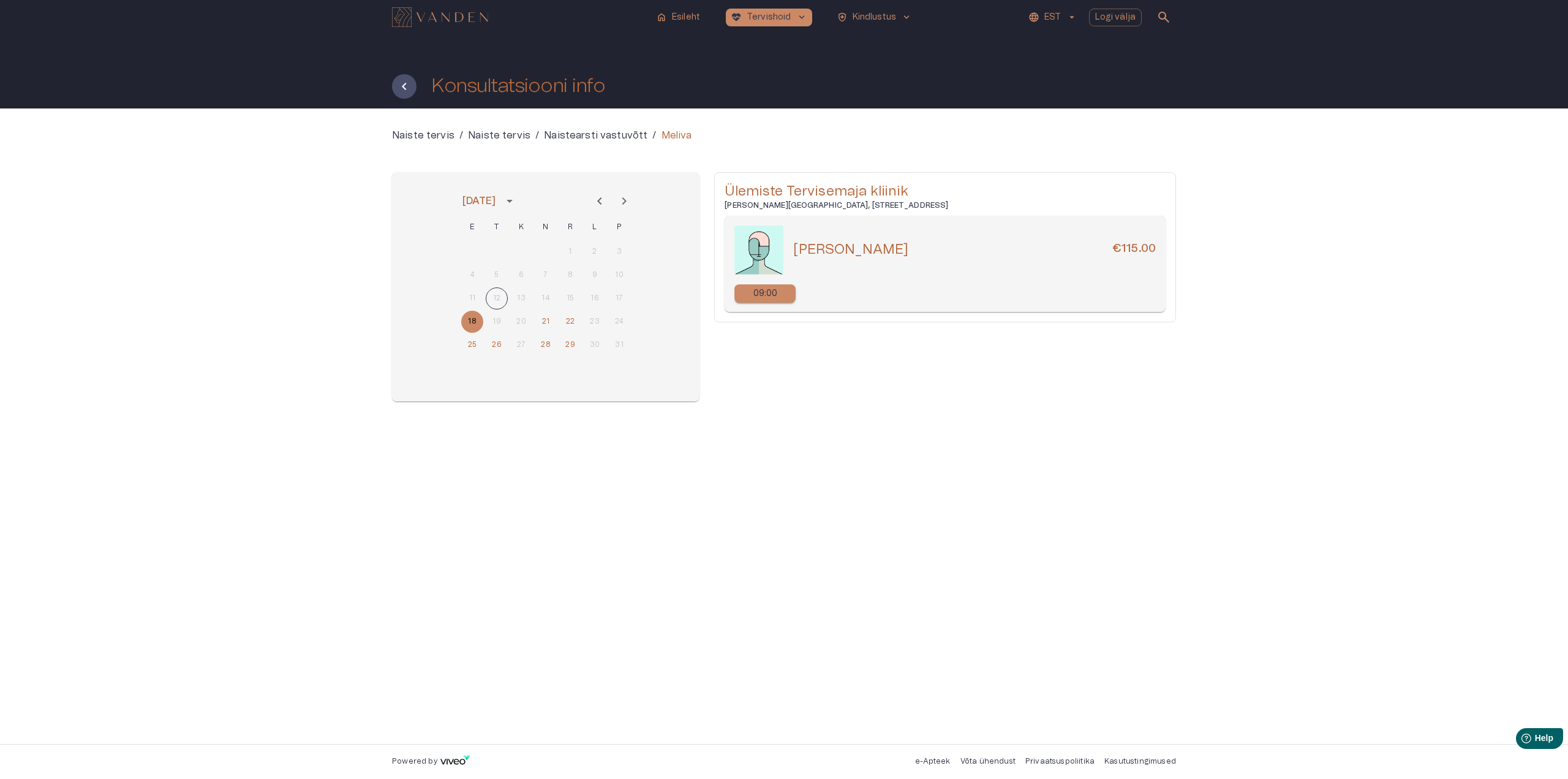
click at [519, 296] on div "11 12 13 14 15 16 17" at bounding box center [545, 298] width 196 height 22
click at [549, 298] on div "11 12 13 14 15 16 17" at bounding box center [545, 298] width 196 height 22
click at [475, 318] on button "18" at bounding box center [473, 322] width 22 height 22
drag, startPoint x: 794, startPoint y: 248, endPoint x: 905, endPoint y: 250, distance: 111.0
click at [905, 250] on h5 "[PERSON_NAME]" at bounding box center [851, 249] width 115 height 17
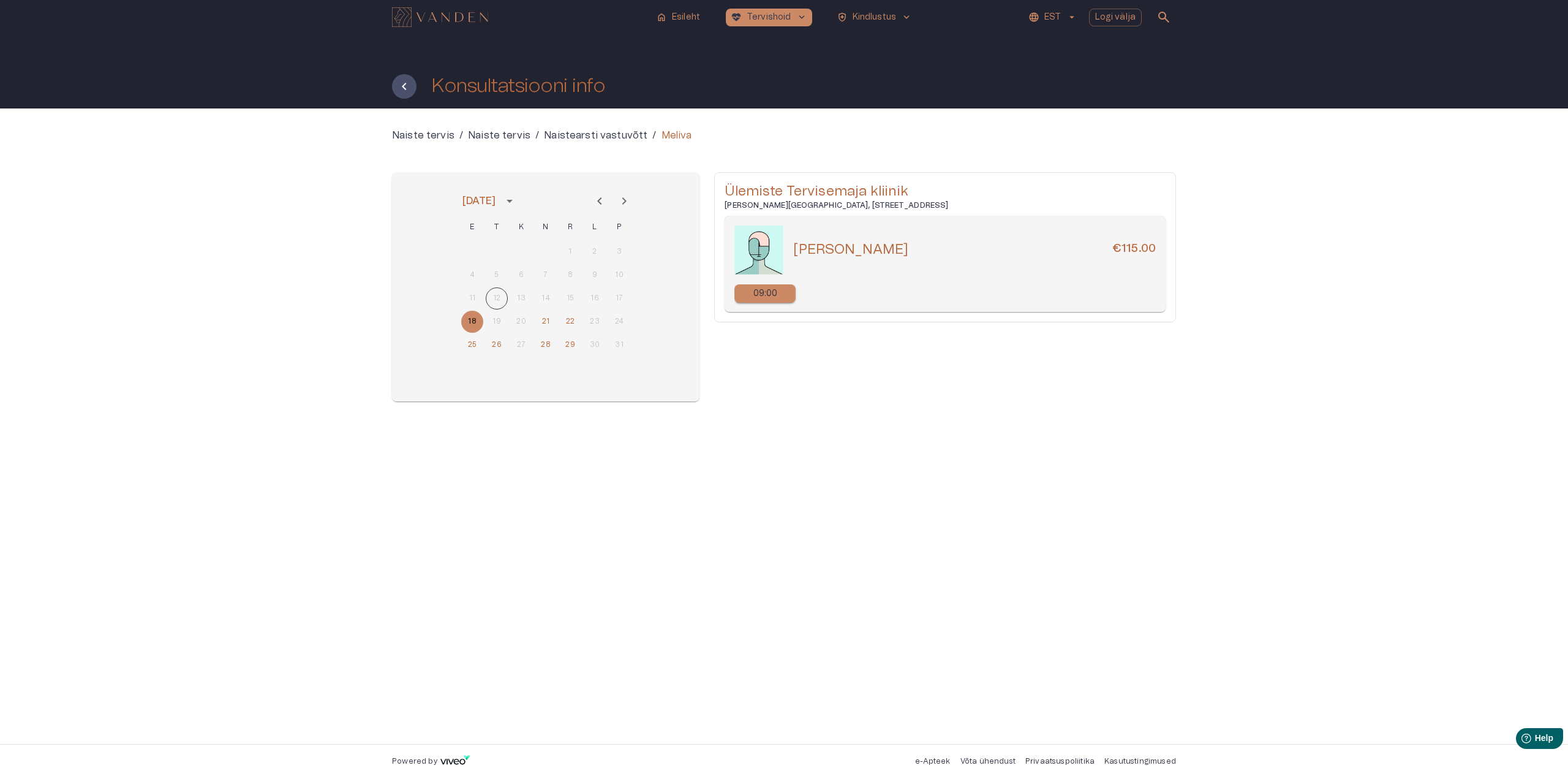
copy h5 "[PERSON_NAME]"
